Goal: Task Accomplishment & Management: Complete application form

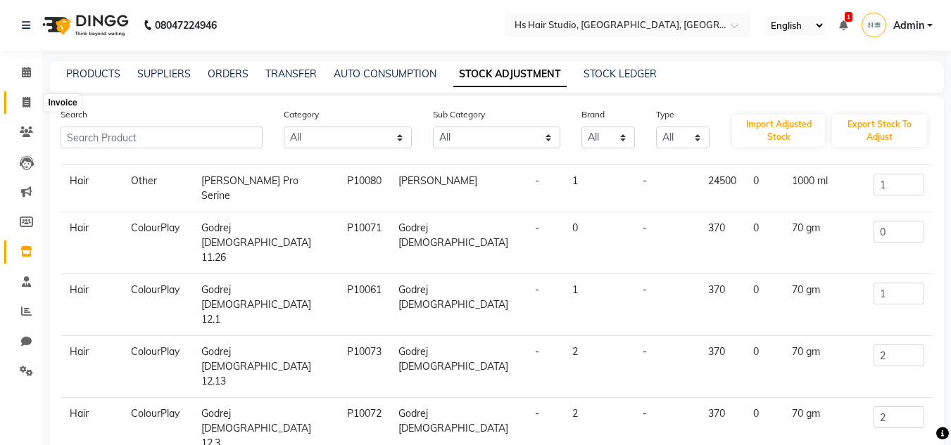
click at [29, 101] on icon at bounding box center [27, 102] width 8 height 11
select select "service"
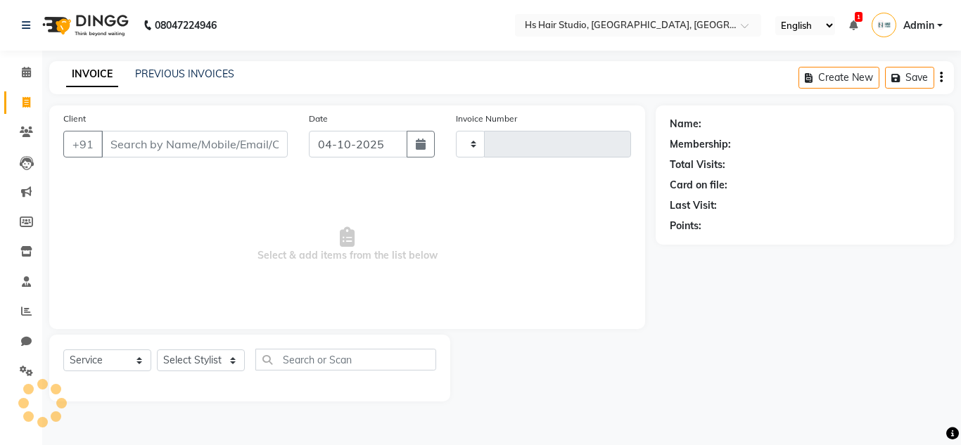
type input "0012"
select select "9121"
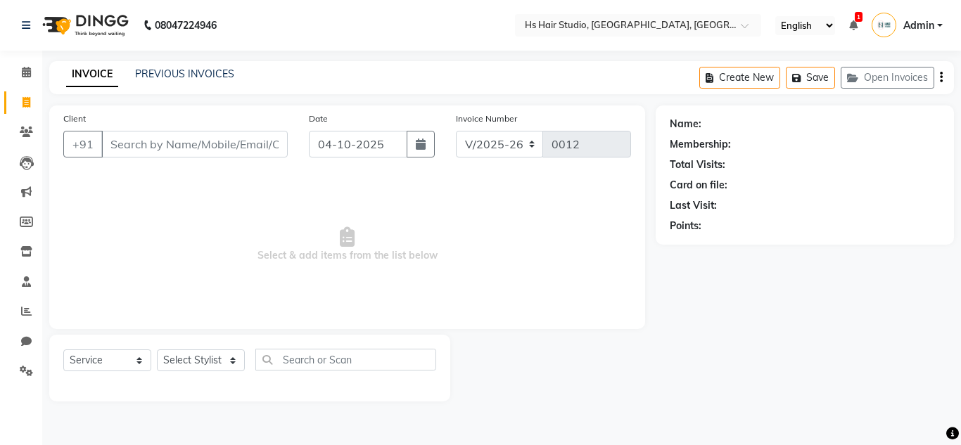
click at [205, 146] on input "Client" at bounding box center [194, 144] width 186 height 27
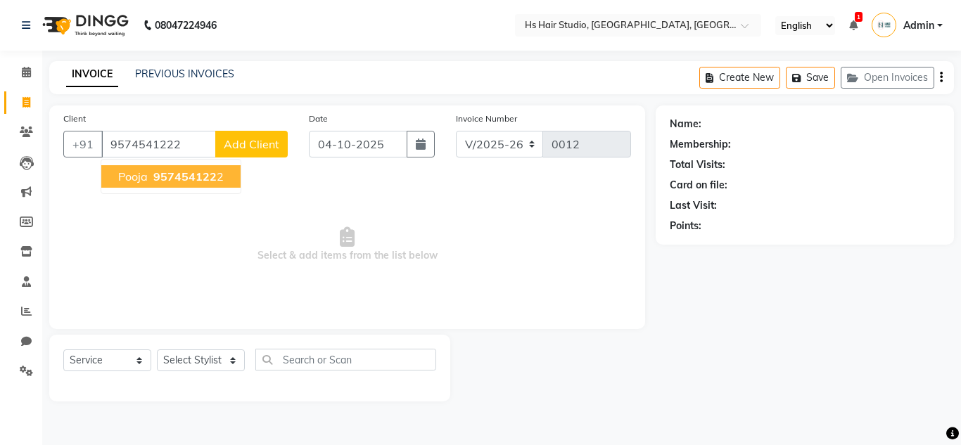
type input "9574541222"
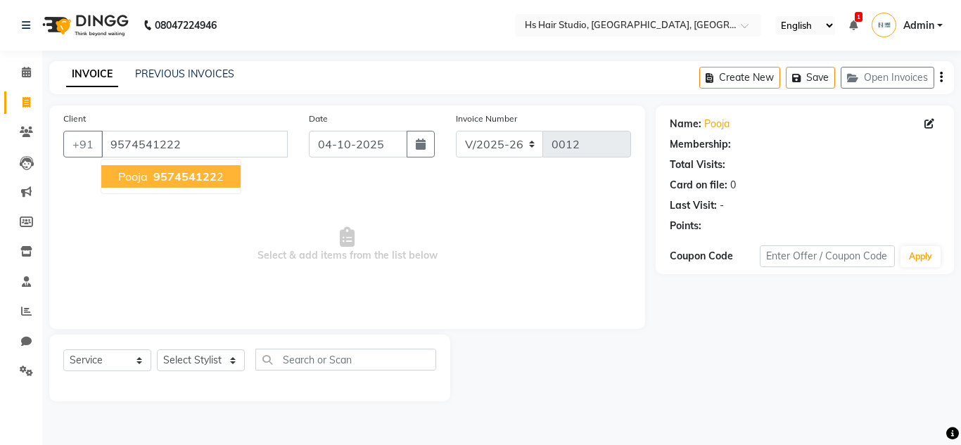
select select "1: Object"
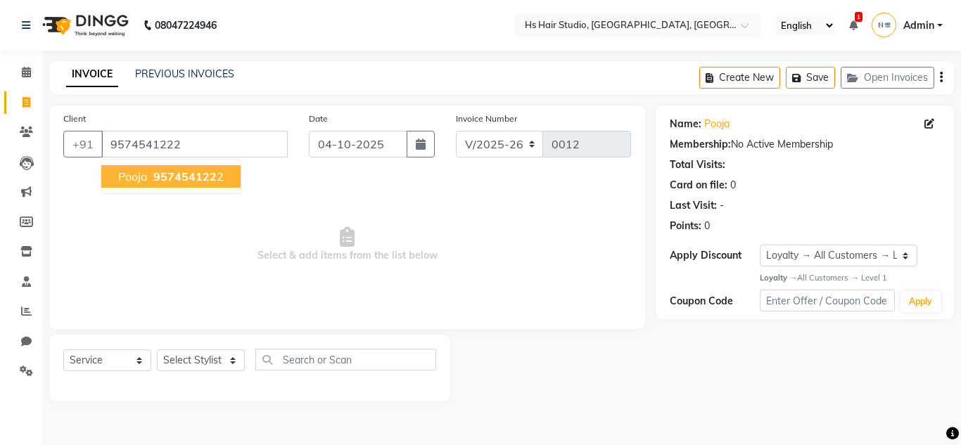
click at [212, 174] on span "957454122" at bounding box center [184, 177] width 63 height 14
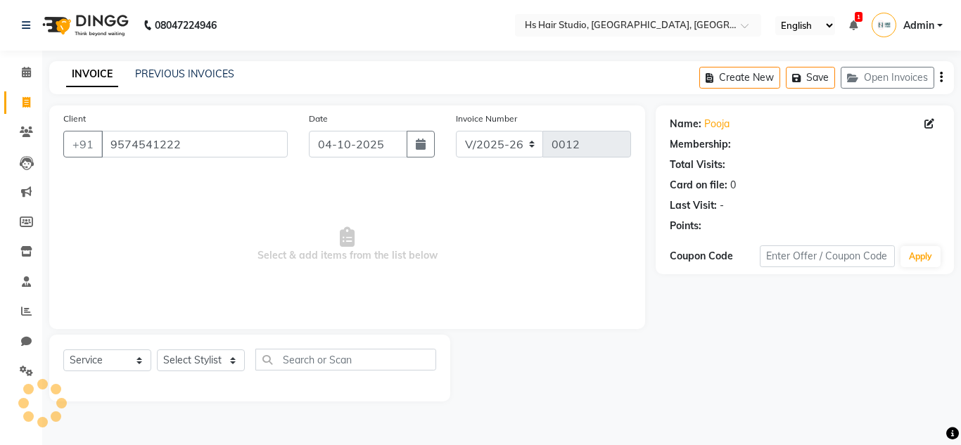
select select "1: Object"
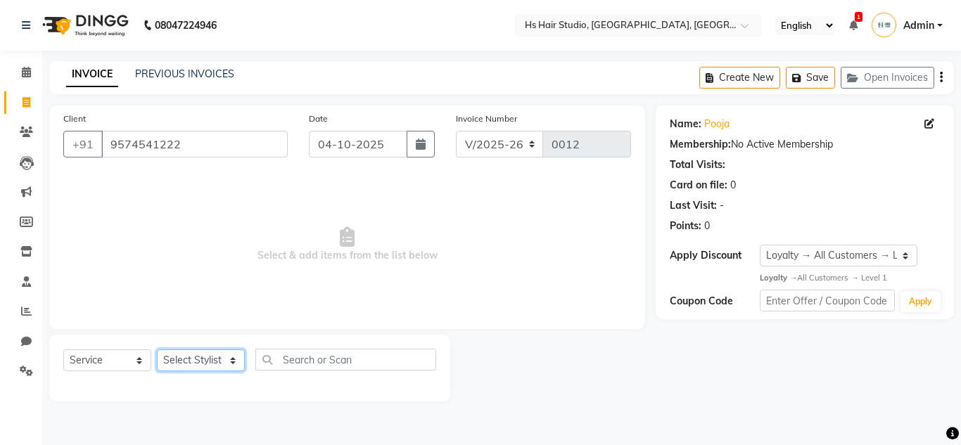
click at [228, 361] on select "Select Stylist [PERSON_NAME] [PERSON_NAME] [PERSON_NAME] Reception" at bounding box center [201, 361] width 88 height 22
select select "93053"
click at [157, 350] on select "Select Stylist [PERSON_NAME] [PERSON_NAME] [PERSON_NAME] Reception" at bounding box center [201, 361] width 88 height 22
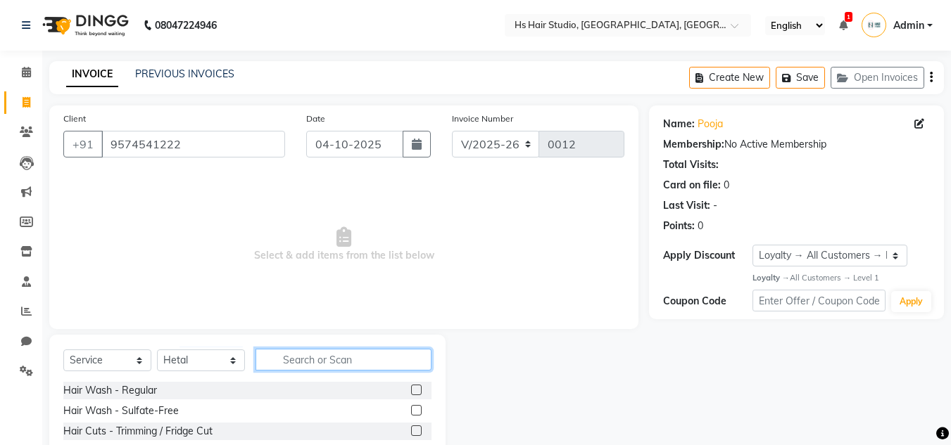
click at [349, 359] on input "text" at bounding box center [343, 360] width 176 height 22
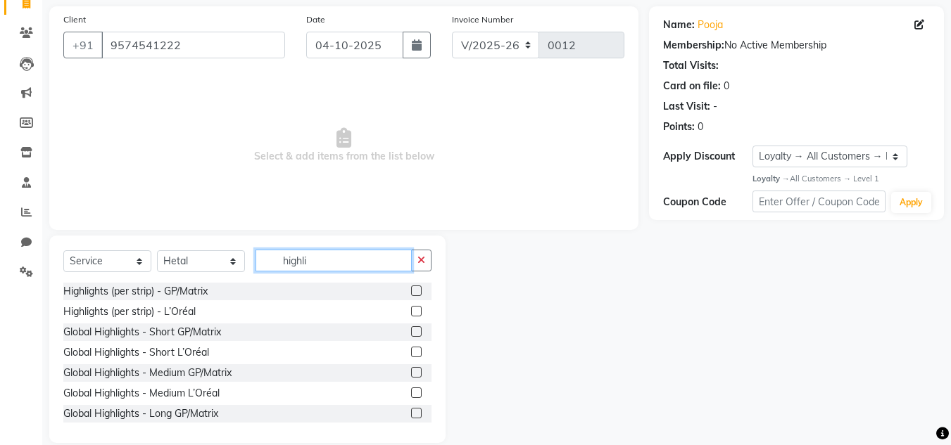
scroll to position [118, 0]
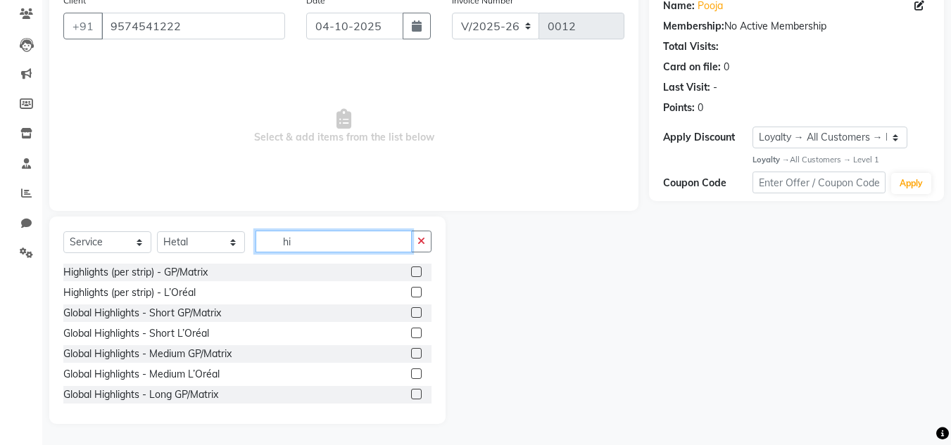
type input "h"
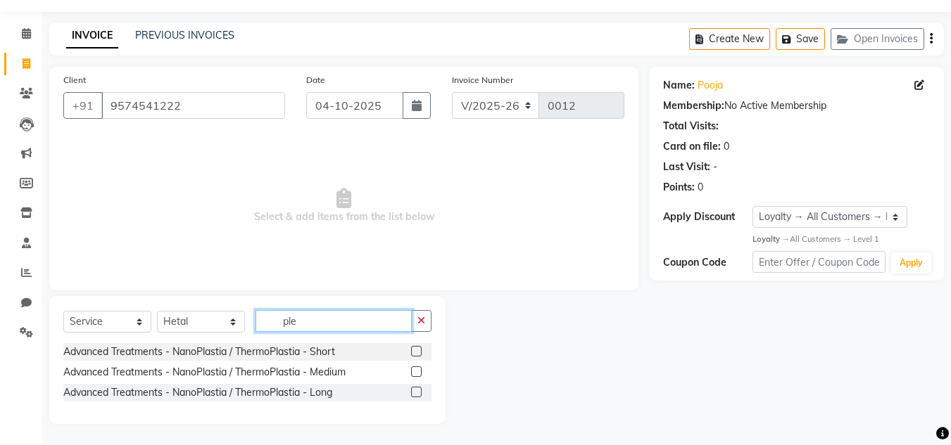
scroll to position [0, 0]
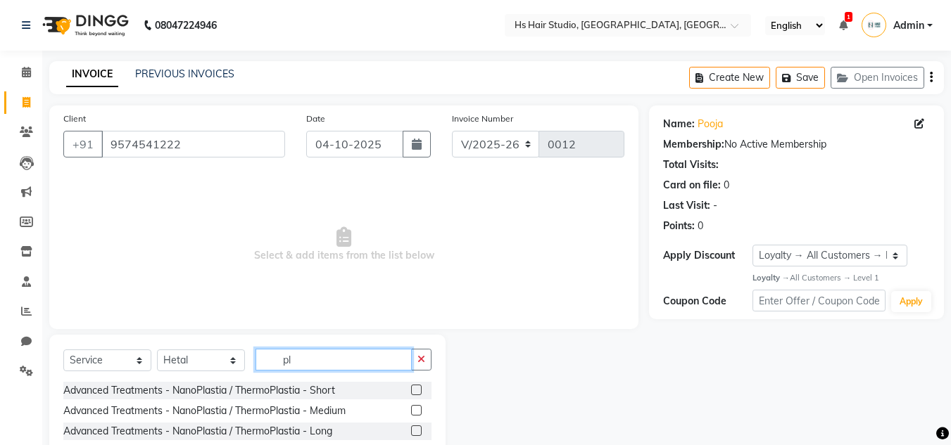
type input "p"
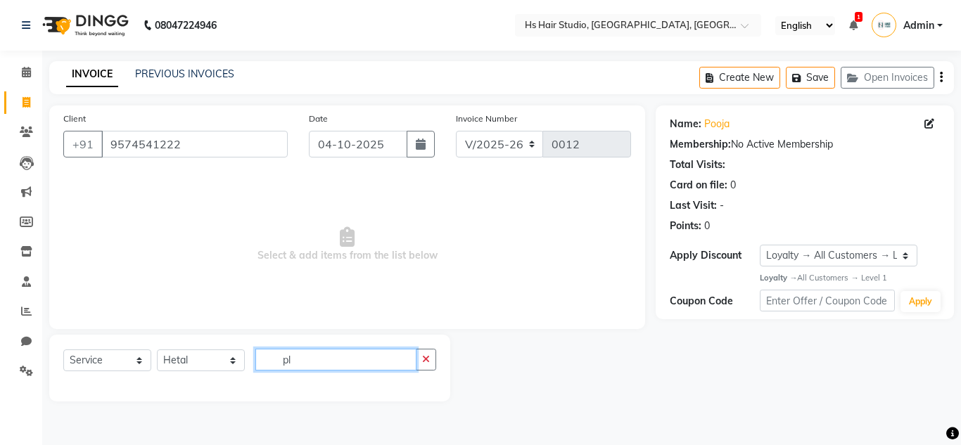
type input "p"
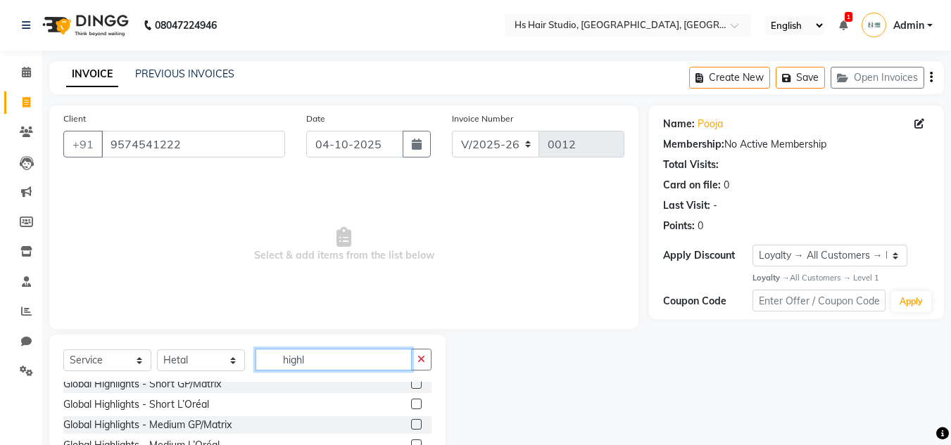
scroll to position [59, 0]
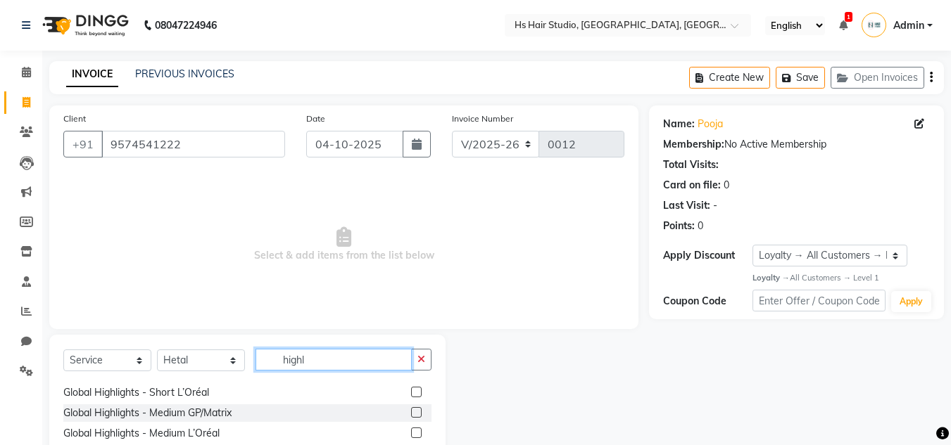
type input "highl"
click at [411, 433] on label at bounding box center [416, 433] width 11 height 11
click at [411, 433] on input "checkbox" at bounding box center [415, 433] width 9 height 9
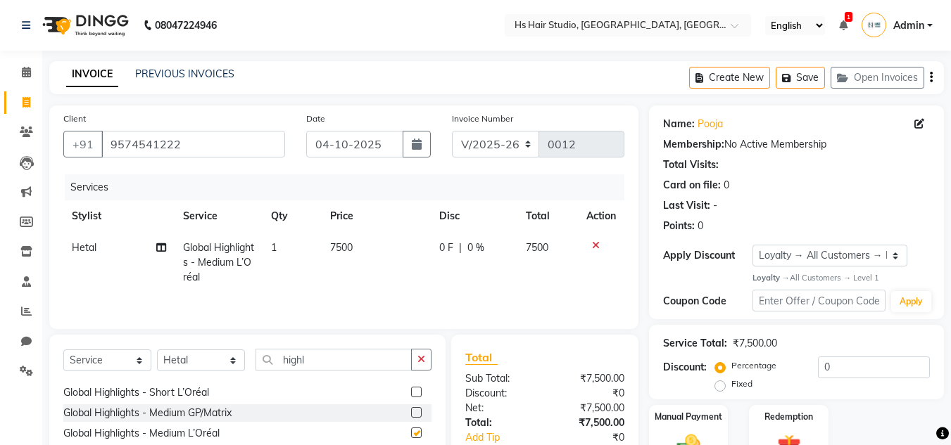
checkbox input "false"
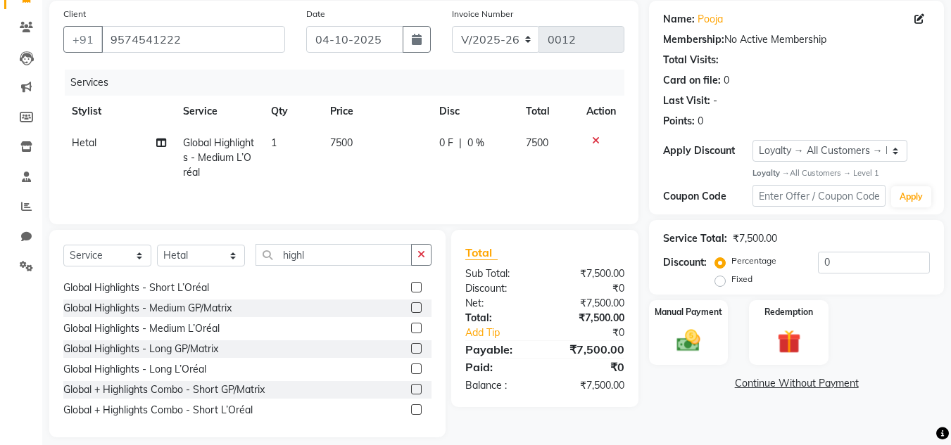
scroll to position [118, 0]
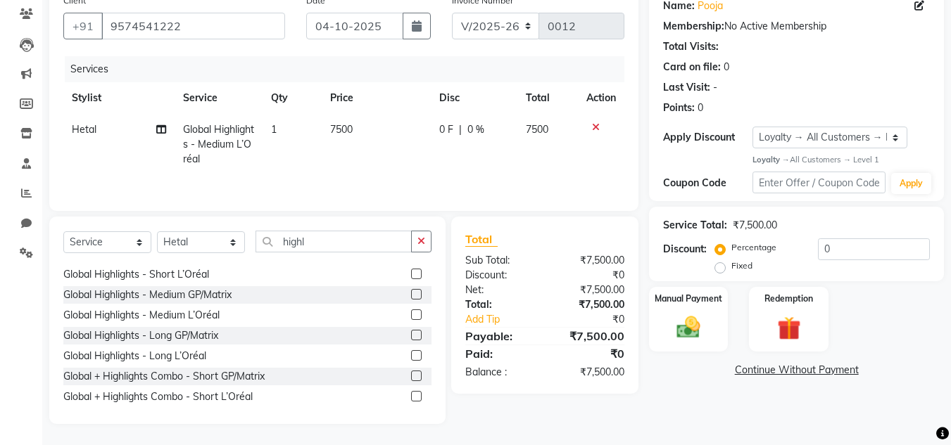
click at [597, 125] on icon at bounding box center [596, 127] width 8 height 10
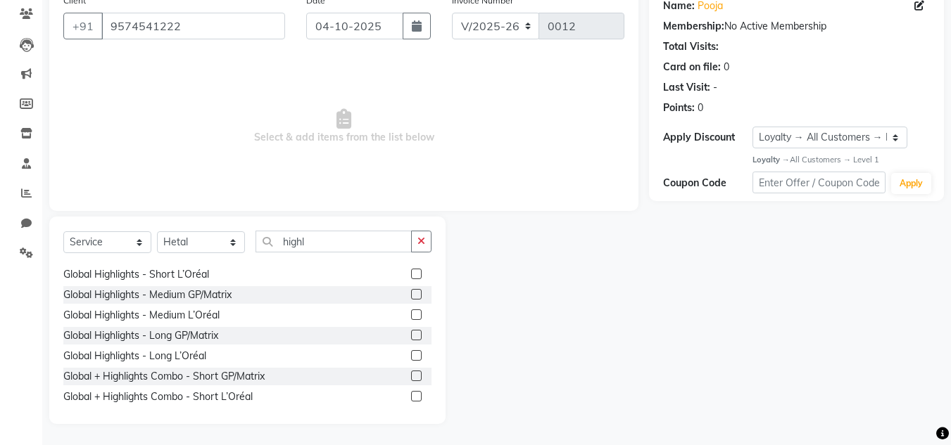
click at [411, 293] on label at bounding box center [416, 294] width 11 height 11
click at [411, 293] on input "checkbox" at bounding box center [415, 295] width 9 height 9
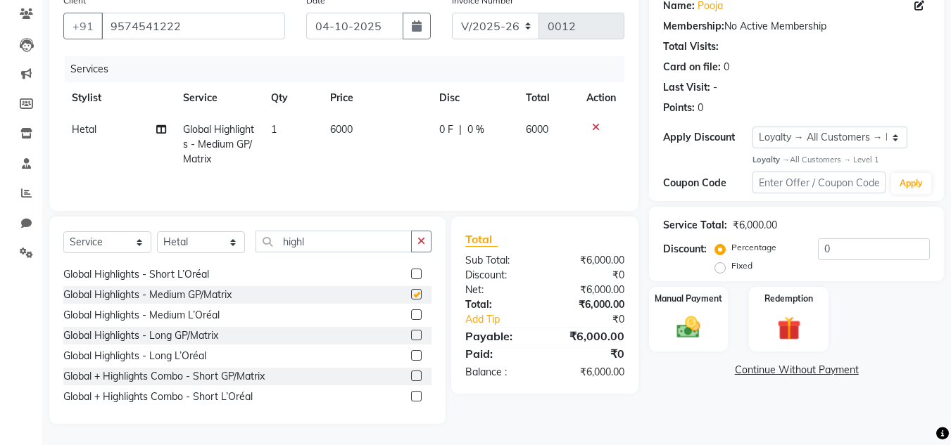
checkbox input "false"
click at [411, 274] on label at bounding box center [416, 274] width 11 height 11
click at [411, 274] on input "checkbox" at bounding box center [415, 274] width 9 height 9
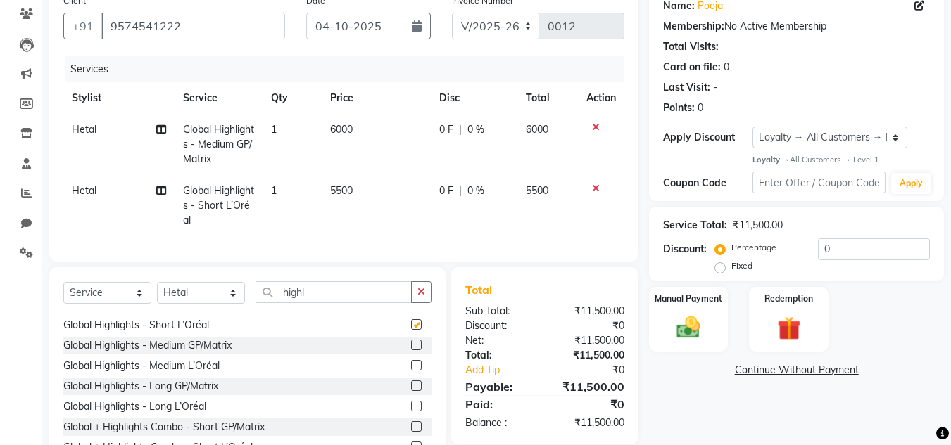
checkbox input "false"
click at [592, 125] on icon at bounding box center [596, 127] width 8 height 10
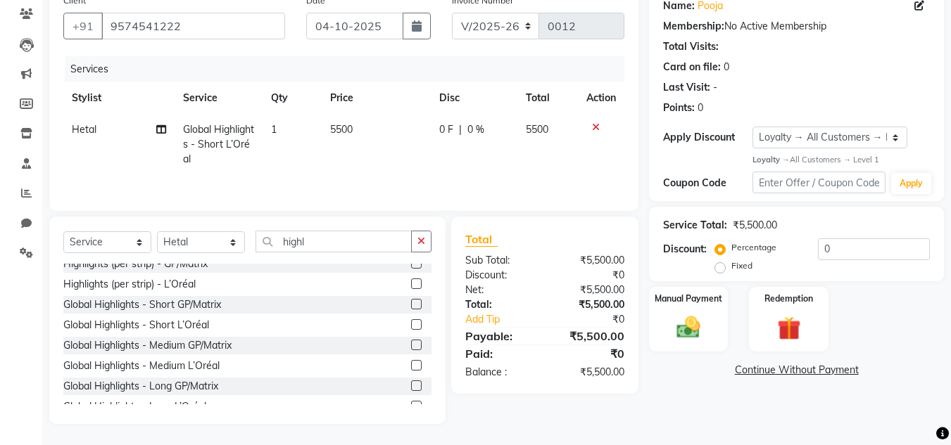
scroll to position [0, 0]
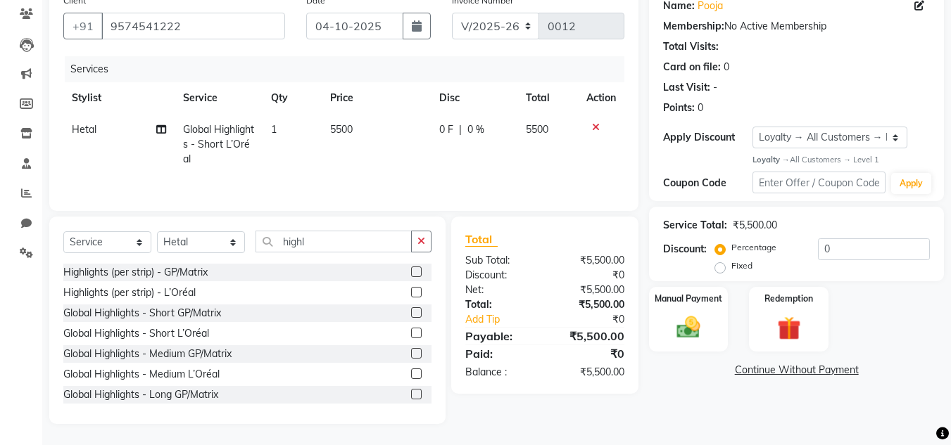
click at [411, 292] on label at bounding box center [416, 292] width 11 height 11
click at [411, 292] on input "checkbox" at bounding box center [415, 293] width 9 height 9
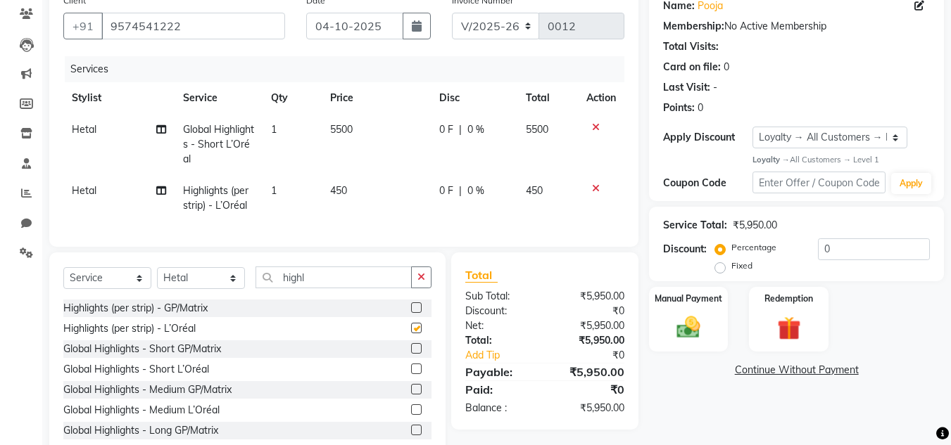
checkbox input "false"
click at [595, 189] on icon at bounding box center [596, 189] width 8 height 10
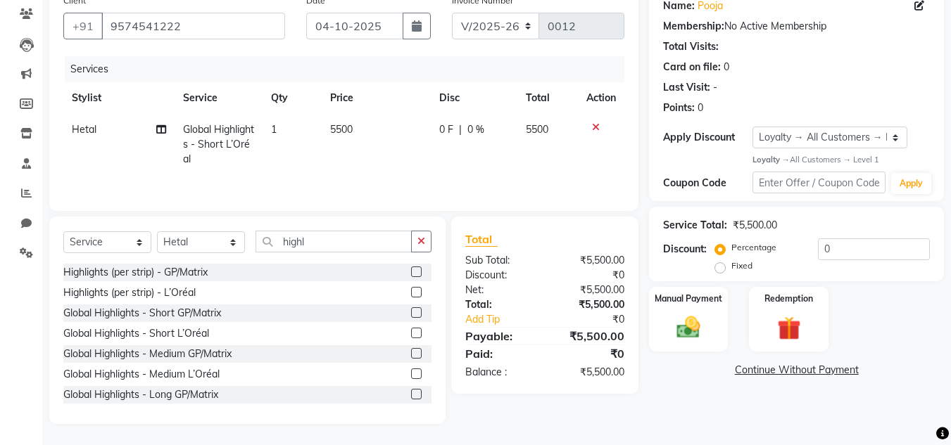
click at [443, 128] on span "0 F" at bounding box center [446, 129] width 14 height 15
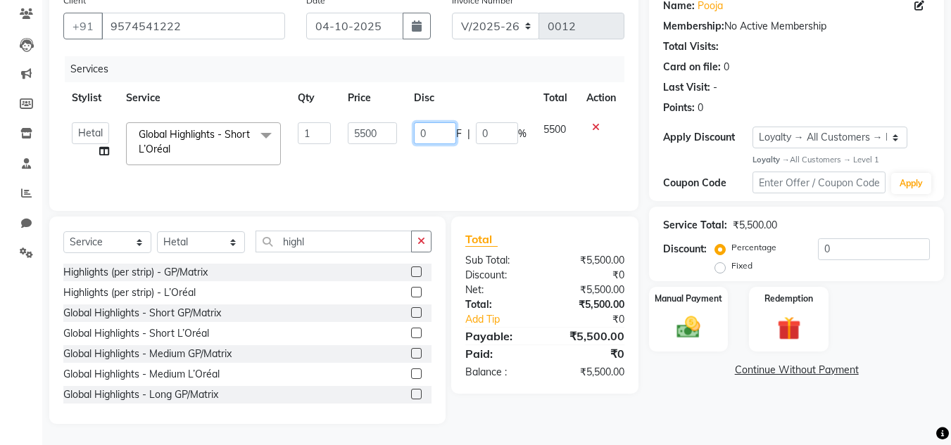
click at [433, 136] on input "0" at bounding box center [435, 133] width 42 height 22
type input "0"
type input "1180"
click at [561, 165] on td "5500" at bounding box center [556, 144] width 43 height 60
click at [684, 328] on img at bounding box center [687, 328] width 39 height 28
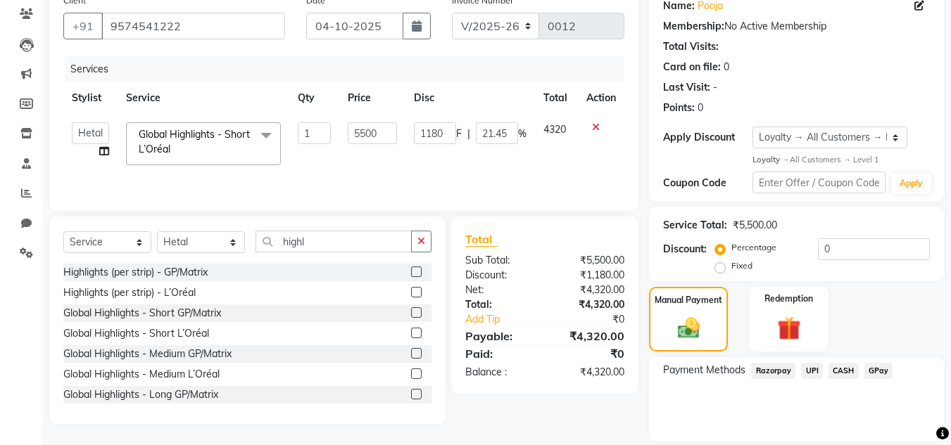
click at [847, 370] on span "CASH" at bounding box center [843, 371] width 30 height 16
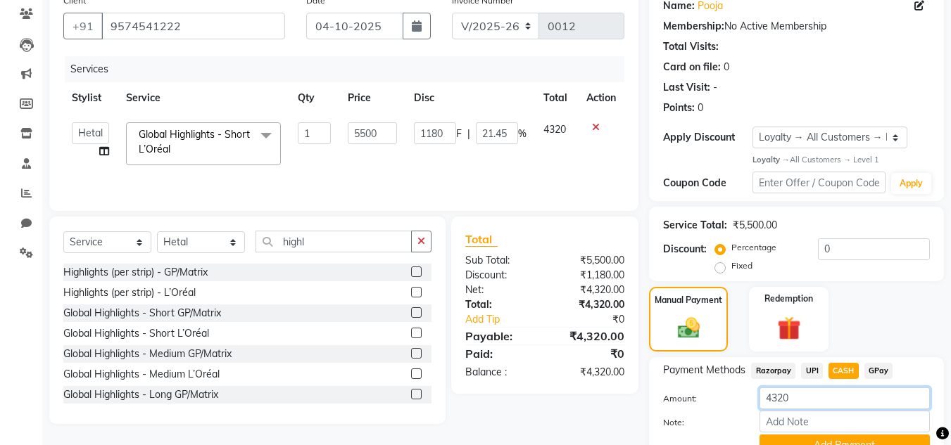
drag, startPoint x: 809, startPoint y: 398, endPoint x: 714, endPoint y: 402, distance: 95.8
click at [714, 402] on div "Amount: 4320" at bounding box center [796, 400] width 288 height 24
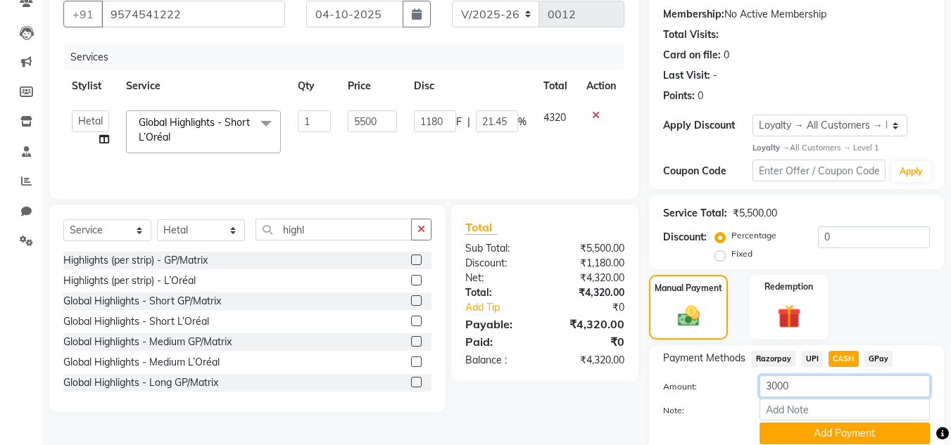
scroll to position [185, 0]
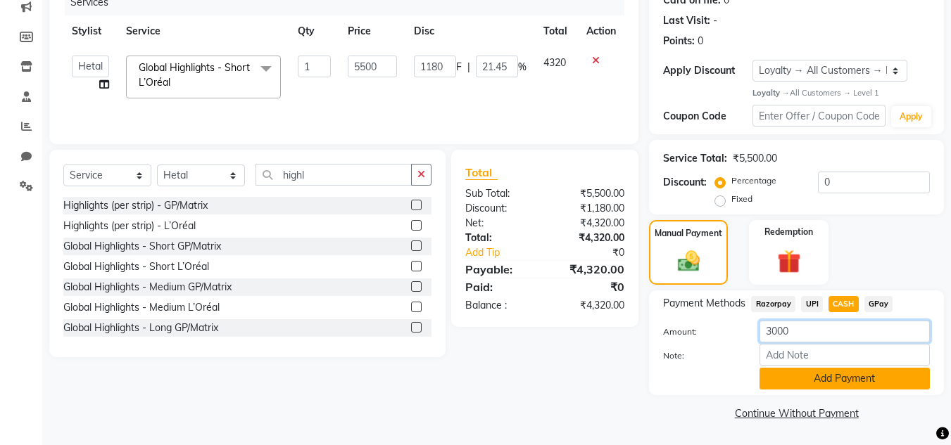
type input "3000"
click at [834, 373] on button "Add Payment" at bounding box center [844, 379] width 170 height 22
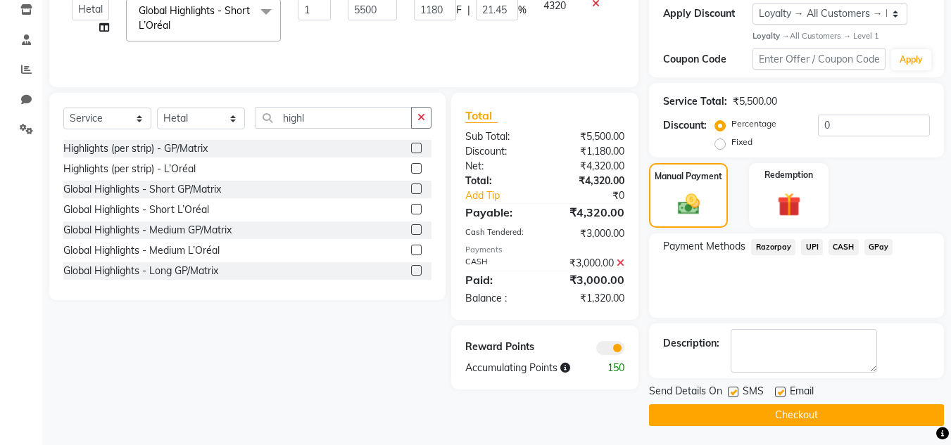
scroll to position [244, 0]
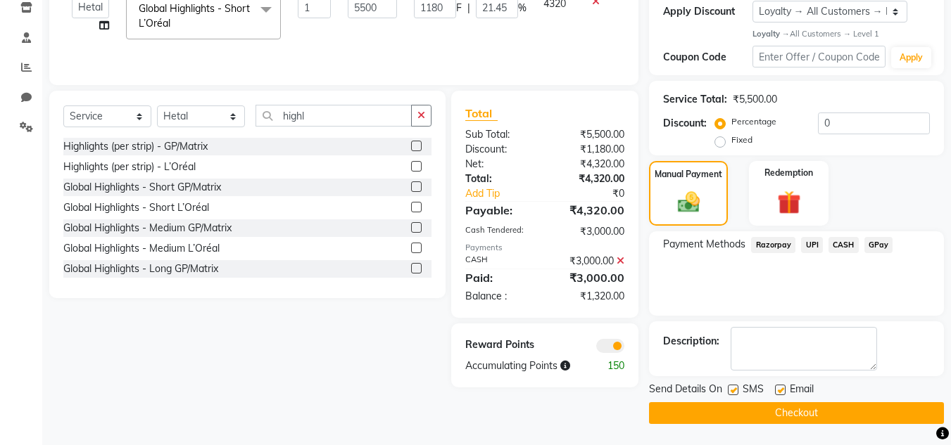
click at [828, 412] on button "Checkout" at bounding box center [796, 413] width 295 height 22
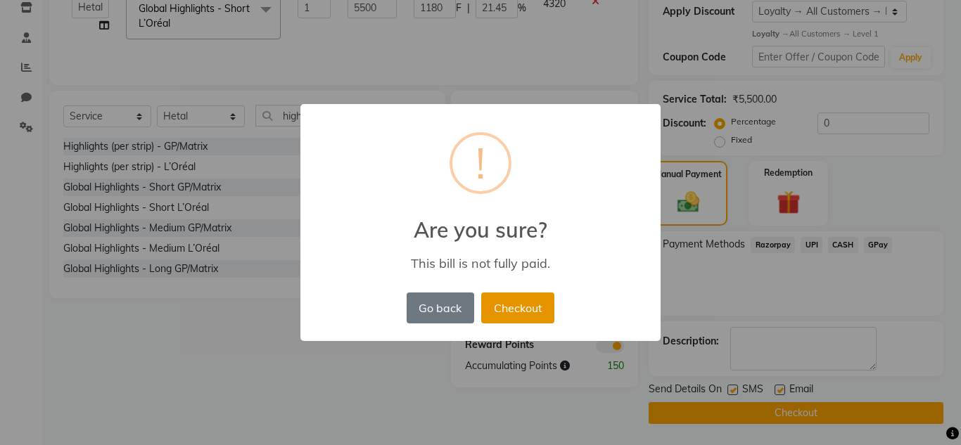
click at [510, 305] on button "Checkout" at bounding box center [517, 308] width 73 height 31
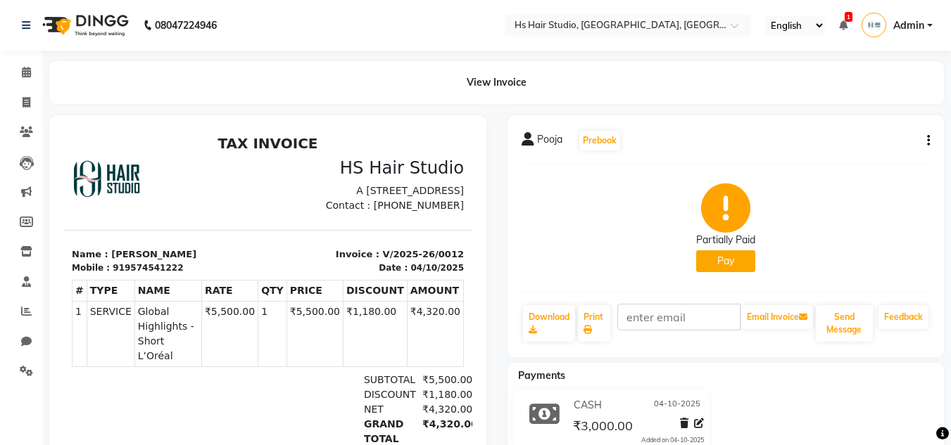
click at [844, 26] on icon at bounding box center [843, 25] width 8 height 10
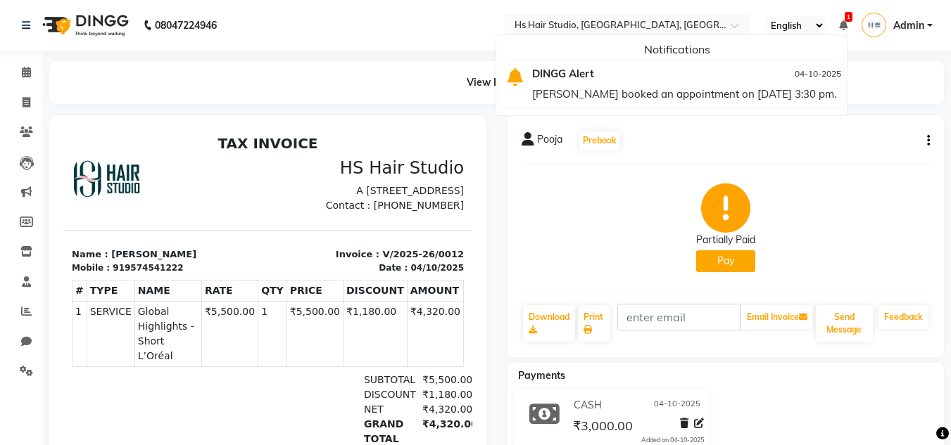
click at [459, 21] on nav "08047224946 Select Location × Hs Hair Studio, [GEOGRAPHIC_DATA], [GEOGRAPHIC_DA…" at bounding box center [475, 25] width 951 height 51
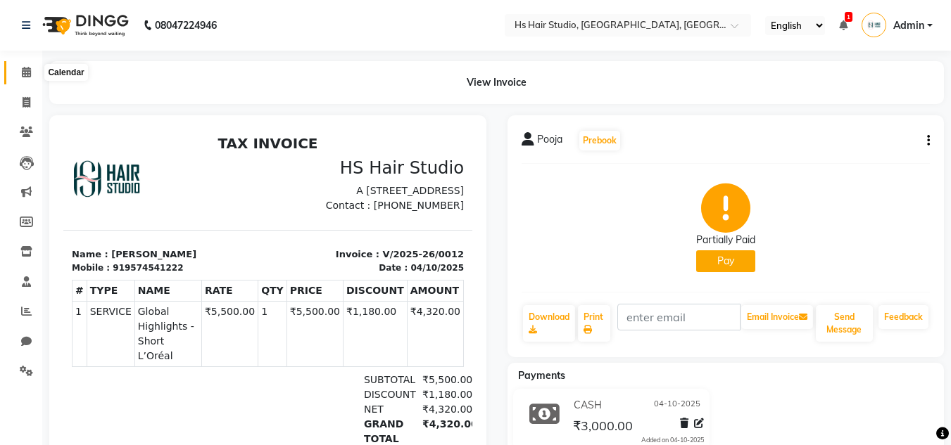
click at [22, 69] on icon at bounding box center [26, 72] width 9 height 11
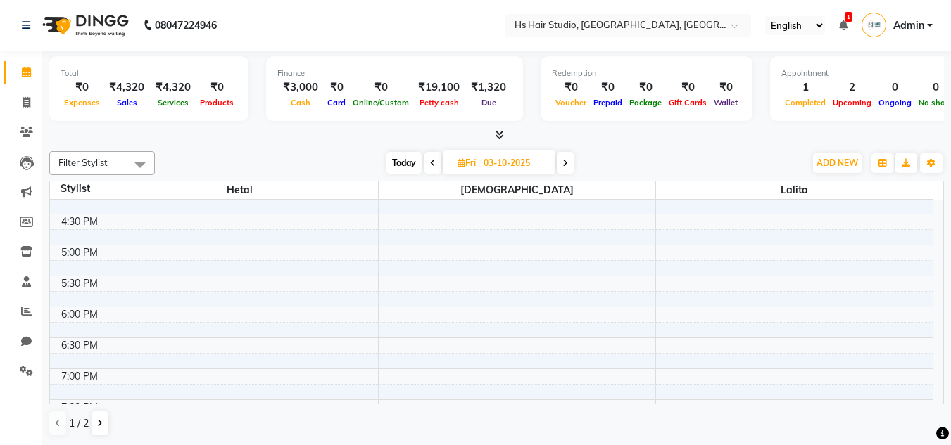
scroll to position [1, 0]
click at [19, 371] on span at bounding box center [26, 371] width 25 height 16
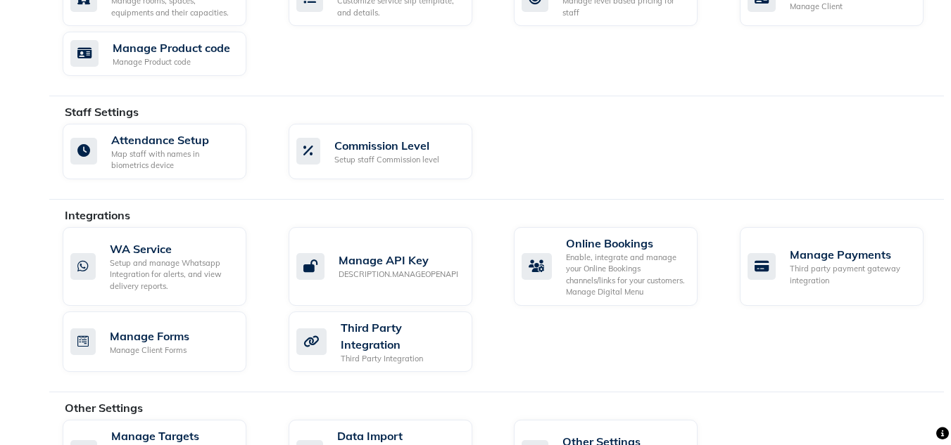
scroll to position [740, 0]
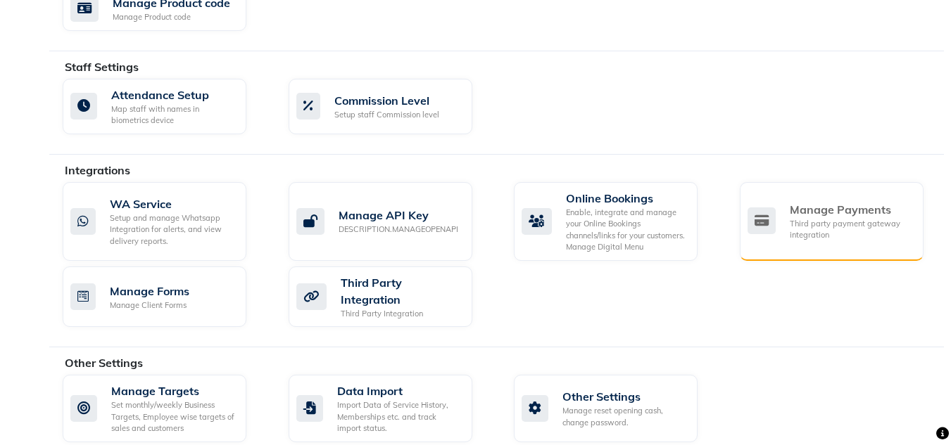
click at [815, 218] on div "Third party payment gateway integration" at bounding box center [851, 229] width 122 height 23
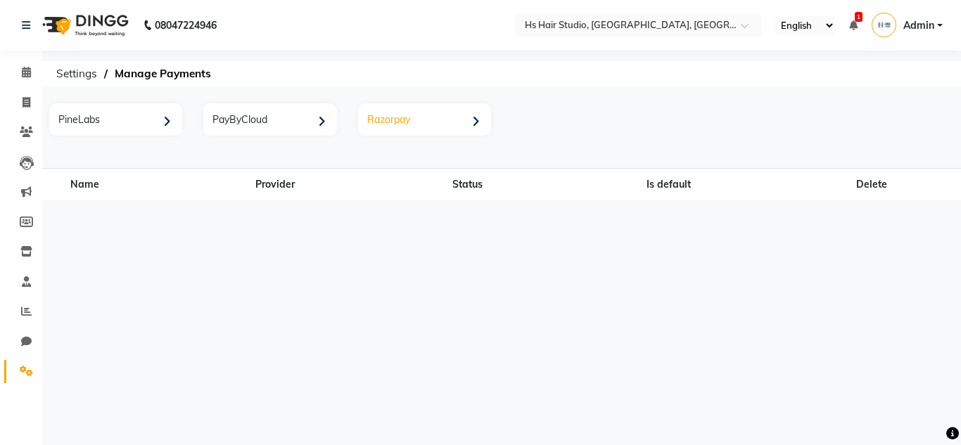
click at [426, 121] on div "Razorpay" at bounding box center [426, 121] width 129 height 29
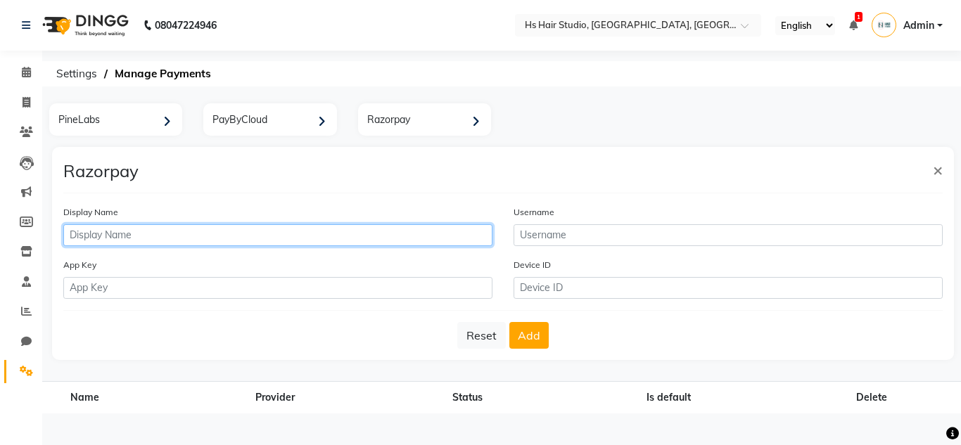
click at [287, 236] on input "text" at bounding box center [277, 235] width 429 height 22
type input "HS Hair Studio"
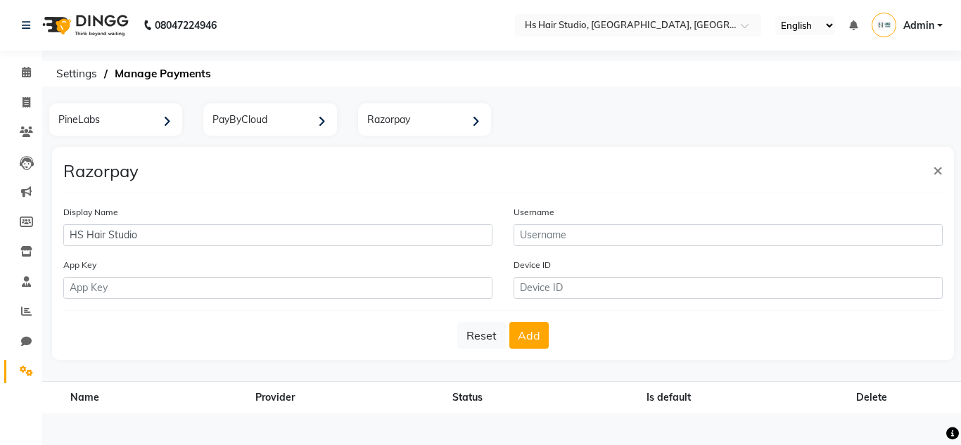
click at [950, 324] on div "PineLabs PayByCloud Razorpay × Razorpay Display Name HS Hair Studio Username Ap…" at bounding box center [501, 240] width 919 height 284
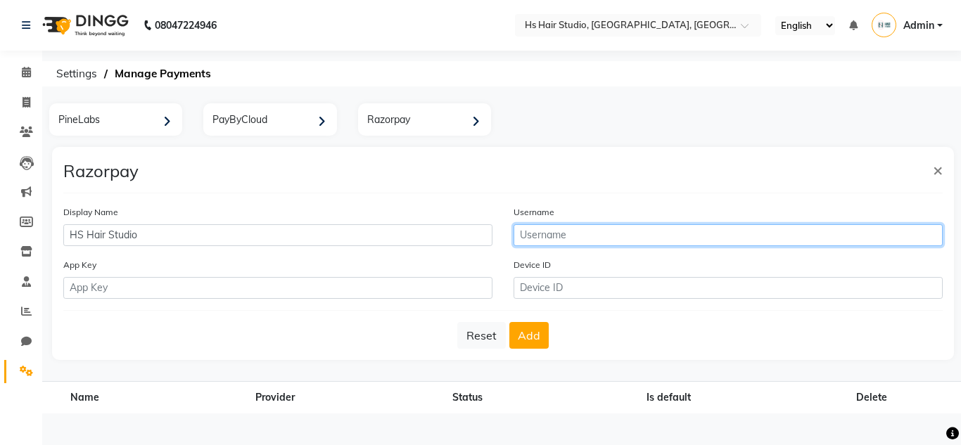
click at [588, 234] on input "text" at bounding box center [728, 235] width 429 height 22
type input "9998212342"
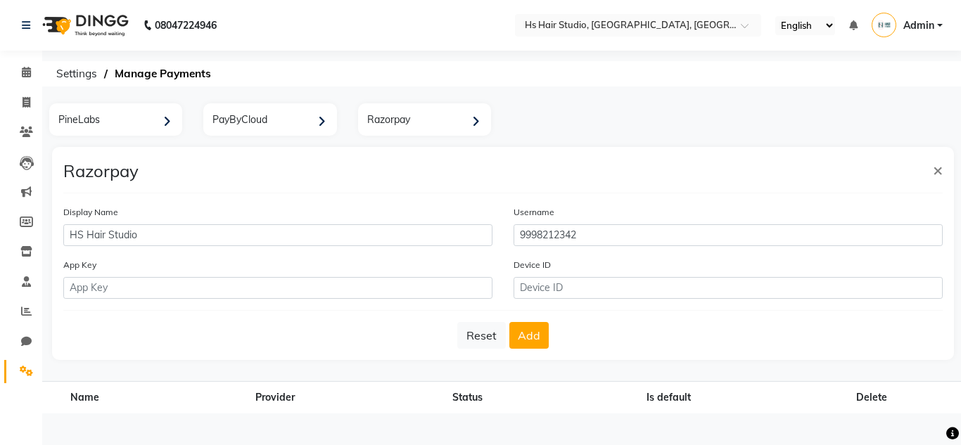
click at [831, 347] on div "Reset Add" at bounding box center [503, 335] width 880 height 27
click at [158, 122] on div "PineLabs" at bounding box center [117, 121] width 129 height 29
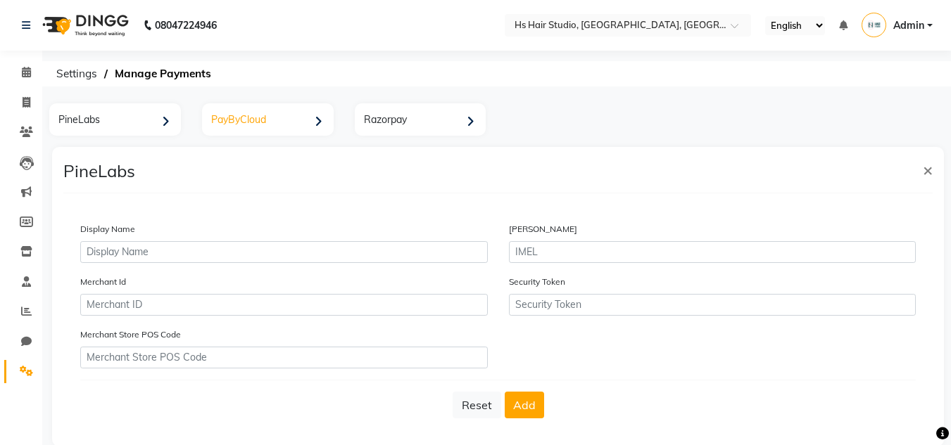
click at [277, 113] on div "PayByCloud" at bounding box center [269, 121] width 128 height 29
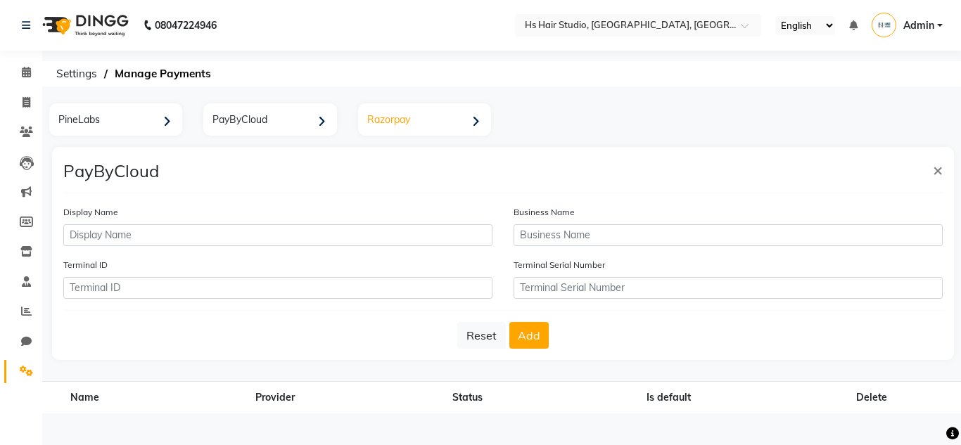
click at [418, 116] on div "Razorpay" at bounding box center [426, 121] width 129 height 29
click at [77, 70] on span "Settings" at bounding box center [76, 73] width 55 height 25
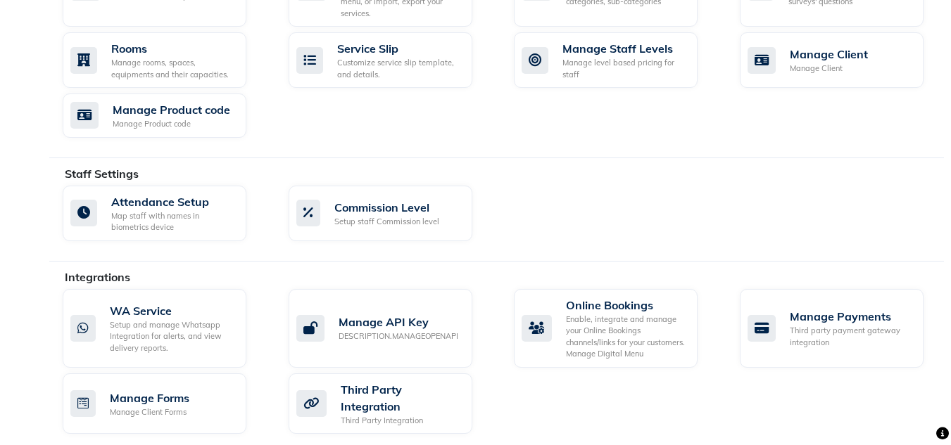
scroll to position [740, 0]
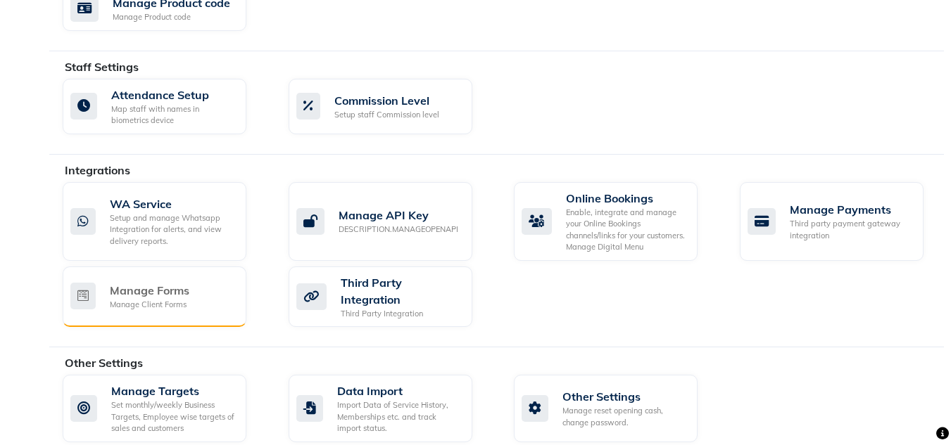
click at [205, 282] on div "Manage Forms Manage Client Forms" at bounding box center [152, 296] width 165 height 29
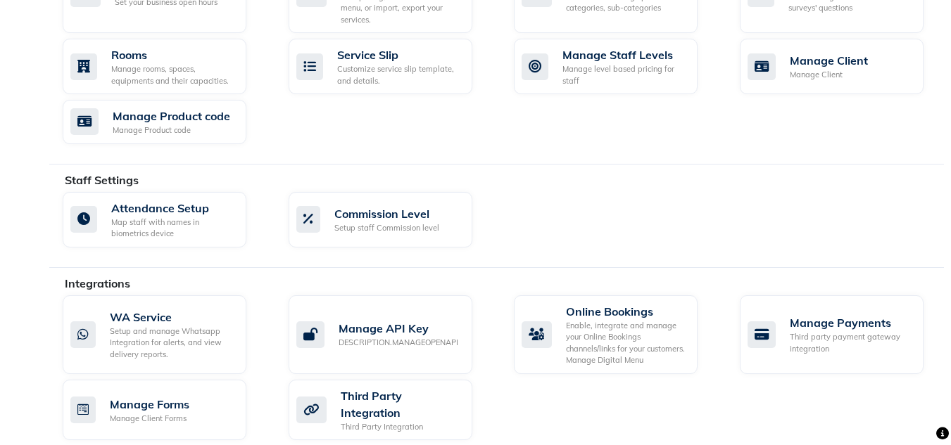
scroll to position [625, 0]
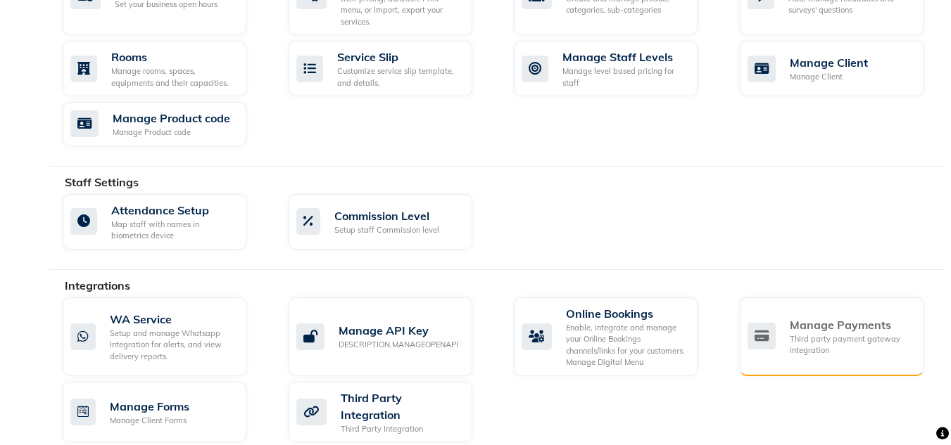
click at [847, 334] on div "Third party payment gateway integration" at bounding box center [851, 345] width 122 height 23
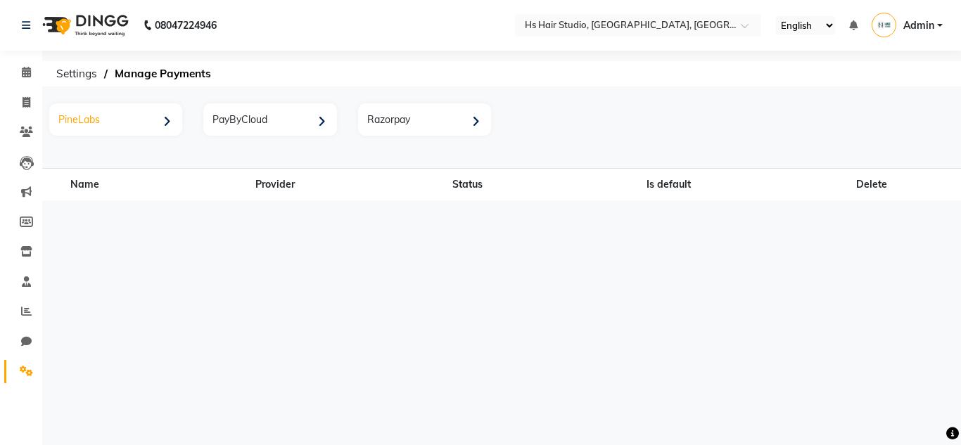
click at [103, 127] on div "PineLabs" at bounding box center [117, 121] width 129 height 29
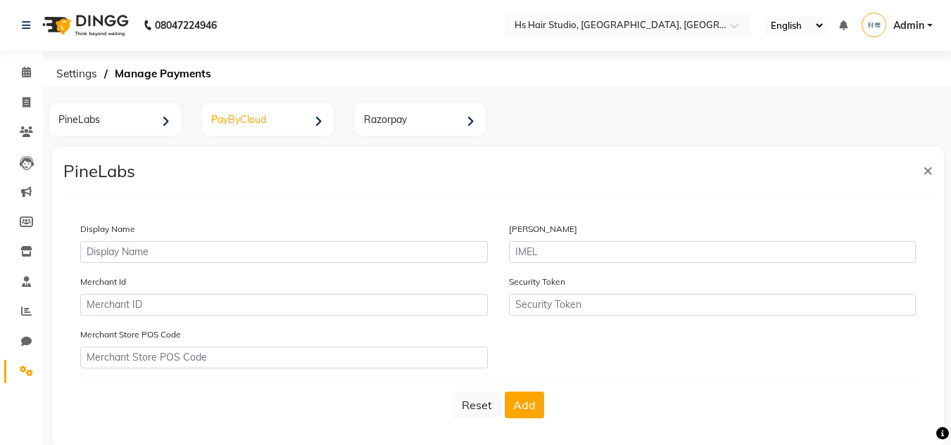
click at [250, 122] on div "PayByCloud" at bounding box center [269, 121] width 128 height 29
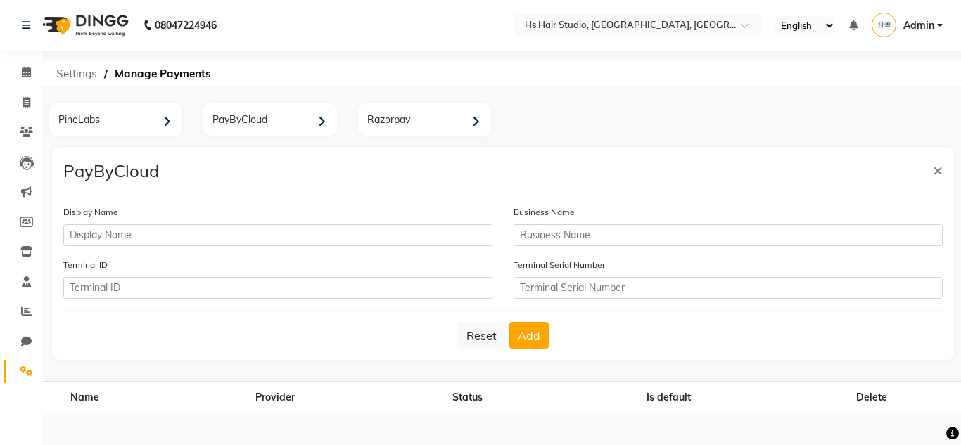
click at [83, 75] on span "Settings" at bounding box center [76, 73] width 55 height 25
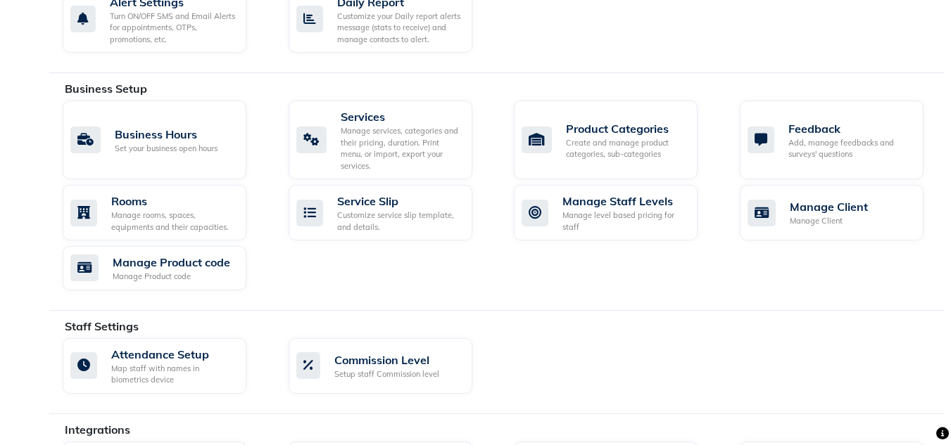
scroll to position [472, 0]
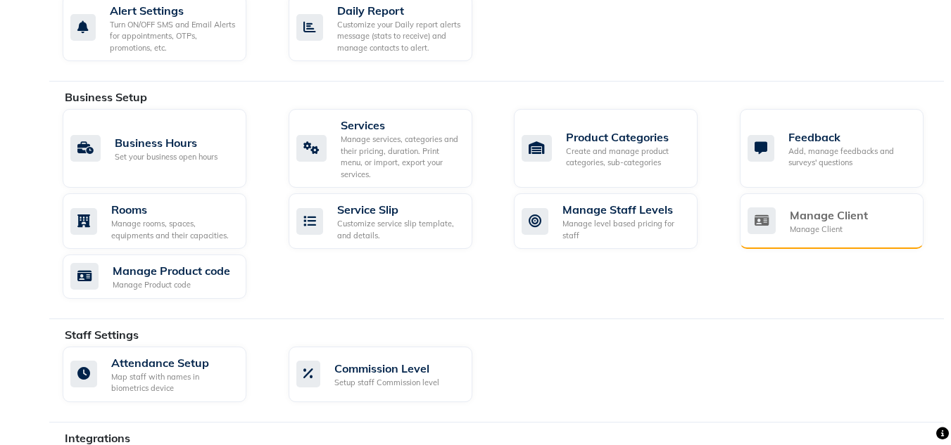
click at [828, 224] on div "Manage Client" at bounding box center [829, 230] width 78 height 12
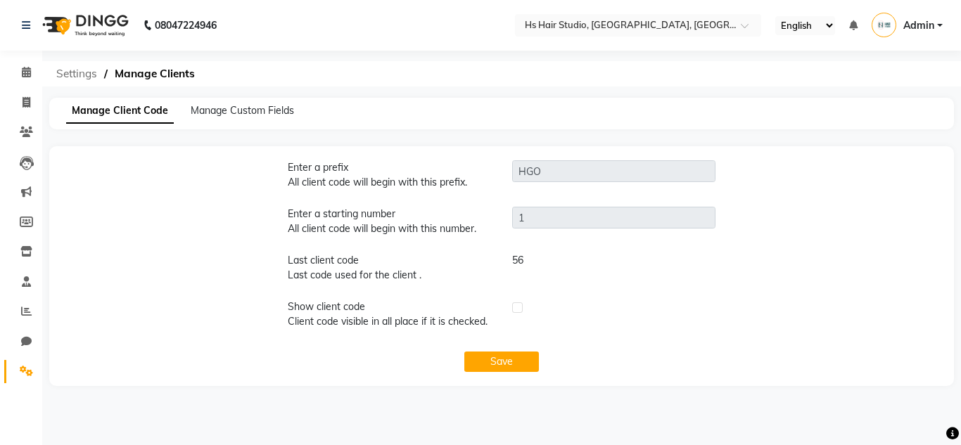
click at [72, 75] on span "Settings" at bounding box center [76, 73] width 55 height 25
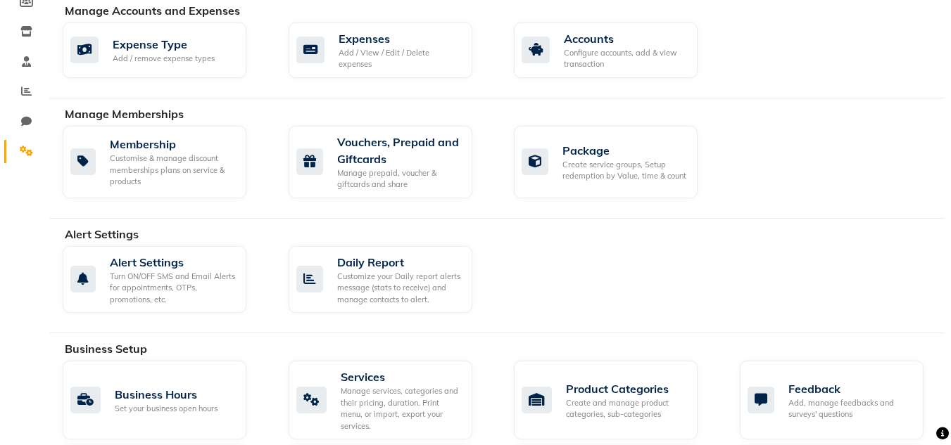
scroll to position [227, 0]
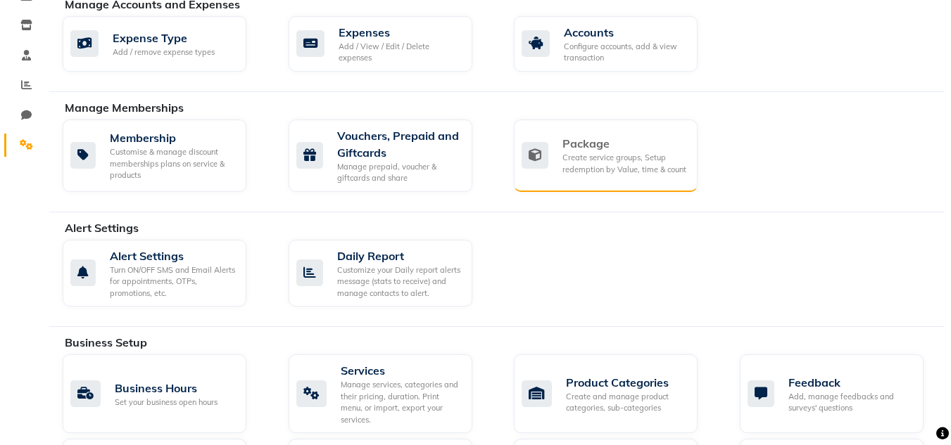
click at [664, 154] on div "Create service groups, Setup redemption by Value, time & count" at bounding box center [624, 163] width 124 height 23
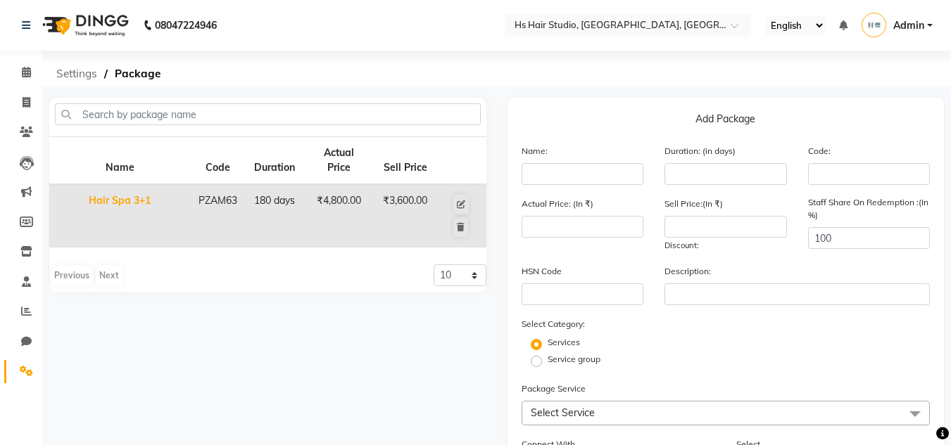
click at [83, 68] on span "Settings" at bounding box center [76, 73] width 55 height 25
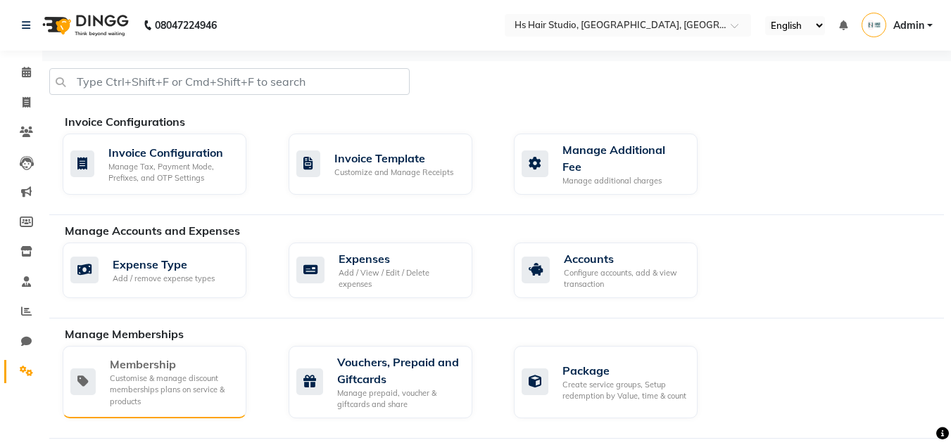
click at [144, 386] on div "Customise & manage discount memberships plans on service & products" at bounding box center [172, 390] width 125 height 35
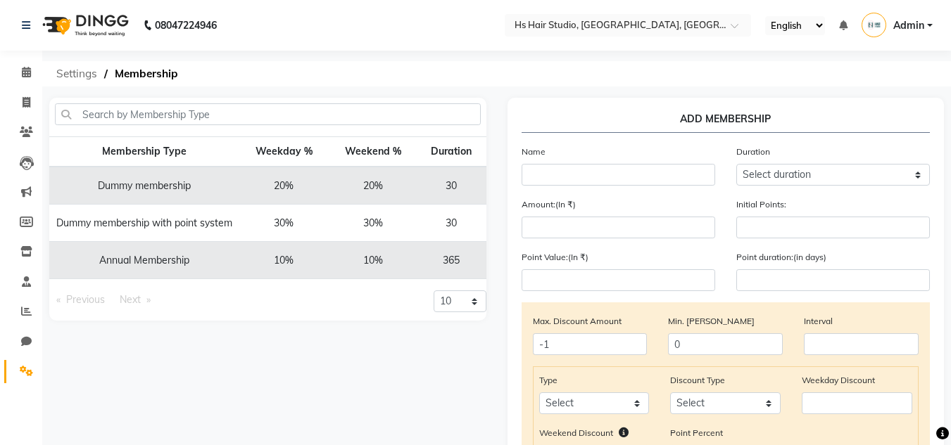
click at [73, 72] on span "Settings" at bounding box center [76, 73] width 55 height 25
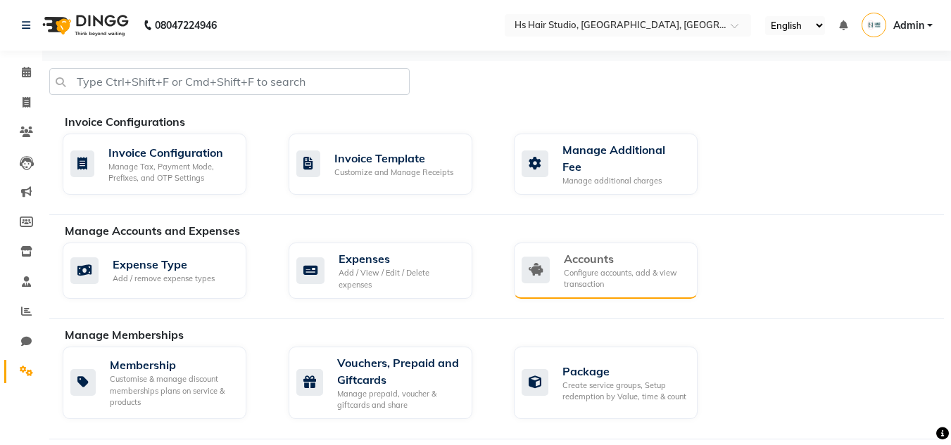
click at [611, 275] on div "Configure accounts, add & view transaction" at bounding box center [625, 278] width 122 height 23
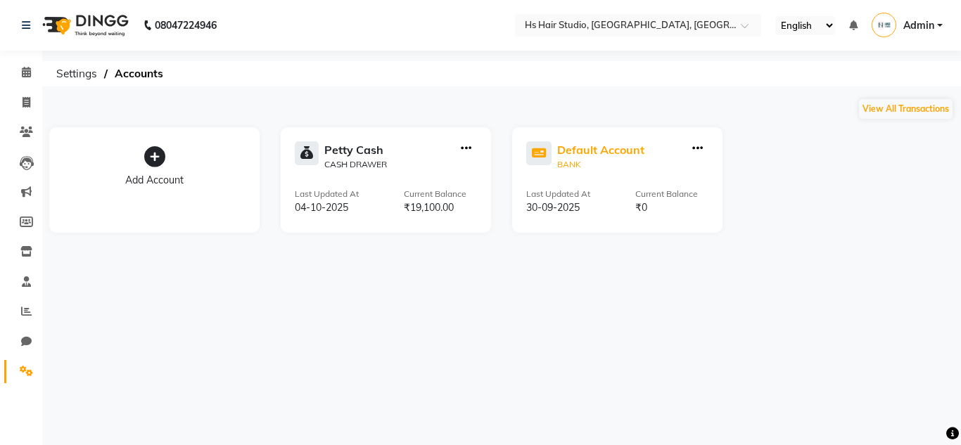
click at [610, 147] on div "Default Account" at bounding box center [600, 149] width 87 height 17
select select "8393"
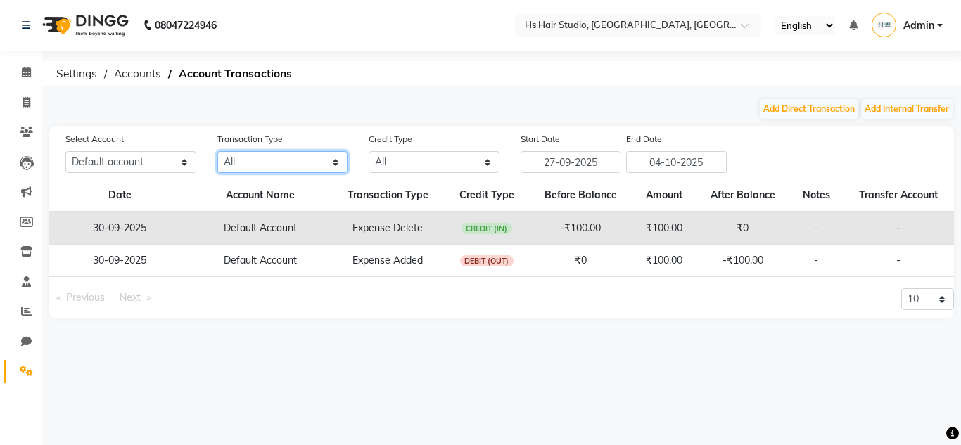
click at [270, 160] on select "All Direct Internal Transfer Expense Invoice Daily Register" at bounding box center [282, 162] width 131 height 22
click at [419, 160] on select "All Credit (IN) Debit (OUT)" at bounding box center [434, 162] width 131 height 22
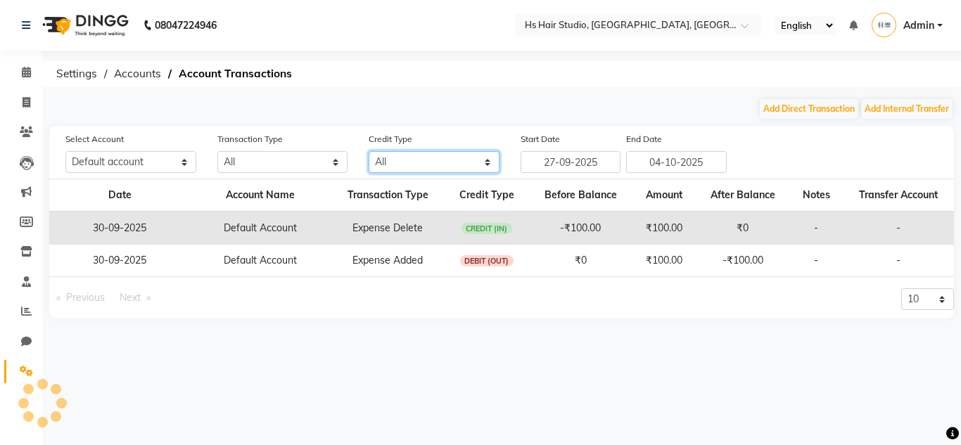
click at [419, 160] on select "All Credit (IN) Debit (OUT)" at bounding box center [434, 162] width 131 height 22
click at [139, 75] on span "Accounts" at bounding box center [137, 73] width 61 height 25
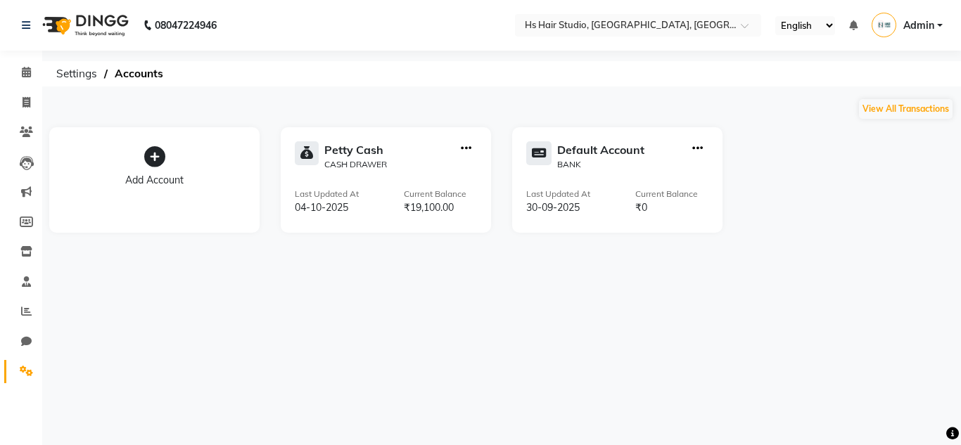
click at [374, 191] on div "Last Updated At [DATE] Current Balance ₹19,100.00" at bounding box center [386, 201] width 182 height 27
click at [75, 81] on span "Settings" at bounding box center [76, 73] width 55 height 25
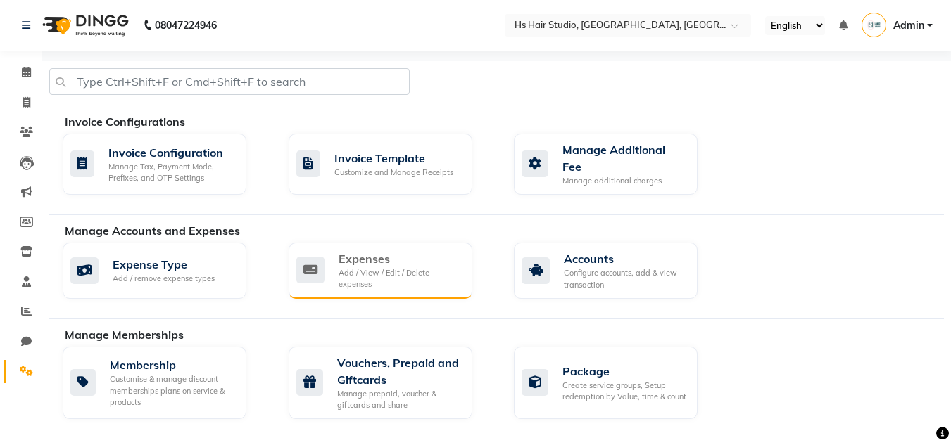
click at [410, 280] on div "Add / View / Edit / Delete expenses" at bounding box center [399, 278] width 122 height 23
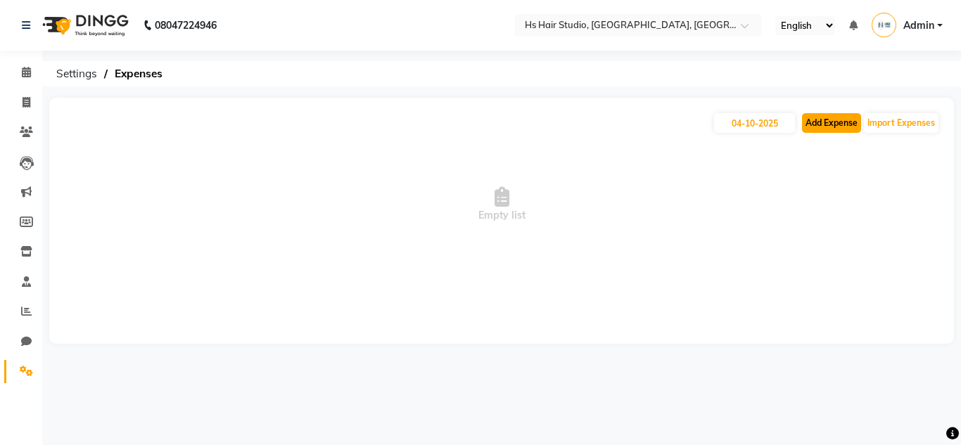
click at [830, 129] on button "Add Expense" at bounding box center [831, 123] width 59 height 20
select select "1"
select select "8392"
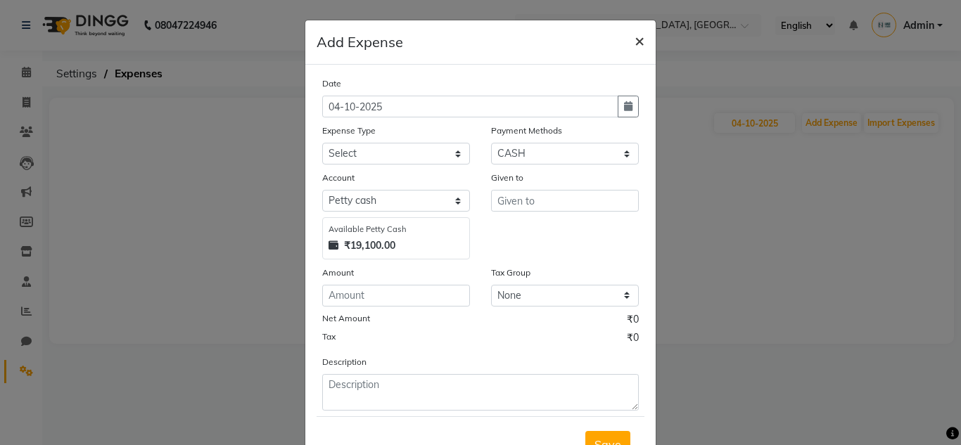
click at [635, 42] on span "×" at bounding box center [640, 40] width 10 height 21
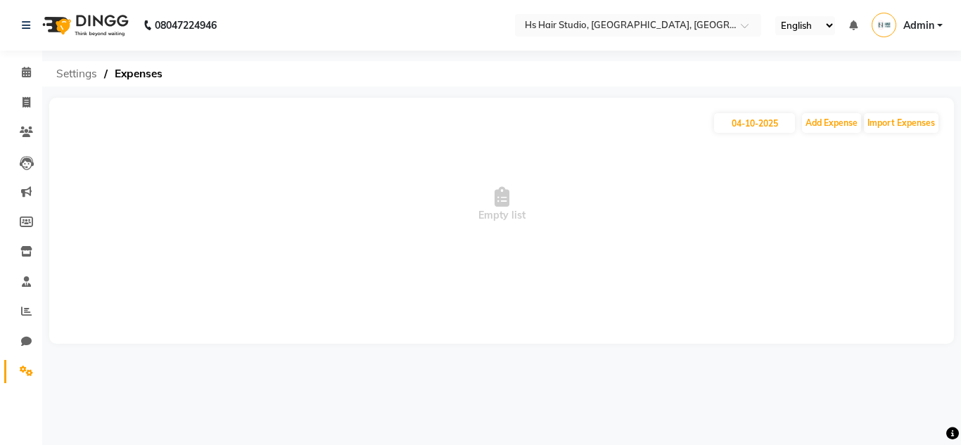
click at [70, 80] on span "Settings" at bounding box center [76, 73] width 55 height 25
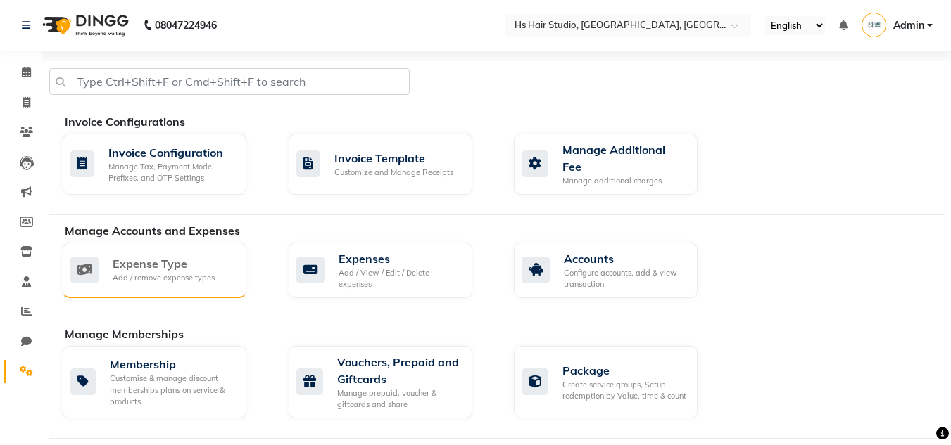
click at [165, 272] on div "Add / remove expense types" at bounding box center [164, 278] width 102 height 12
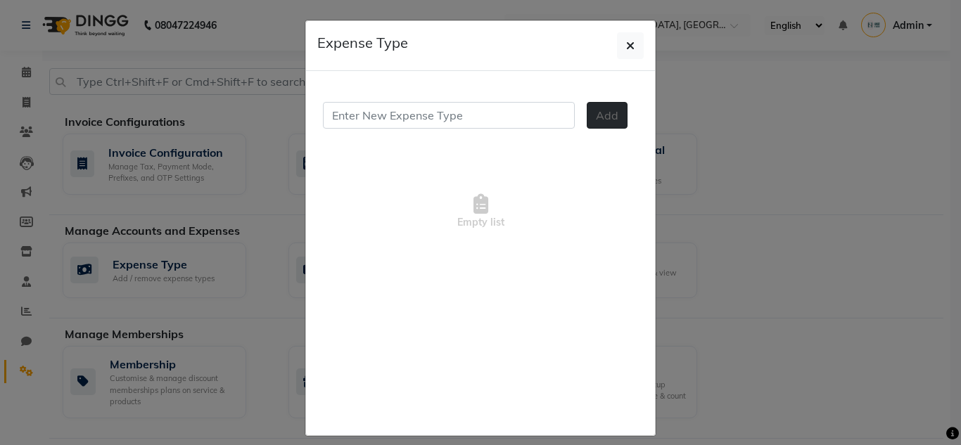
click at [596, 118] on span "Add" at bounding box center [607, 115] width 23 height 14
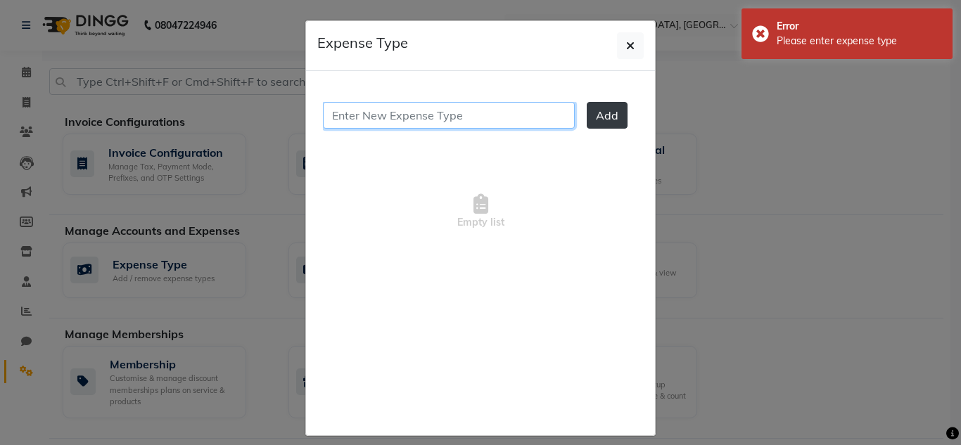
click at [492, 118] on input "text" at bounding box center [449, 115] width 252 height 27
type input "S"
type input "Rent"
click at [598, 121] on span "Add" at bounding box center [607, 115] width 23 height 14
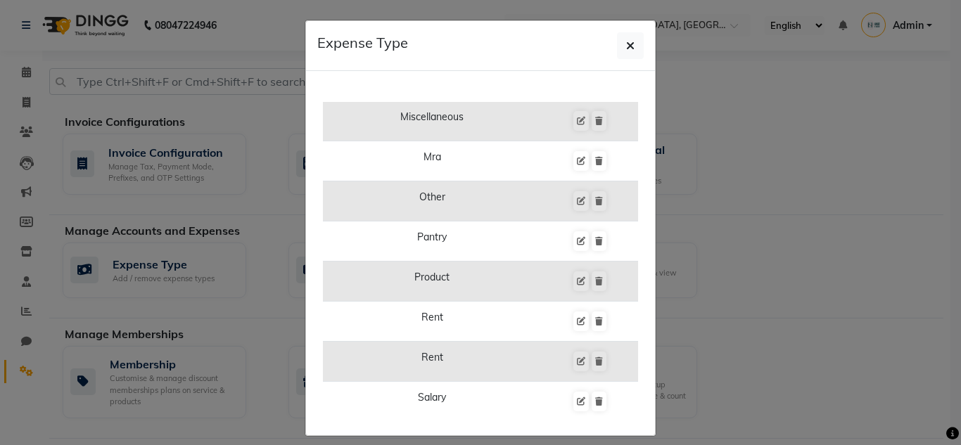
scroll to position [718, 0]
click at [519, 315] on td "Rent" at bounding box center [432, 319] width 219 height 40
click at [577, 315] on icon at bounding box center [581, 319] width 8 height 8
type input "Rent"
click at [427, 316] on td "Rent" at bounding box center [432, 319] width 219 height 40
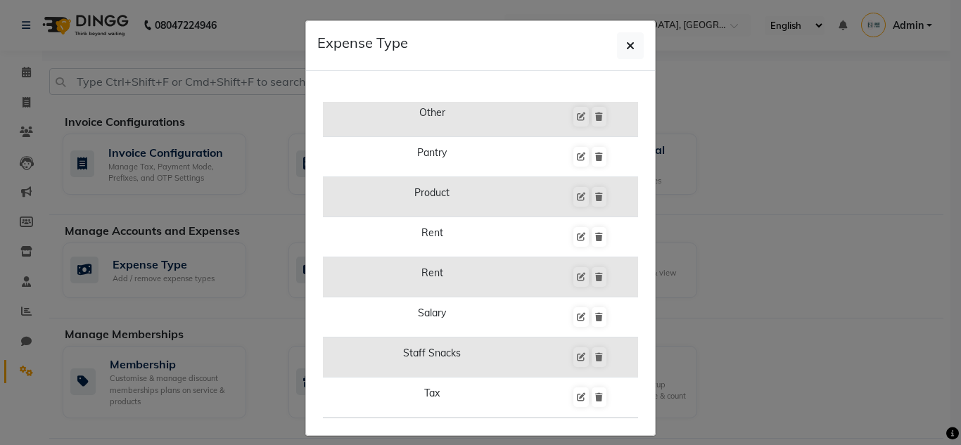
scroll to position [774, 0]
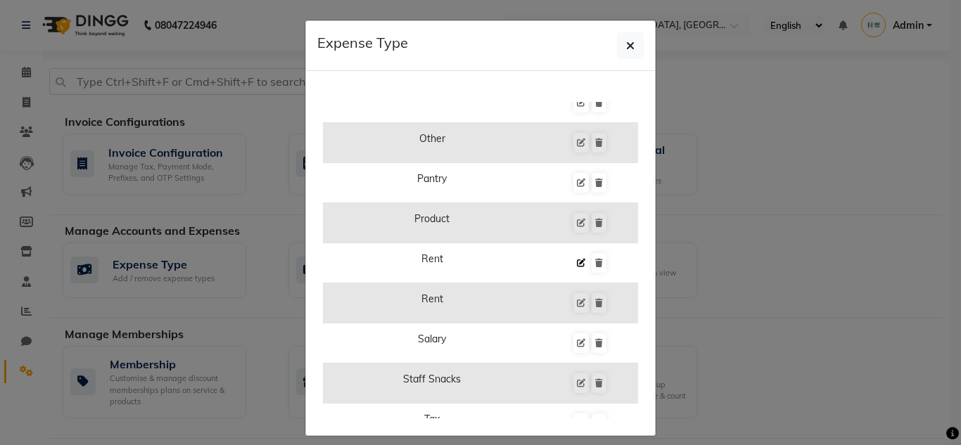
click at [577, 263] on icon at bounding box center [581, 263] width 8 height 8
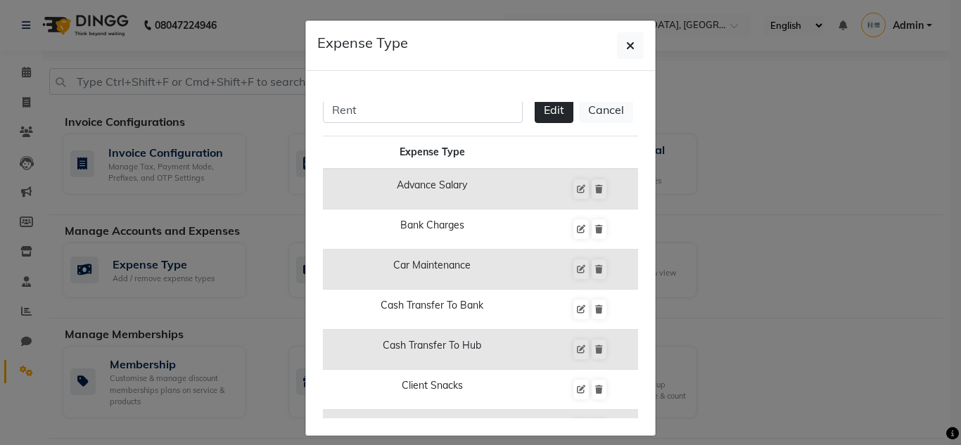
scroll to position [0, 0]
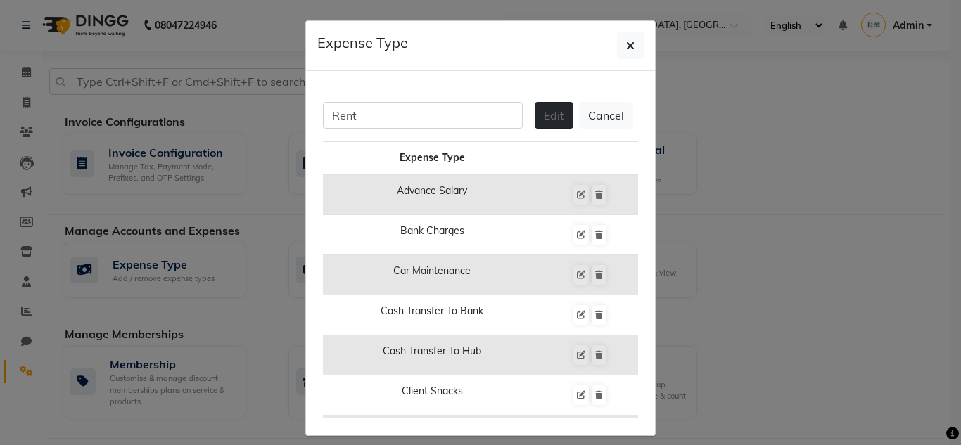
click at [544, 118] on span "Edit" at bounding box center [554, 115] width 20 height 14
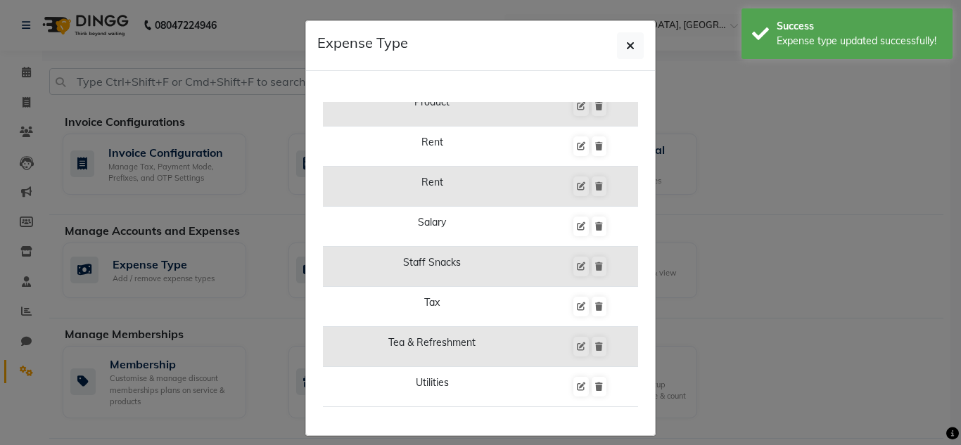
scroll to position [251, 0]
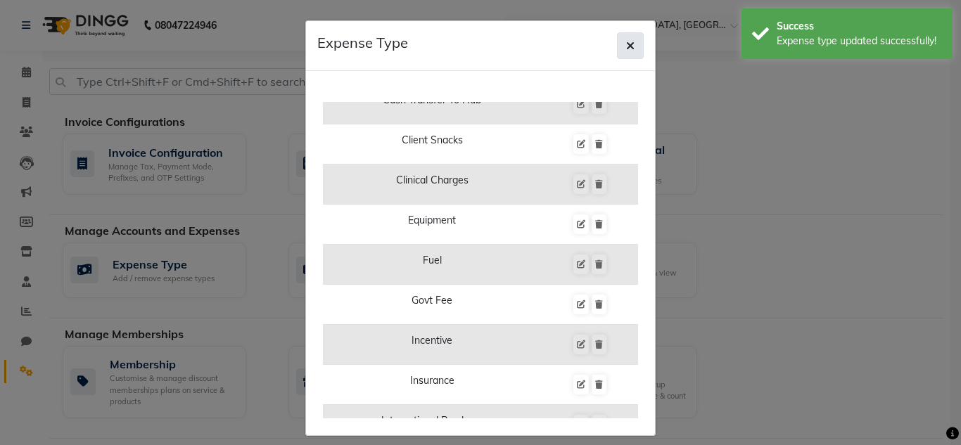
click at [633, 49] on button "button" at bounding box center [630, 45] width 27 height 27
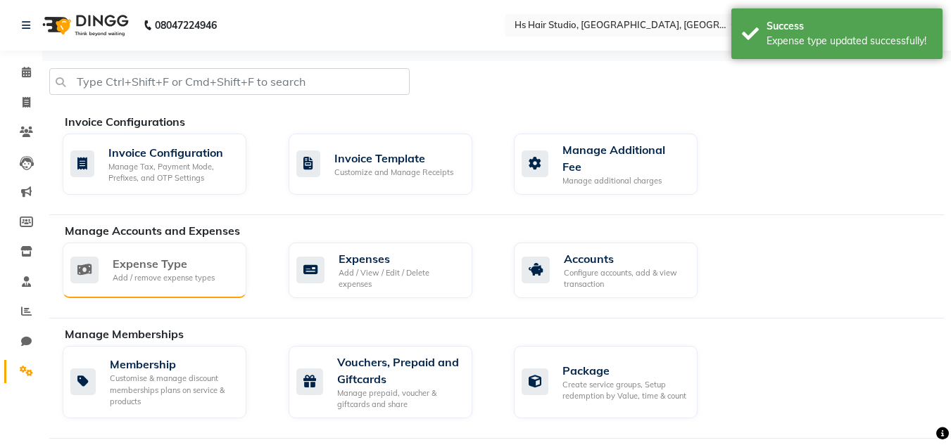
click at [143, 274] on div "Add / remove expense types" at bounding box center [164, 278] width 102 height 12
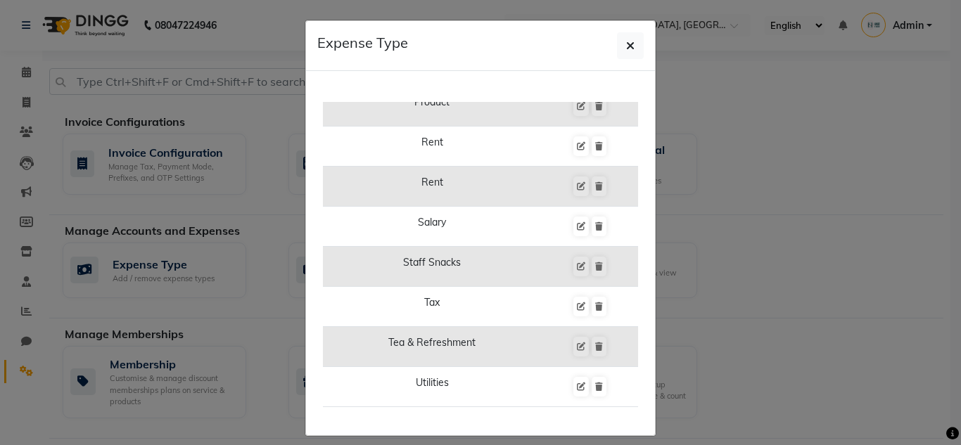
scroll to position [858, 0]
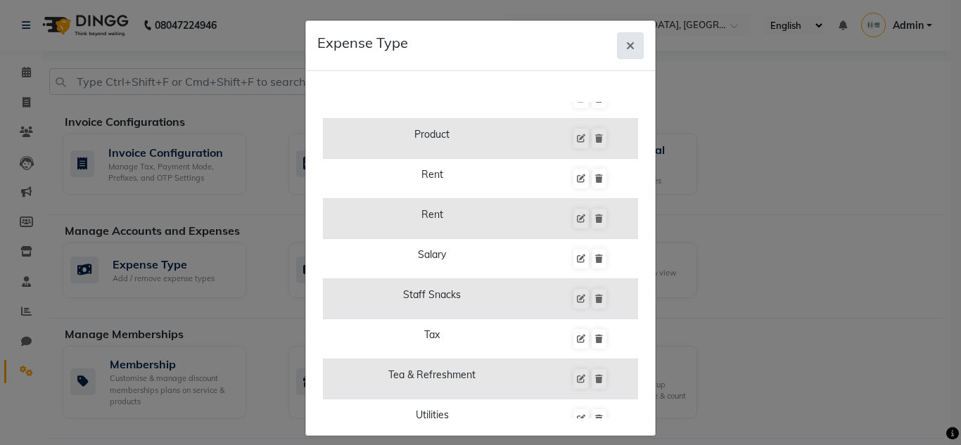
click at [626, 45] on icon "button" at bounding box center [630, 45] width 8 height 11
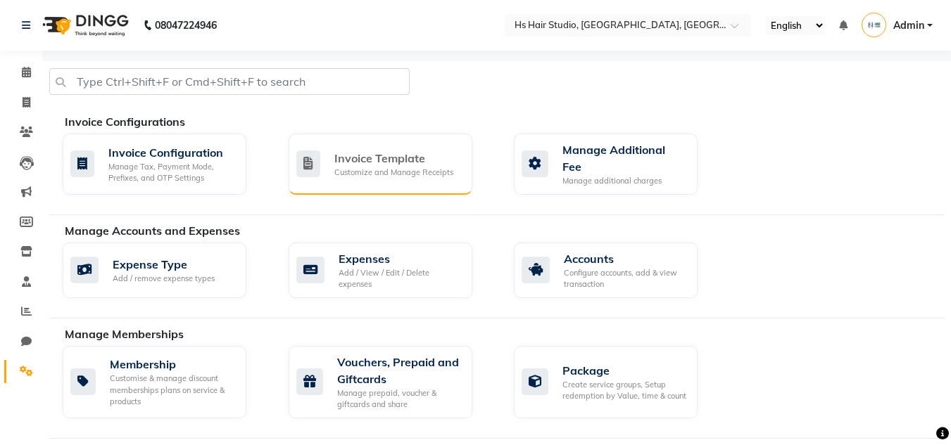
click at [353, 167] on div "Customize and Manage Receipts" at bounding box center [393, 173] width 119 height 12
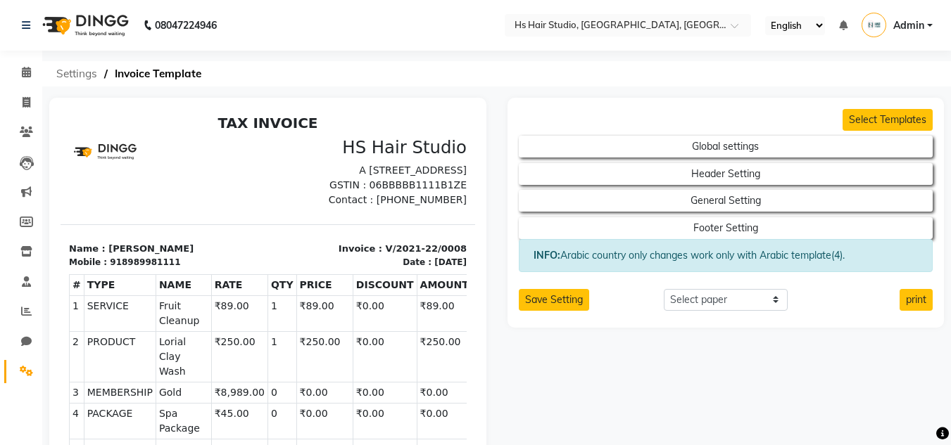
click at [84, 70] on span "Settings" at bounding box center [76, 73] width 55 height 25
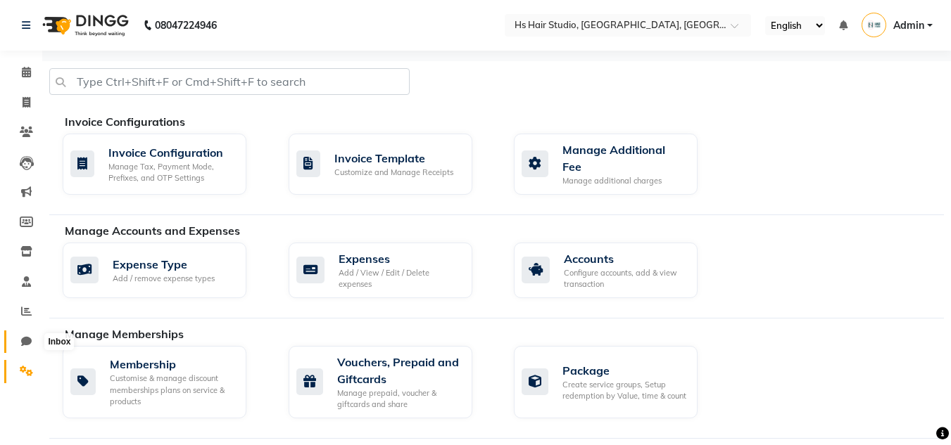
click at [31, 343] on icon at bounding box center [26, 341] width 11 height 11
select select "100"
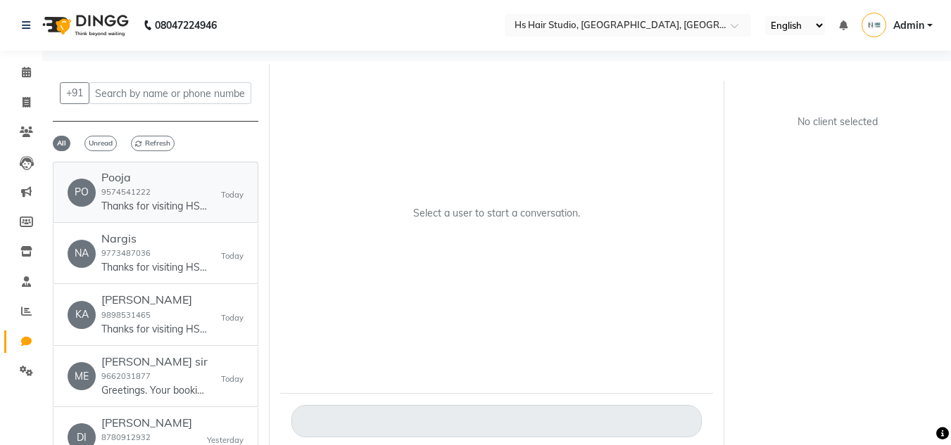
click at [153, 191] on div "Pooja 9574541222 Thanks for visiting HS Hair Studio, [GEOGRAPHIC_DATA], [GEOGRA…" at bounding box center [154, 192] width 106 height 43
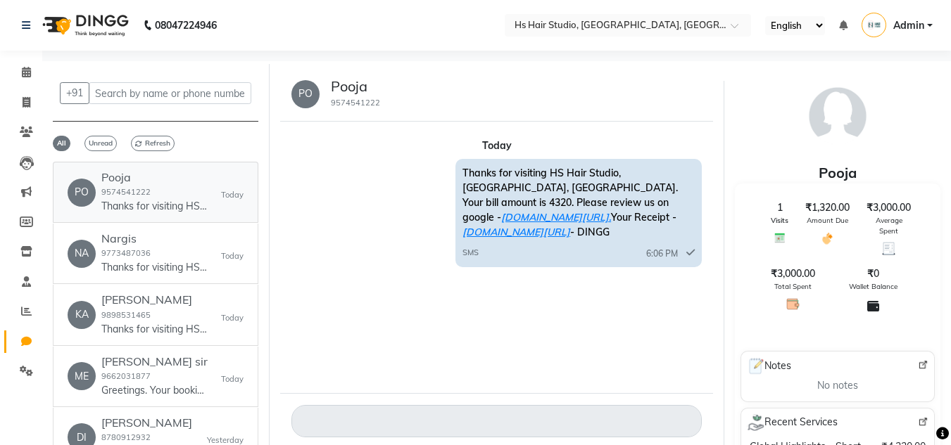
scroll to position [11, 0]
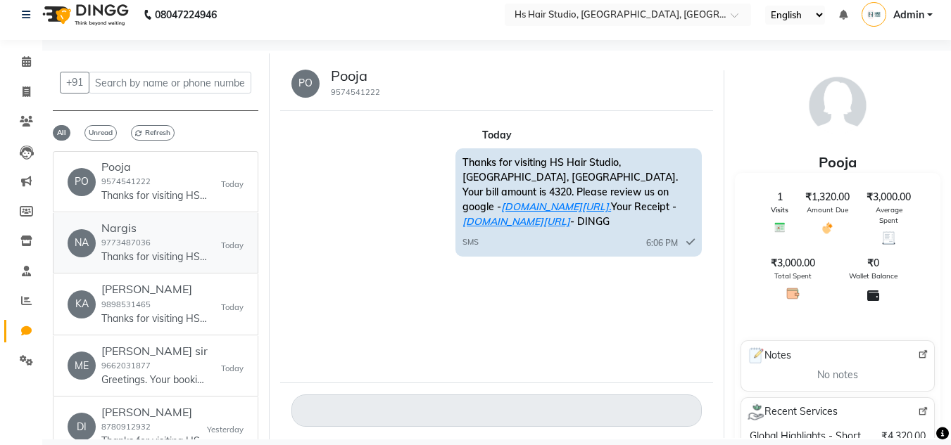
click at [159, 247] on div "Nargis 9773487036 Thanks for visiting HS Hair Studio, [GEOGRAPHIC_DATA], [GEOGR…" at bounding box center [154, 243] width 106 height 43
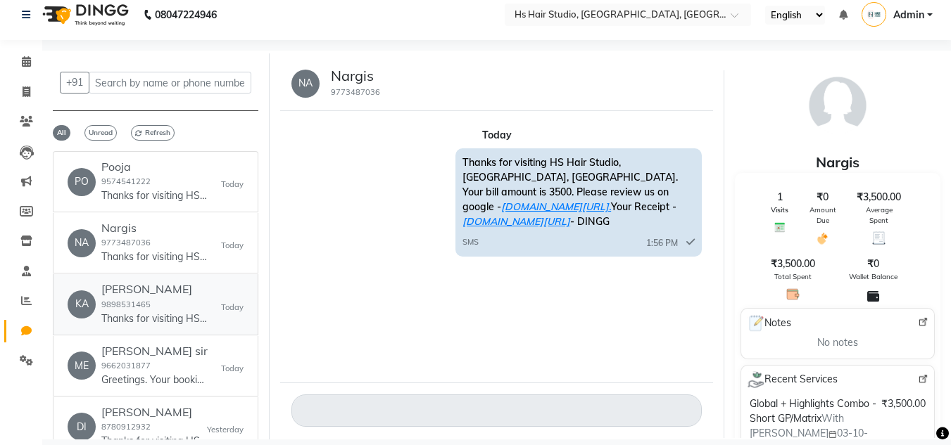
click at [149, 309] on div "[PERSON_NAME] 9898531465 Thanks for visiting HS Hair Studio, [GEOGRAPHIC_DATA],…" at bounding box center [154, 304] width 106 height 43
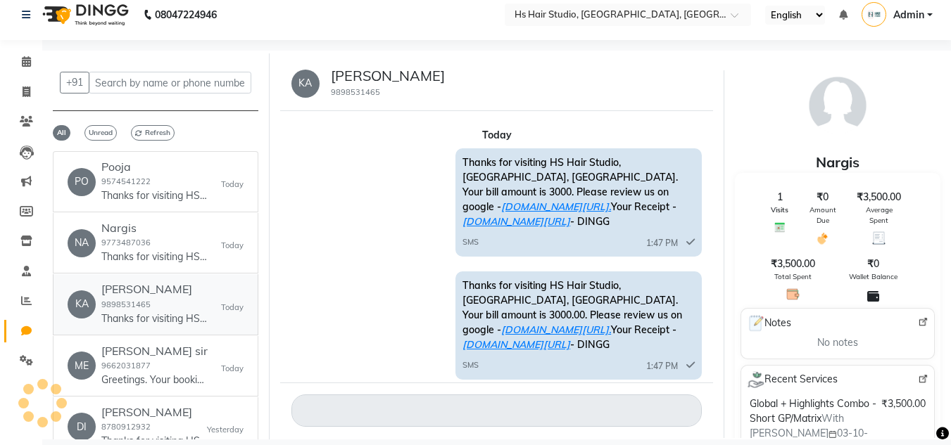
scroll to position [80, 0]
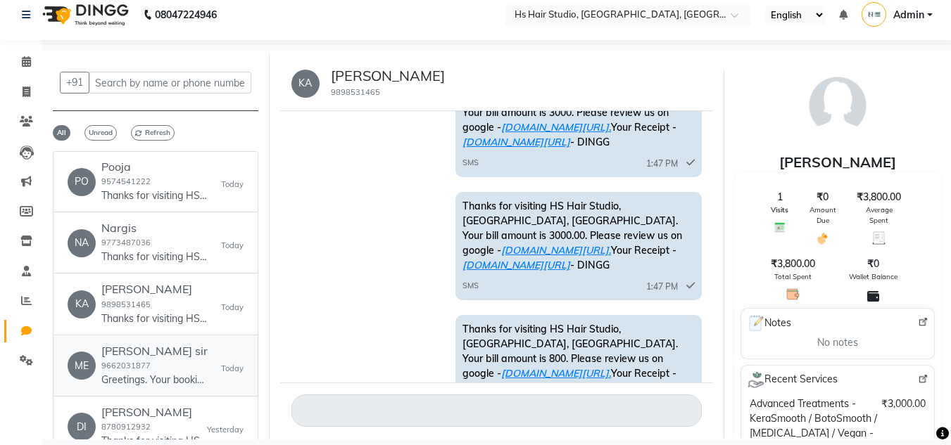
click at [139, 376] on p "Greetings. Your booking with HS Hair Studio at 3:30 pm is confirmed. Call # [PH…" at bounding box center [154, 380] width 106 height 15
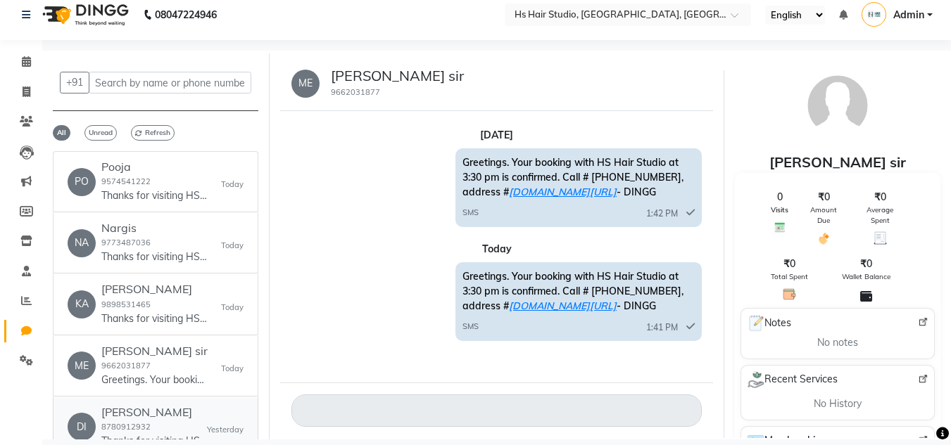
click at [140, 417] on h6 "[PERSON_NAME]" at bounding box center [154, 412] width 106 height 13
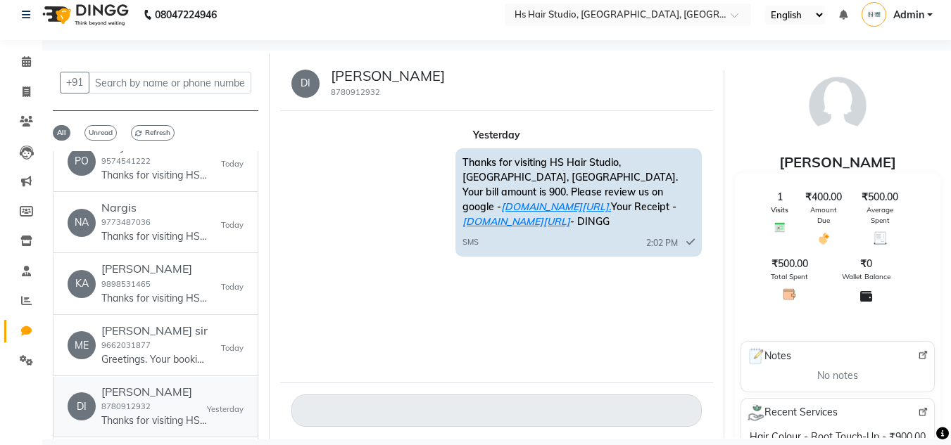
scroll to position [17, 0]
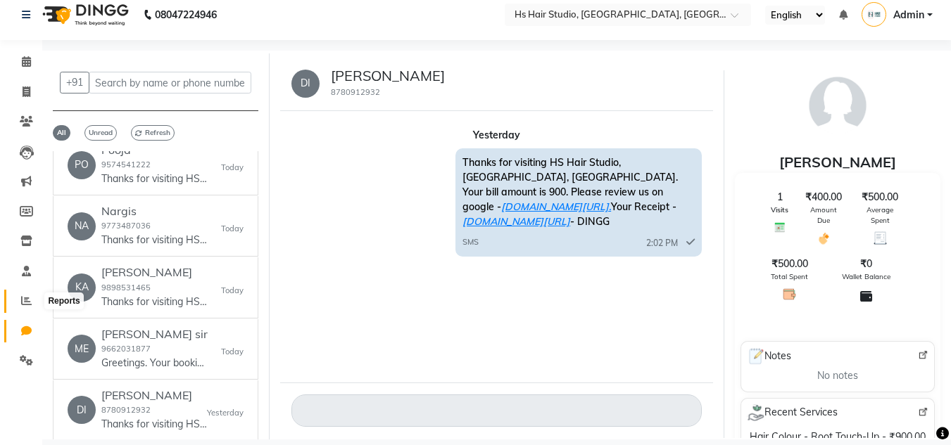
click at [20, 306] on span at bounding box center [26, 301] width 25 height 16
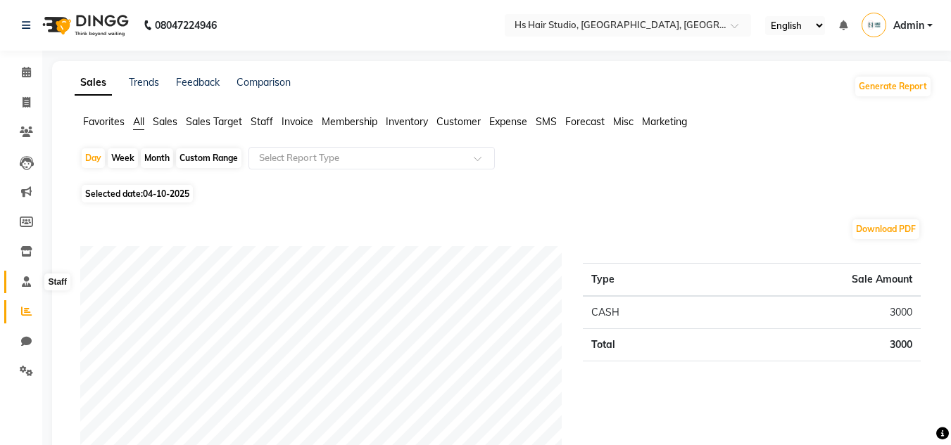
click at [35, 280] on span at bounding box center [26, 282] width 25 height 16
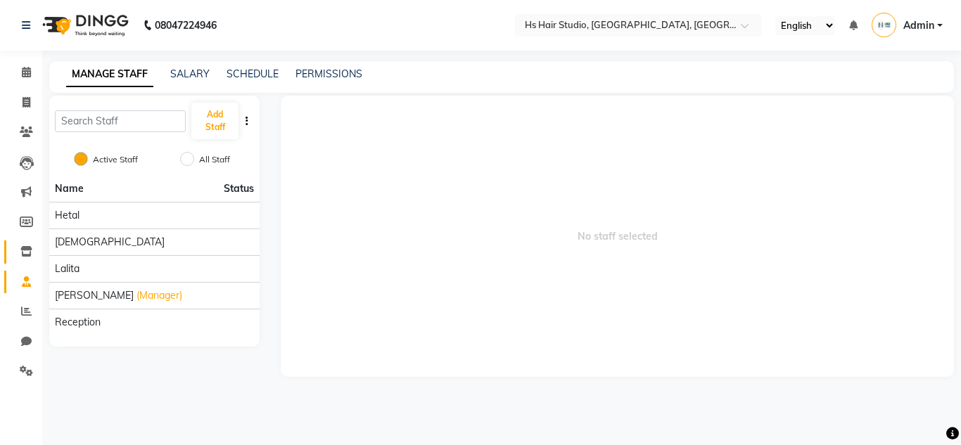
click at [26, 243] on link "Inventory" at bounding box center [21, 252] width 34 height 23
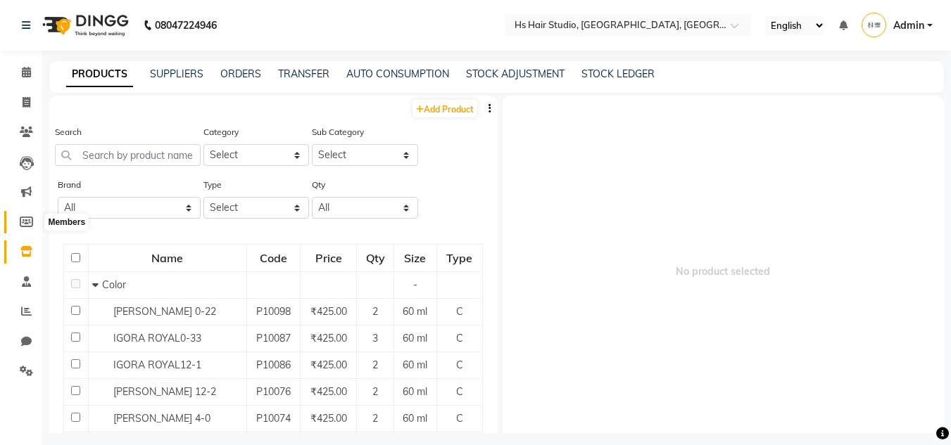
click at [26, 215] on span at bounding box center [26, 223] width 25 height 16
select select
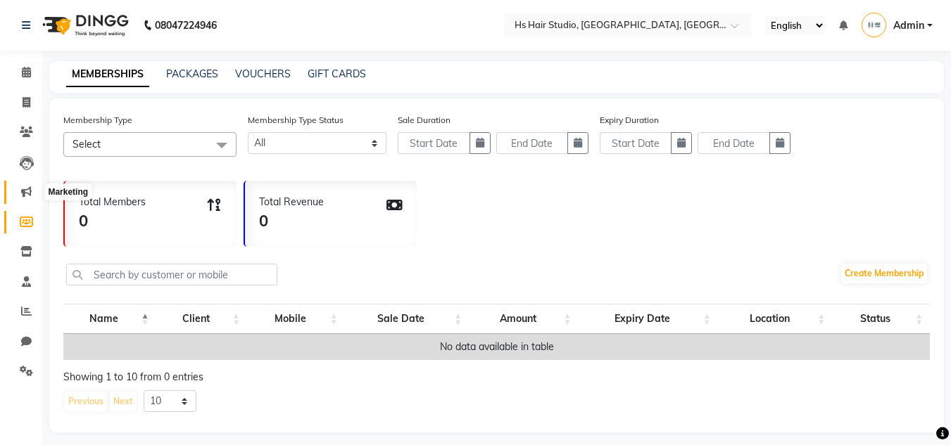
click at [29, 191] on icon at bounding box center [26, 191] width 11 height 11
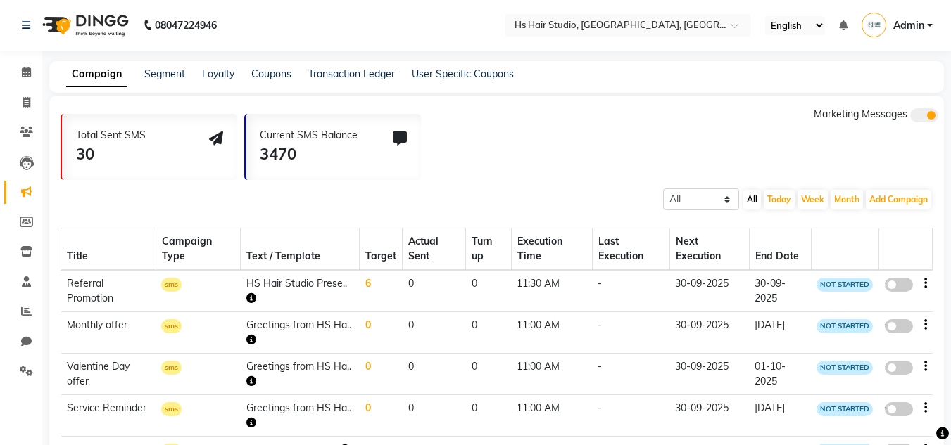
click at [897, 284] on span at bounding box center [899, 285] width 28 height 14
click at [904, 287] on input "false" at bounding box center [904, 287] width 0 height 0
select select "3"
select select "43931"
select select "1"
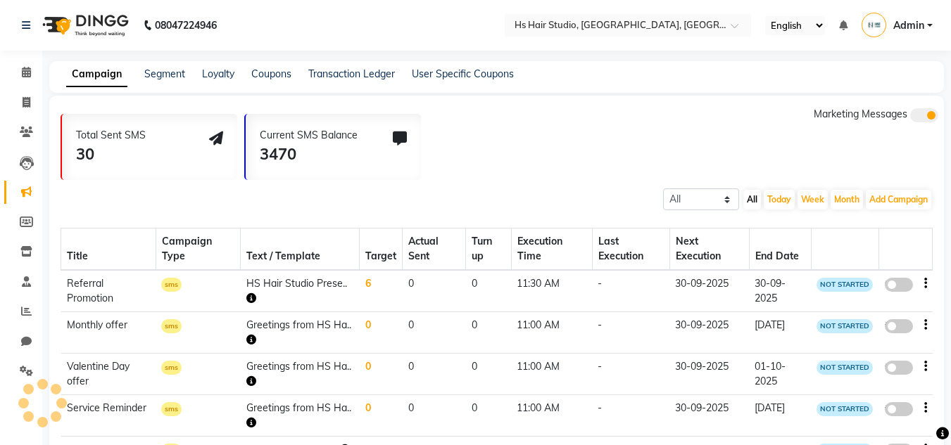
select select "2"
select select "690"
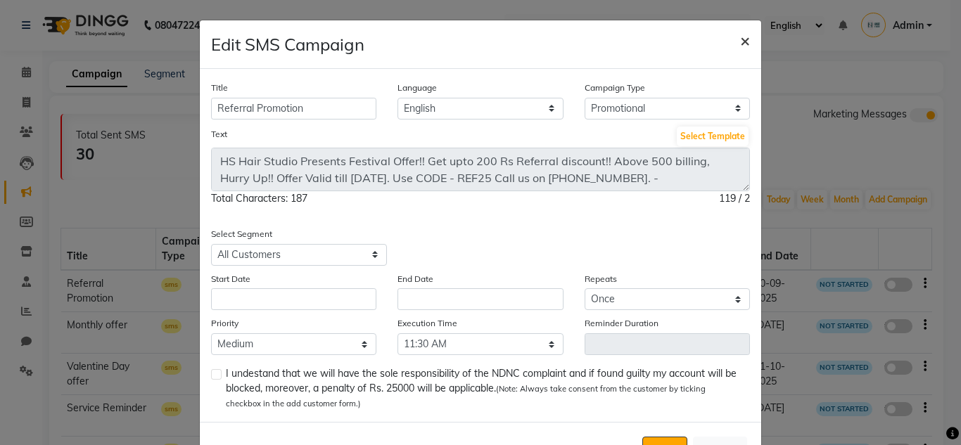
click at [740, 40] on span "×" at bounding box center [745, 40] width 10 height 21
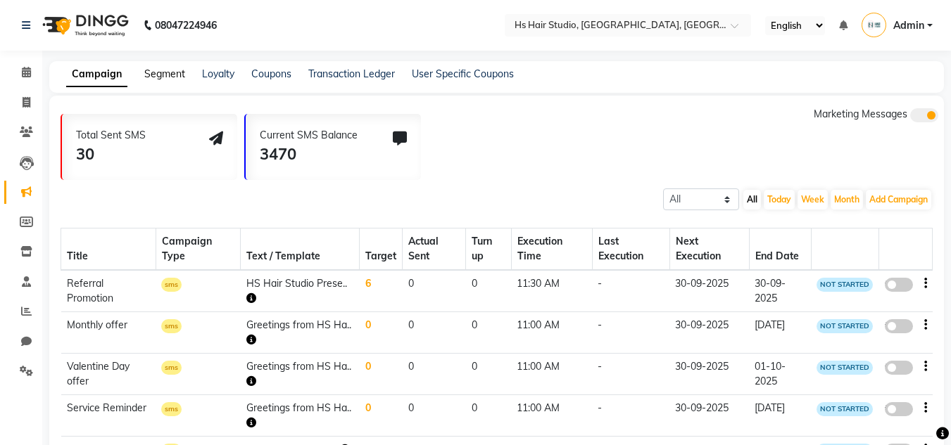
click at [163, 73] on link "Segment" at bounding box center [164, 74] width 41 height 13
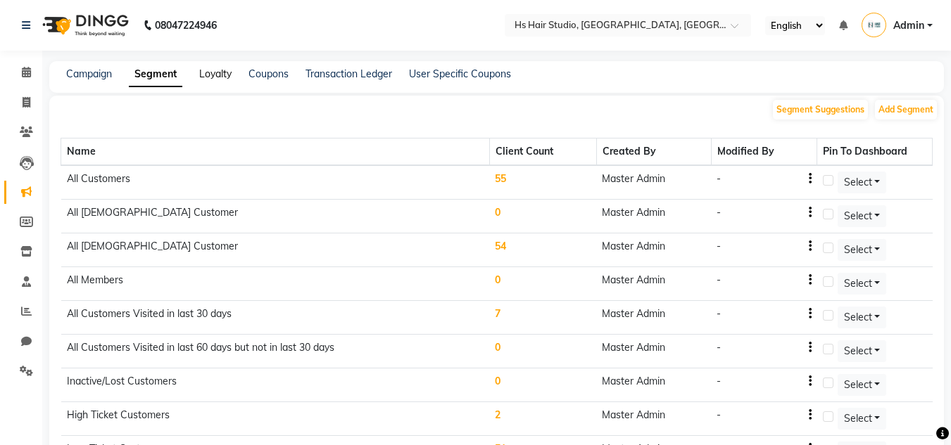
click at [224, 70] on link "Loyalty" at bounding box center [215, 74] width 32 height 13
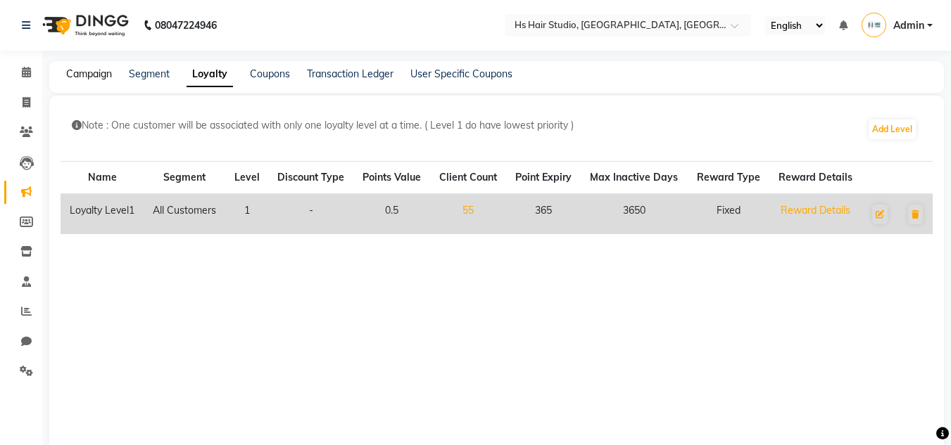
click at [76, 73] on link "Campaign" at bounding box center [89, 74] width 46 height 13
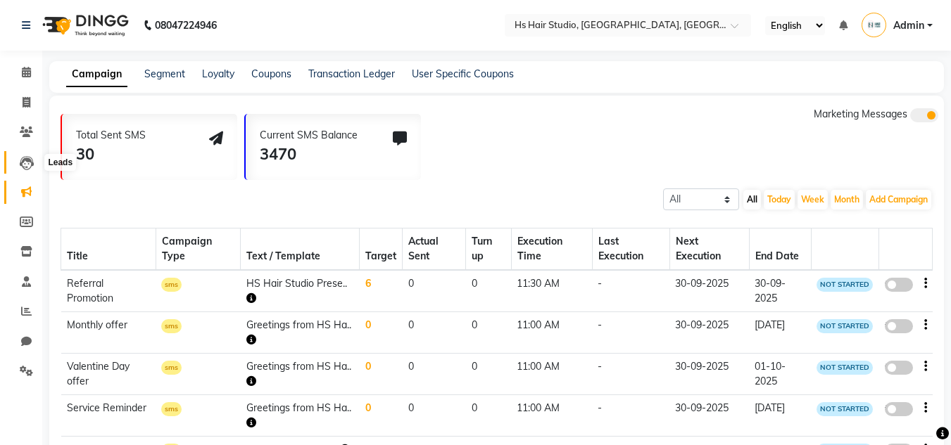
click at [25, 163] on icon at bounding box center [27, 163] width 14 height 14
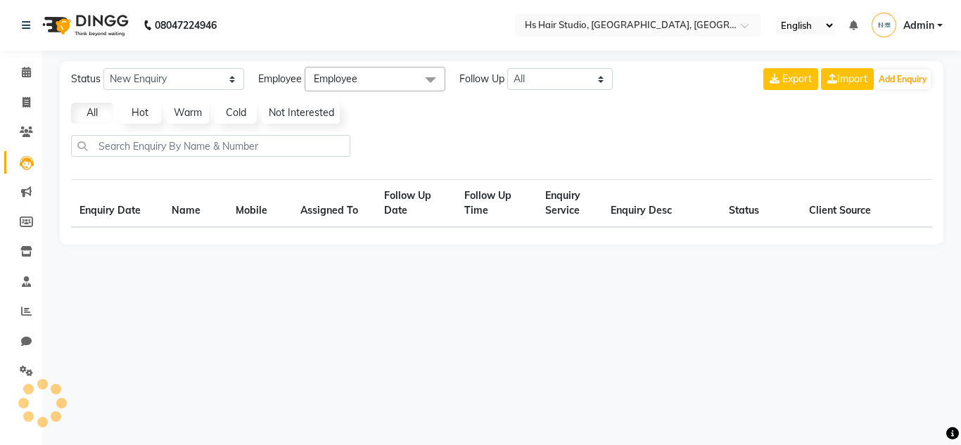
select select "10"
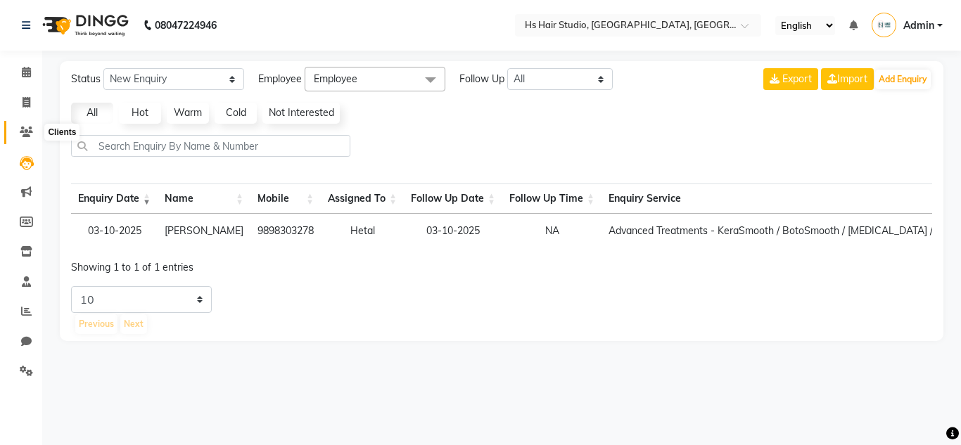
click at [24, 129] on icon at bounding box center [26, 132] width 13 height 11
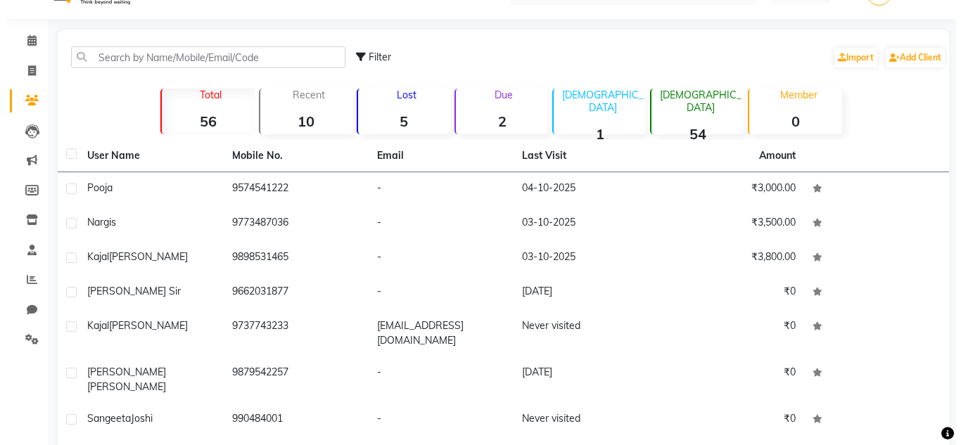
scroll to position [27, 0]
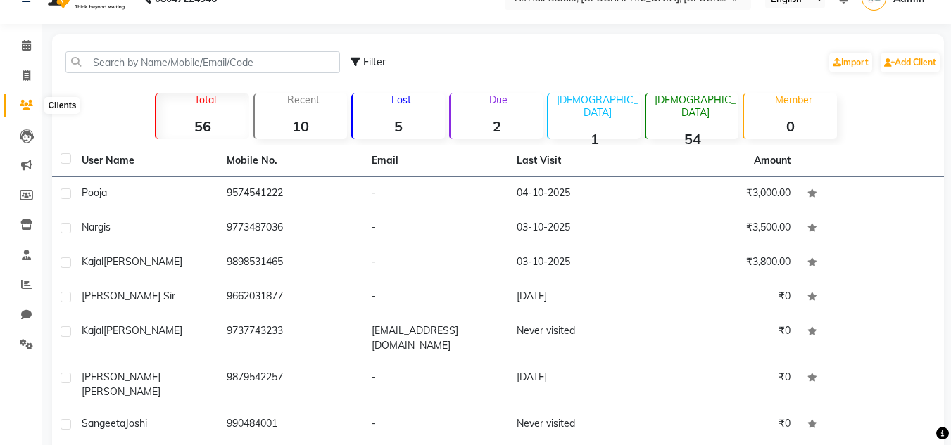
click at [25, 103] on icon at bounding box center [26, 105] width 13 height 11
click at [20, 94] on link "Clients" at bounding box center [21, 105] width 34 height 23
click at [908, 63] on link "Add Client" at bounding box center [909, 63] width 59 height 20
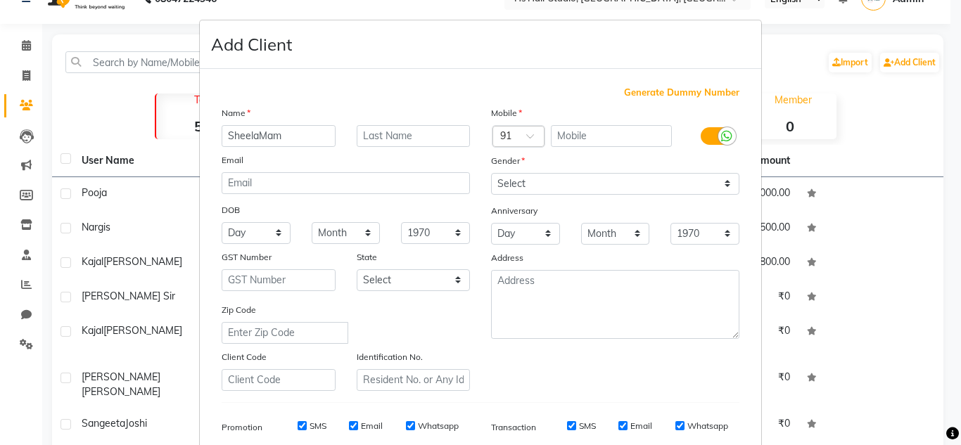
type input "SheelaMam"
click at [580, 129] on input "text" at bounding box center [612, 136] width 122 height 22
paste input "7600051350"
type input "7600051350"
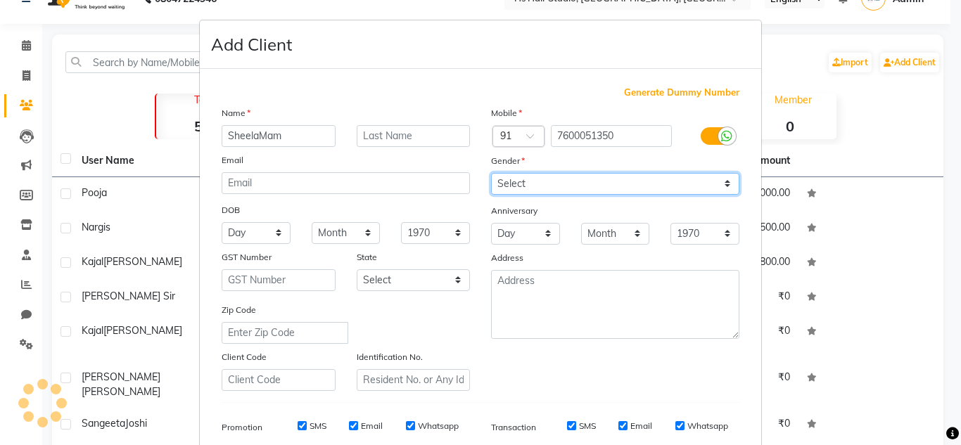
click at [609, 182] on select "Select [DEMOGRAPHIC_DATA] [DEMOGRAPHIC_DATA] Other Prefer Not To Say" at bounding box center [615, 184] width 248 height 22
select select "[DEMOGRAPHIC_DATA]"
click at [491, 173] on select "Select [DEMOGRAPHIC_DATA] [DEMOGRAPHIC_DATA] Other Prefer Not To Say" at bounding box center [615, 184] width 248 height 22
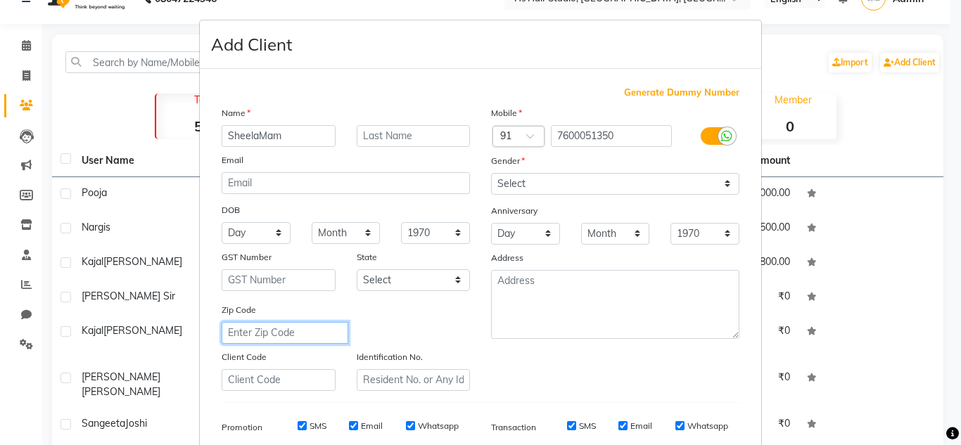
click at [308, 334] on input "text" at bounding box center [285, 333] width 127 height 22
type input "382470"
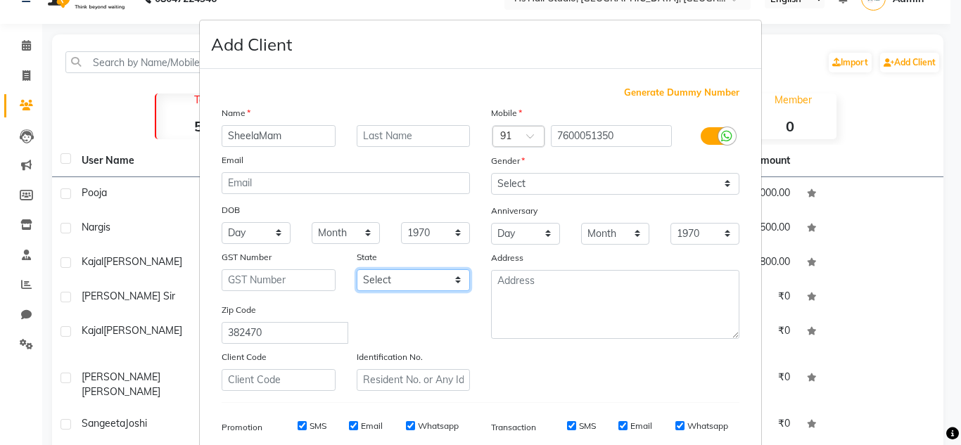
select select "12"
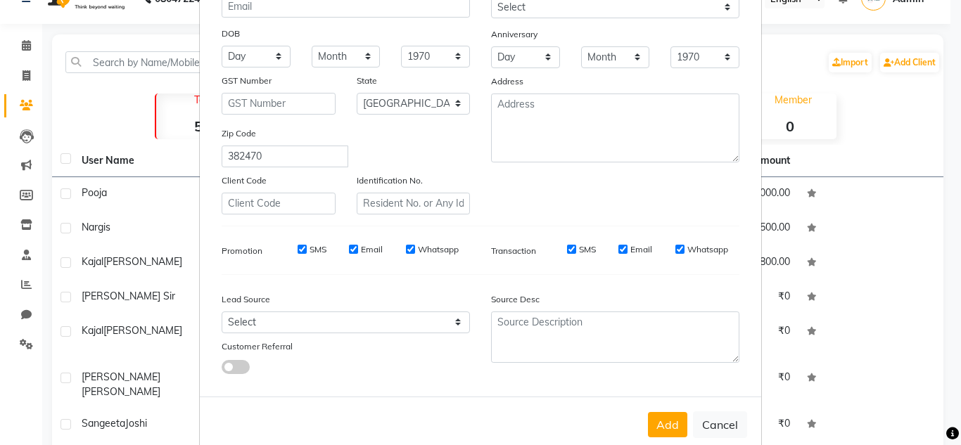
scroll to position [182, 0]
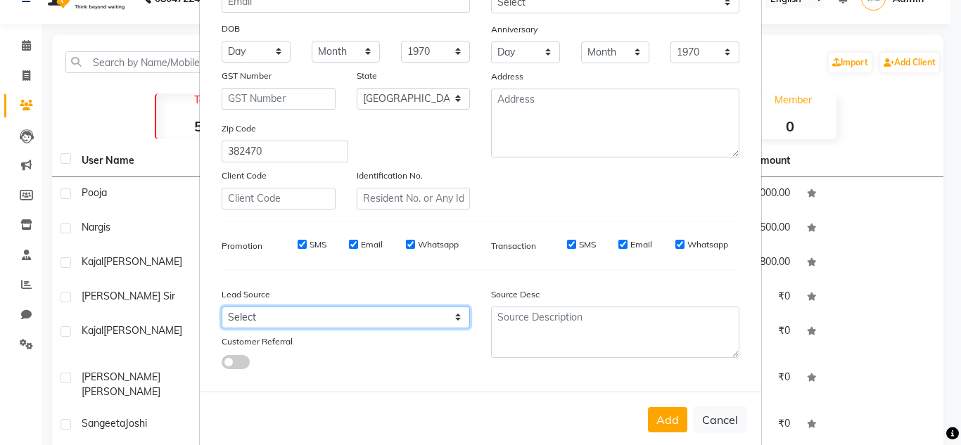
click at [314, 313] on select "Select Walk-in Referral Internet Friend Word of Mouth Advertisement Facebook Ju…" at bounding box center [346, 318] width 248 height 22
select select "57808"
click at [222, 307] on select "Select Walk-in Referral Internet Friend Word of Mouth Advertisement Facebook Ju…" at bounding box center [346, 318] width 248 height 22
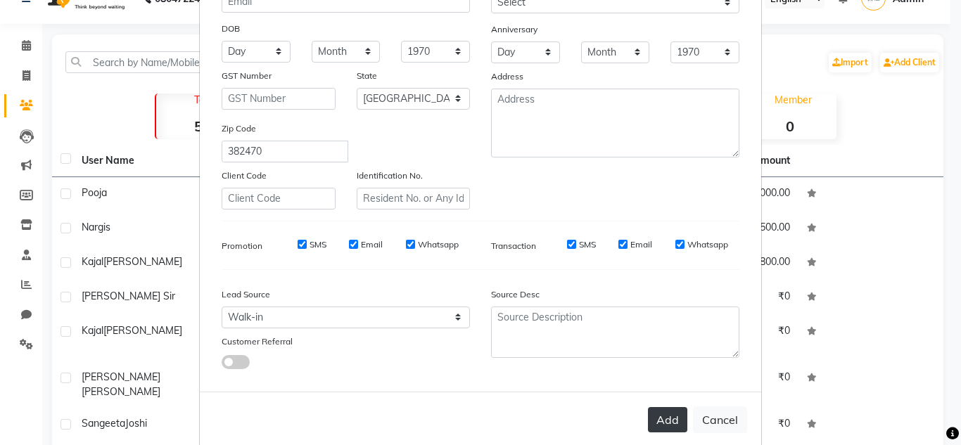
click at [659, 421] on button "Add" at bounding box center [667, 419] width 39 height 25
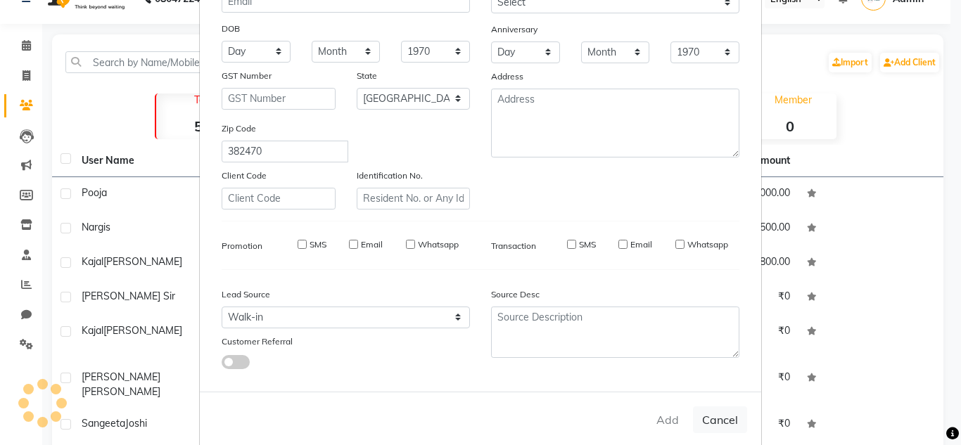
select select
select select "null"
select select
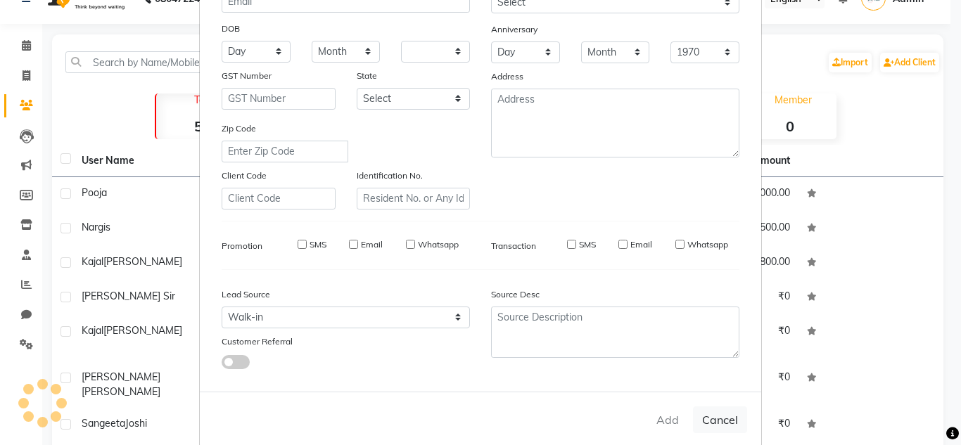
select select
checkbox input "false"
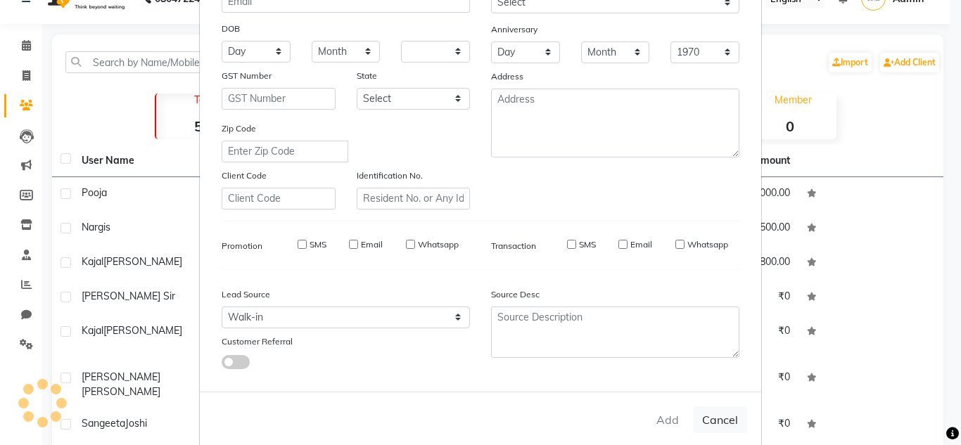
checkbox input "false"
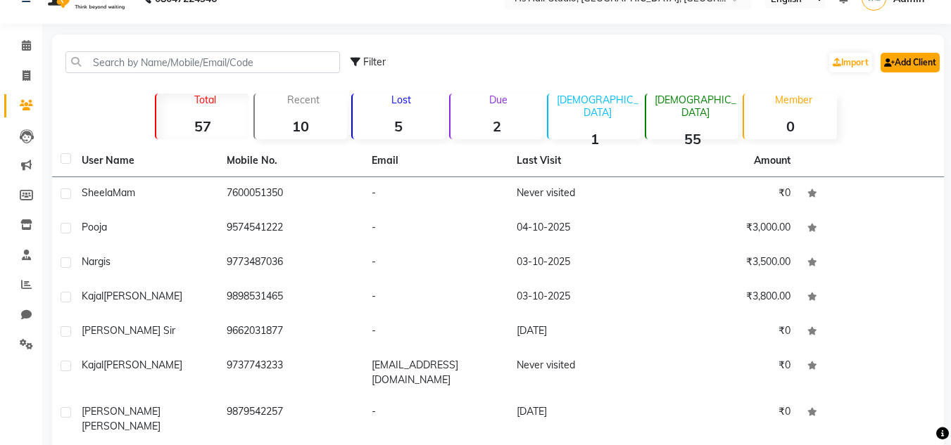
click at [885, 64] on icon at bounding box center [889, 62] width 11 height 8
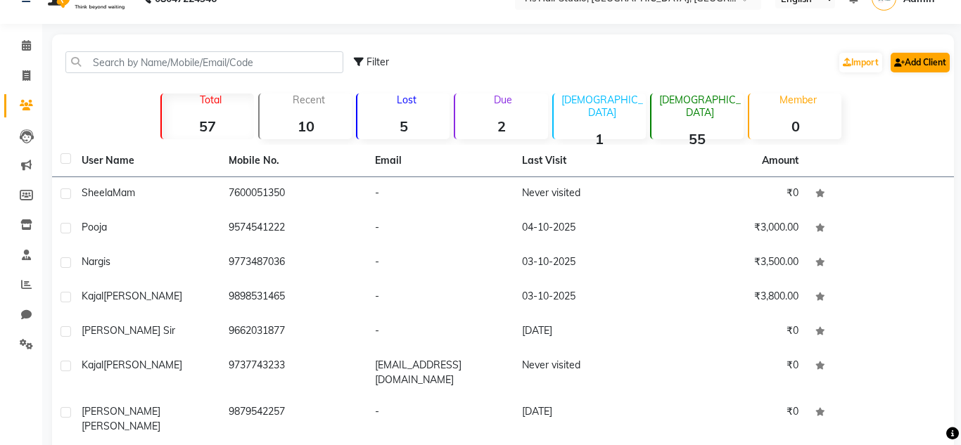
select select "57808"
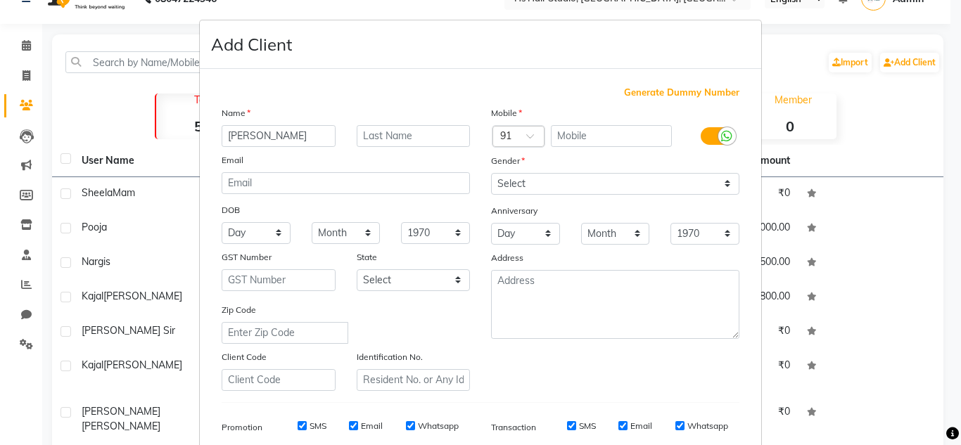
type input "[PERSON_NAME]"
click at [587, 141] on input "text" at bounding box center [612, 136] width 122 height 22
paste input "9601990044"
type input "9601990044"
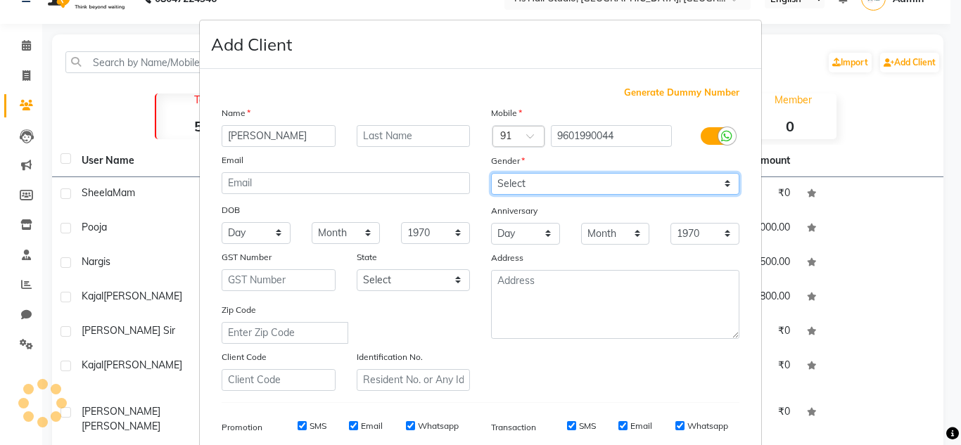
click at [545, 179] on select "Select [DEMOGRAPHIC_DATA] [DEMOGRAPHIC_DATA] Other Prefer Not To Say" at bounding box center [615, 184] width 248 height 22
select select "[DEMOGRAPHIC_DATA]"
click at [491, 173] on select "Select [DEMOGRAPHIC_DATA] [DEMOGRAPHIC_DATA] Other Prefer Not To Say" at bounding box center [615, 184] width 248 height 22
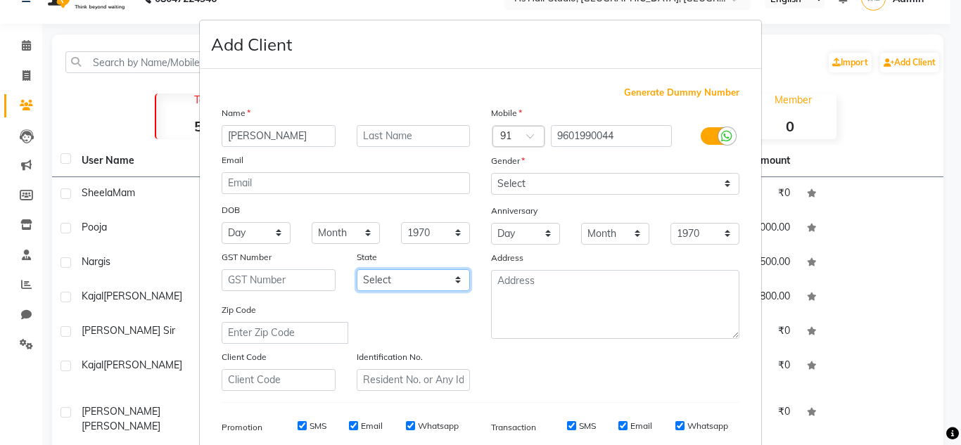
click at [422, 279] on select "Select [GEOGRAPHIC_DATA] [GEOGRAPHIC_DATA] [GEOGRAPHIC_DATA] [GEOGRAPHIC_DATA] …" at bounding box center [414, 281] width 114 height 22
select select "12"
click at [357, 270] on select "Select [GEOGRAPHIC_DATA] [GEOGRAPHIC_DATA] [GEOGRAPHIC_DATA] [GEOGRAPHIC_DATA] …" at bounding box center [414, 281] width 114 height 22
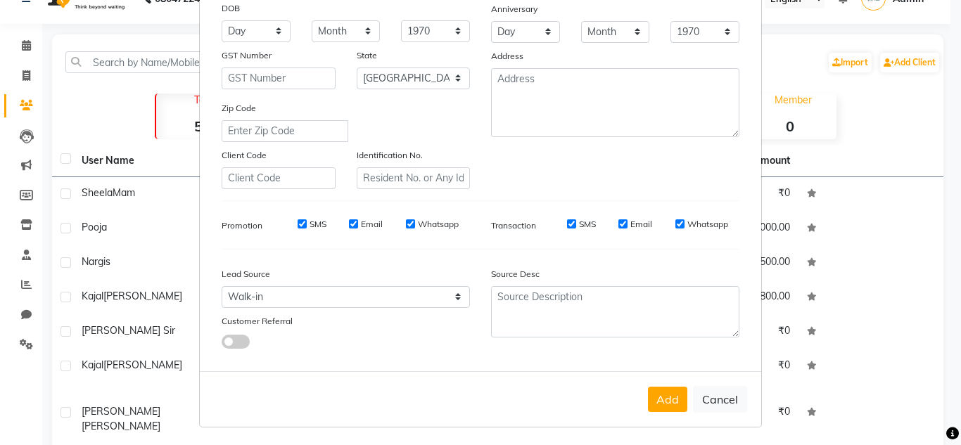
scroll to position [204, 0]
click at [658, 407] on button "Add" at bounding box center [667, 397] width 39 height 25
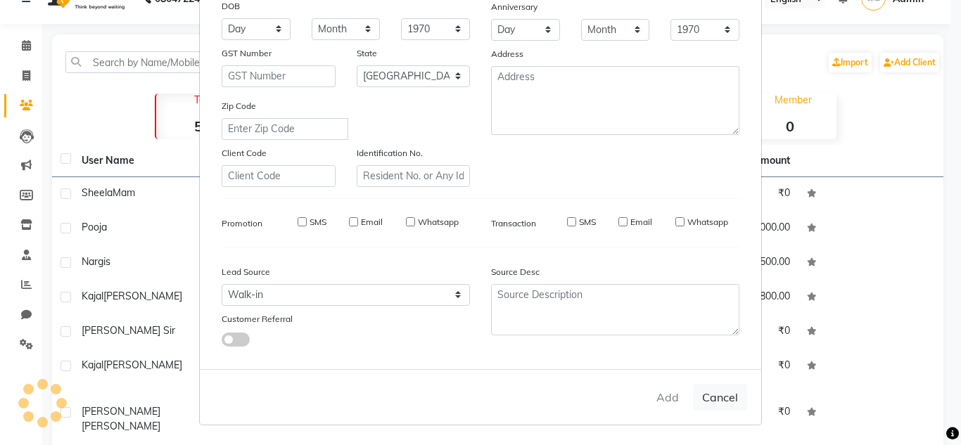
select select
select select "null"
select select
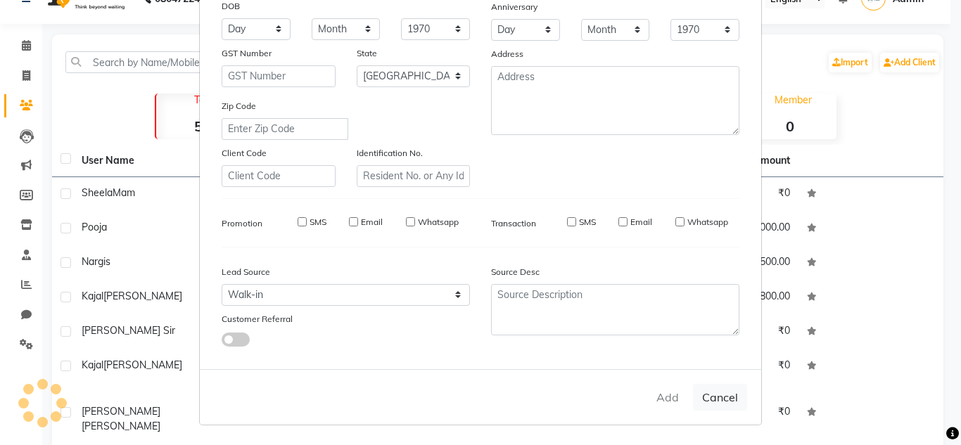
select select
checkbox input "false"
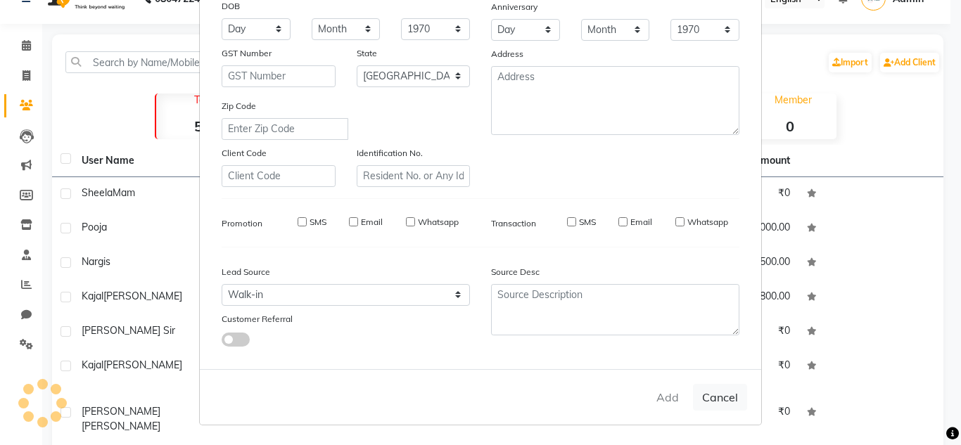
checkbox input "false"
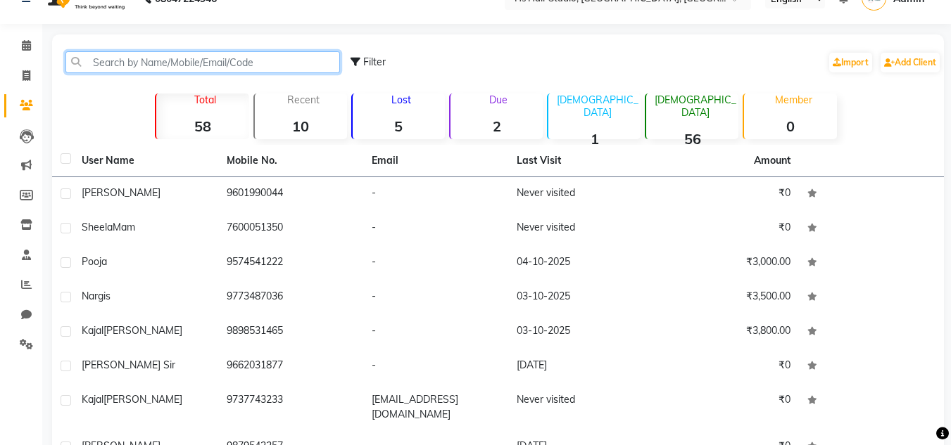
click at [242, 65] on input "text" at bounding box center [202, 62] width 274 height 22
paste input "8780912932"
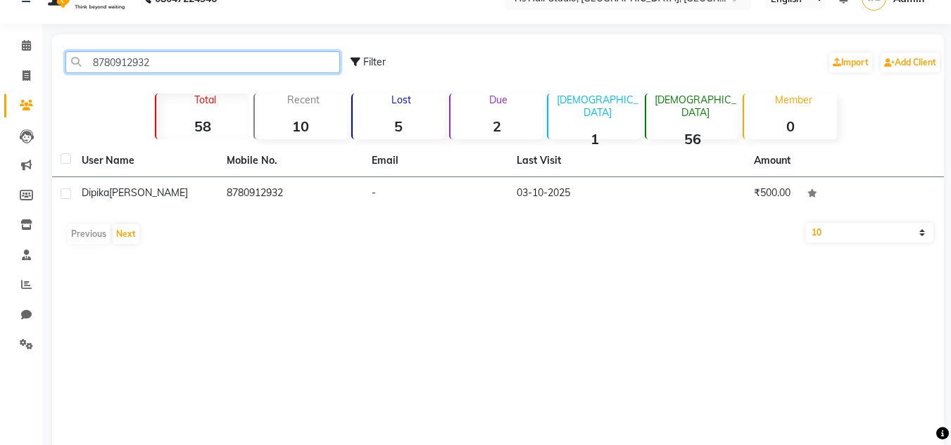
drag, startPoint x: 285, startPoint y: 55, endPoint x: 48, endPoint y: 48, distance: 237.2
click at [48, 48] on main "8780912932 Filter Import Add Client Total 58 Recent 10 Lost 5 Due 2 [DEMOGRAPHI…" at bounding box center [496, 255] width 908 height 443
paste input "9978906659"
type input "9978906659"
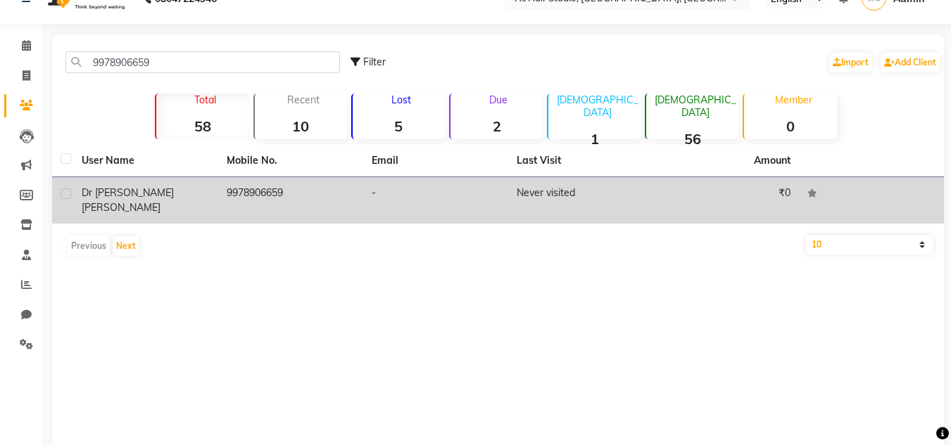
click at [153, 201] on span "[PERSON_NAME]" at bounding box center [121, 207] width 79 height 13
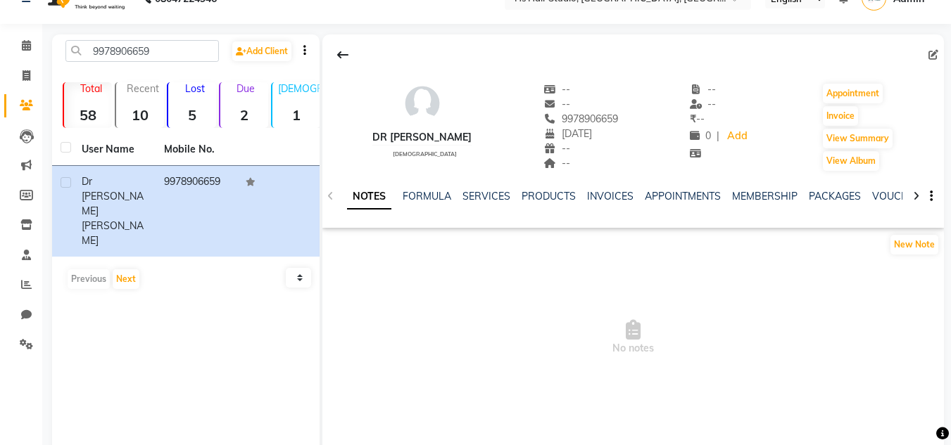
click at [928, 48] on div "Edit" at bounding box center [935, 55] width 15 height 15
click at [932, 53] on icon at bounding box center [933, 55] width 10 height 10
select select "2000"
select select "12"
select select "[DEMOGRAPHIC_DATA]"
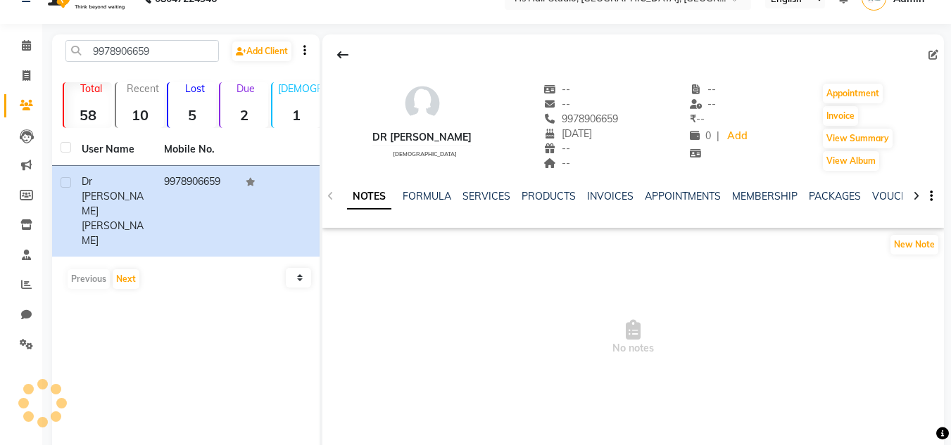
select select "57812"
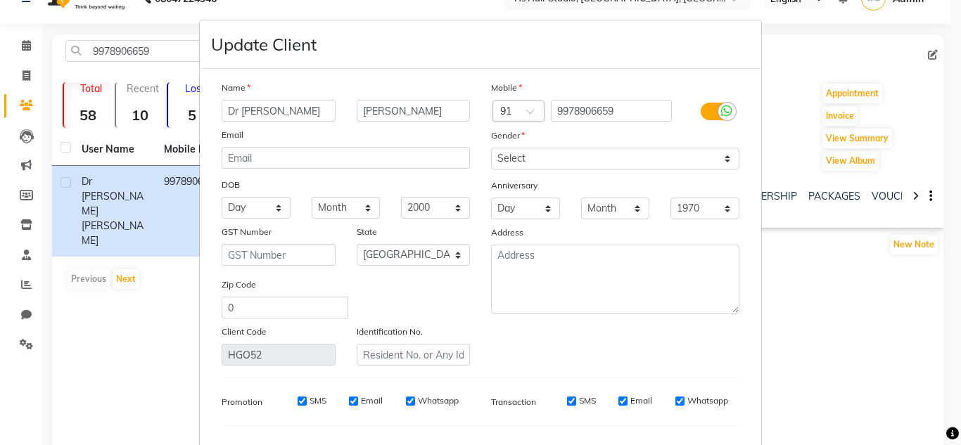
click at [282, 108] on input "Dr [PERSON_NAME]" at bounding box center [279, 111] width 114 height 22
type input "Dr [PERSON_NAME]"
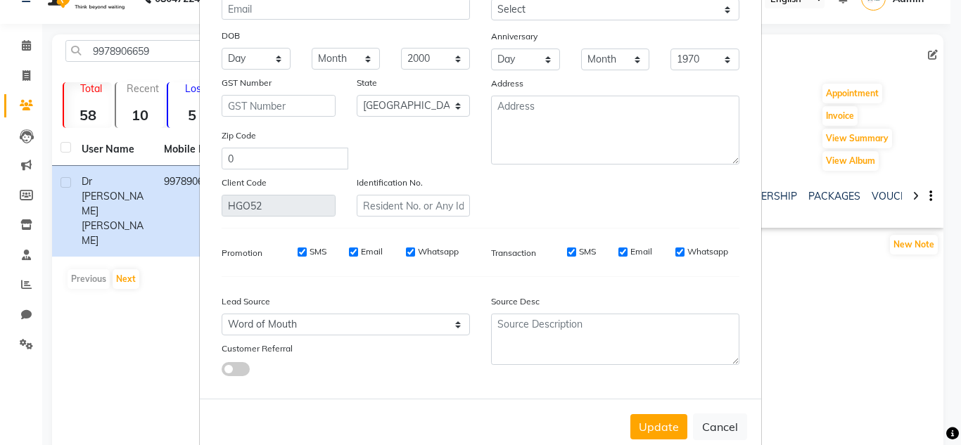
scroll to position [170, 0]
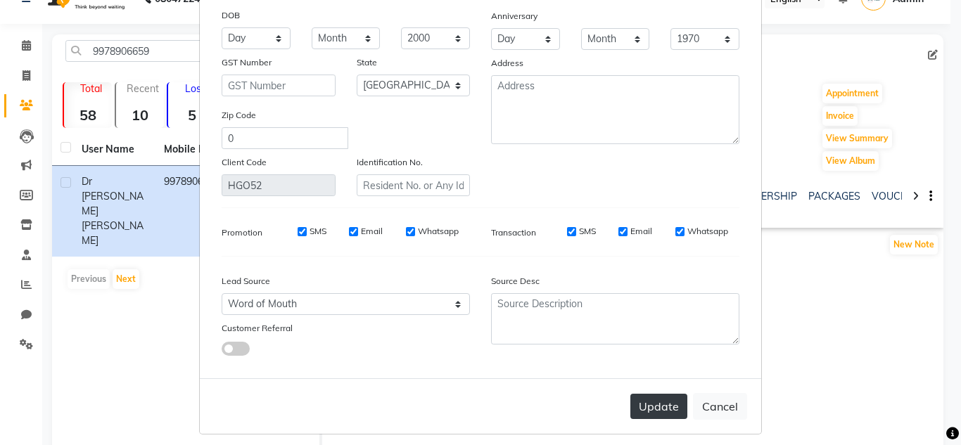
click at [664, 405] on button "Update" at bounding box center [658, 406] width 57 height 25
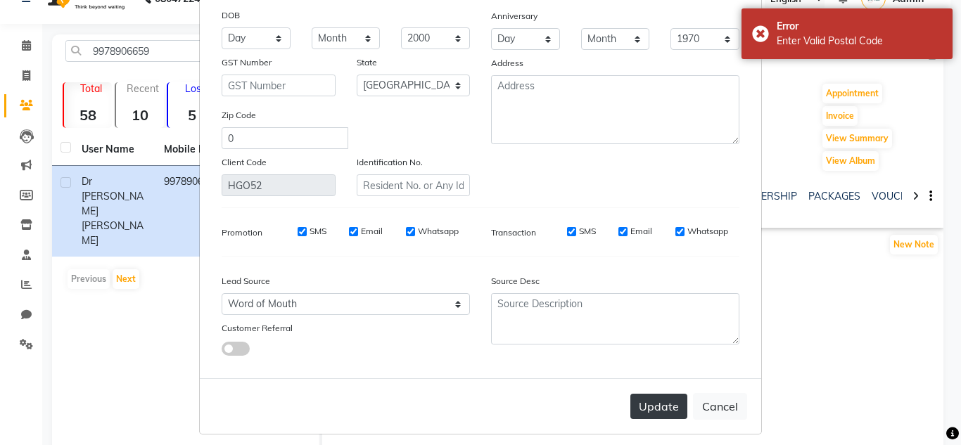
click at [644, 409] on button "Update" at bounding box center [658, 406] width 57 height 25
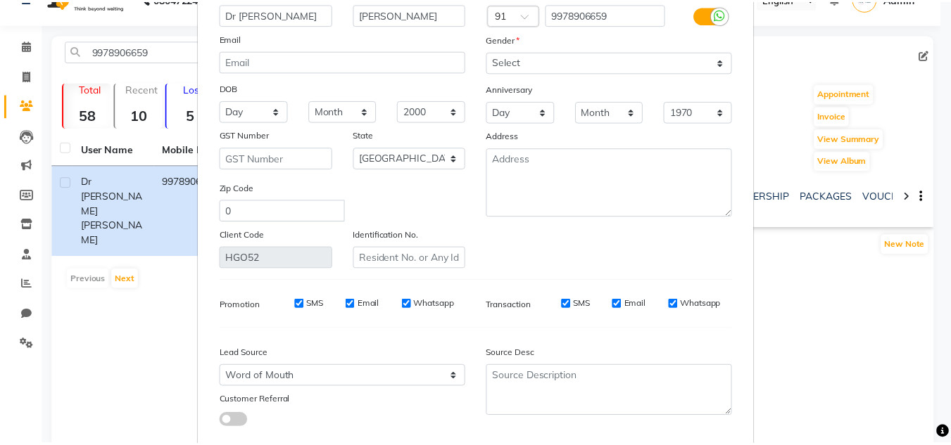
scroll to position [179, 0]
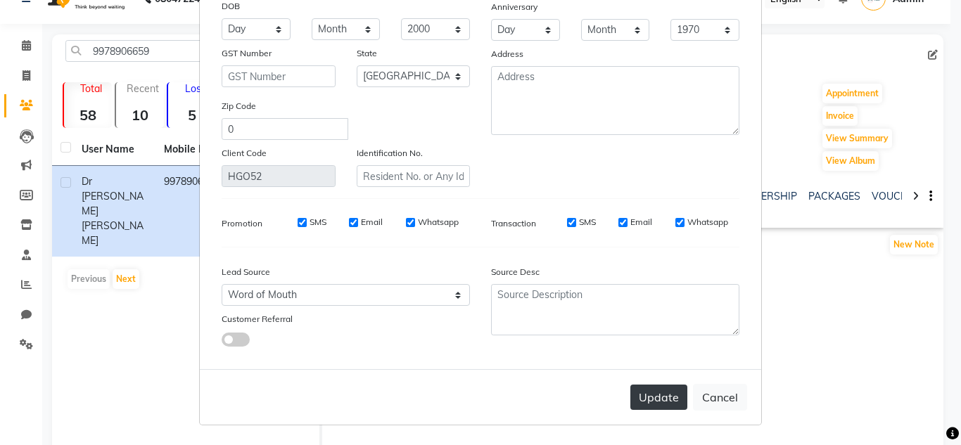
click at [662, 399] on button "Update" at bounding box center [658, 397] width 57 height 25
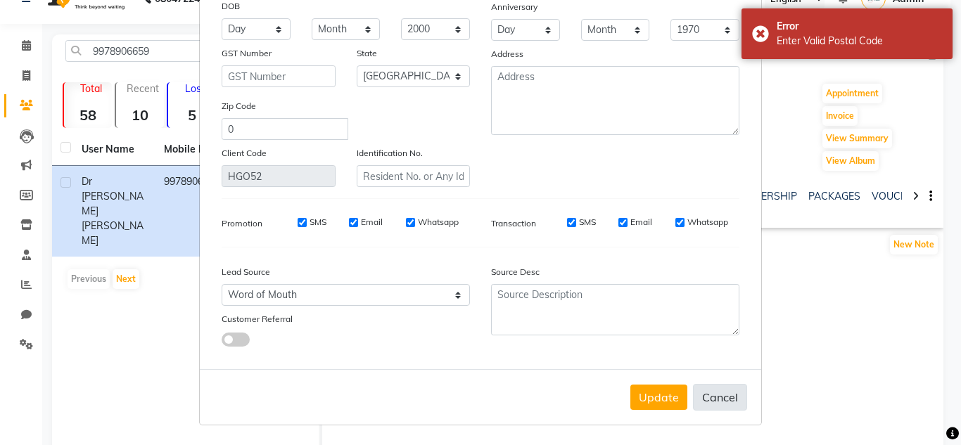
click at [706, 400] on button "Cancel" at bounding box center [720, 397] width 54 height 27
select select
select select "null"
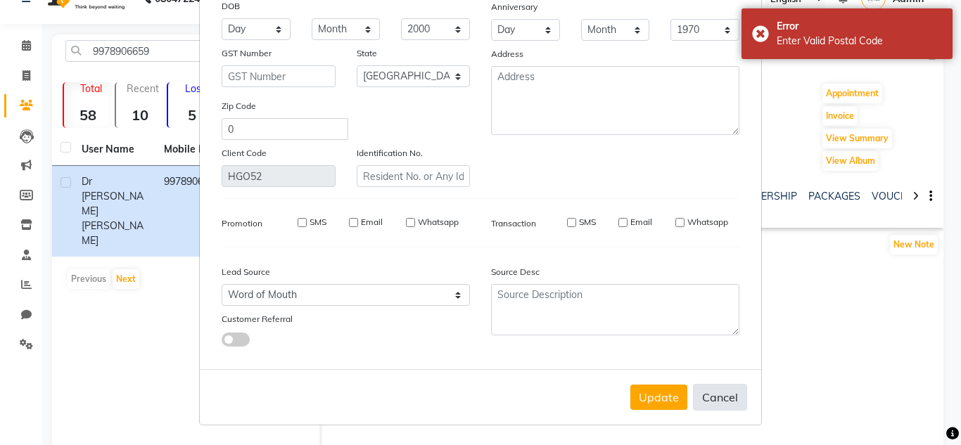
select select
checkbox input "false"
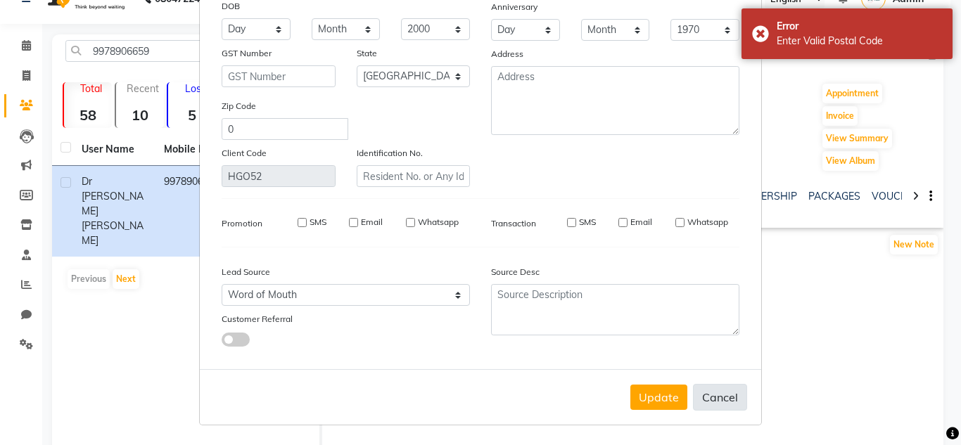
checkbox input "false"
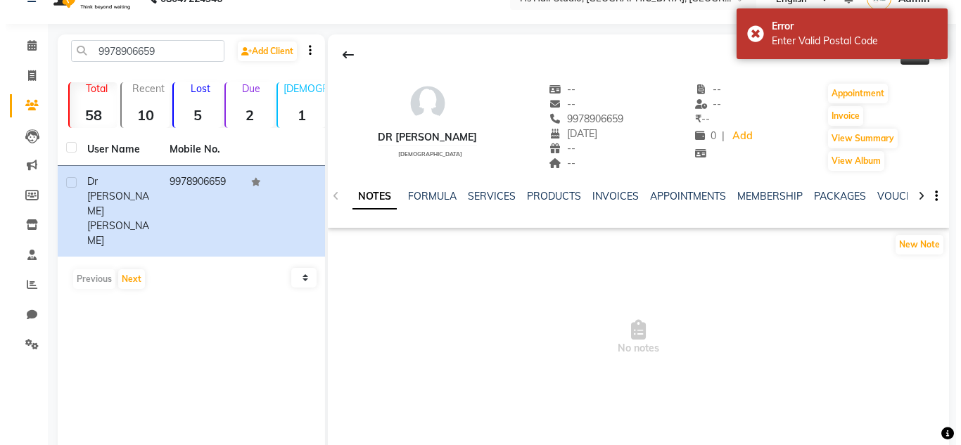
scroll to position [0, 0]
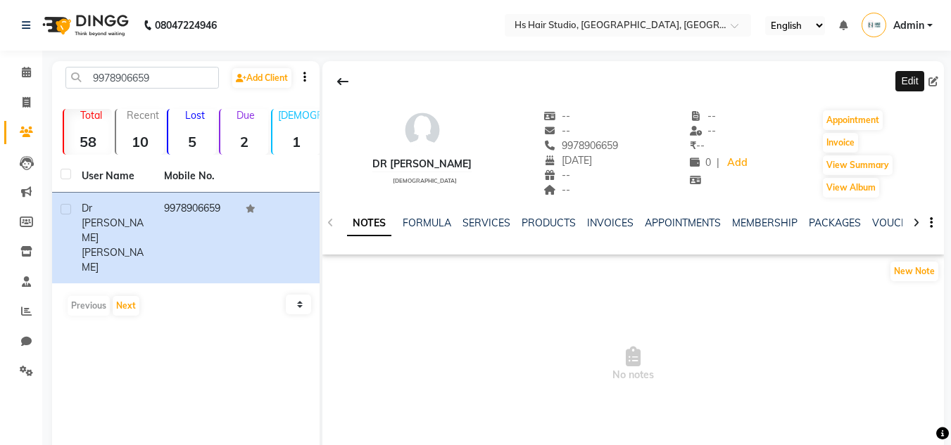
click at [935, 85] on icon at bounding box center [933, 82] width 10 height 10
select select "2000"
select select "12"
select select "[DEMOGRAPHIC_DATA]"
select select "57812"
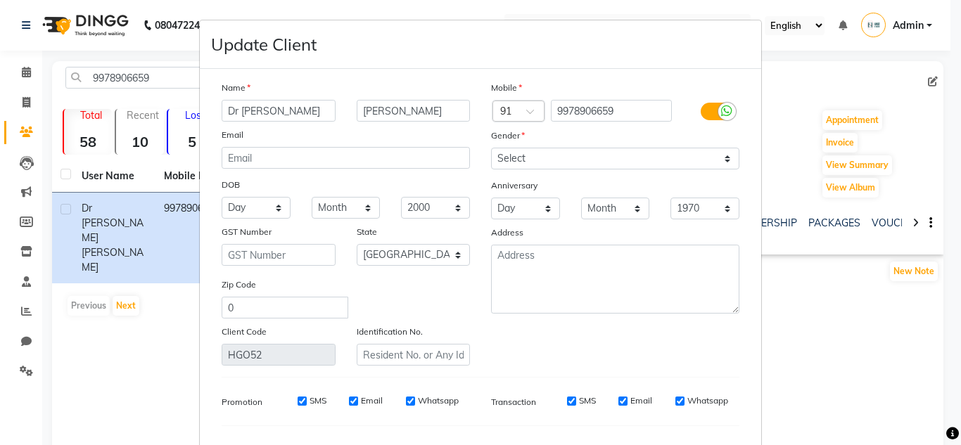
click at [296, 113] on input "Dr [PERSON_NAME]" at bounding box center [279, 111] width 114 height 22
type input "Dr [PERSON_NAME]"
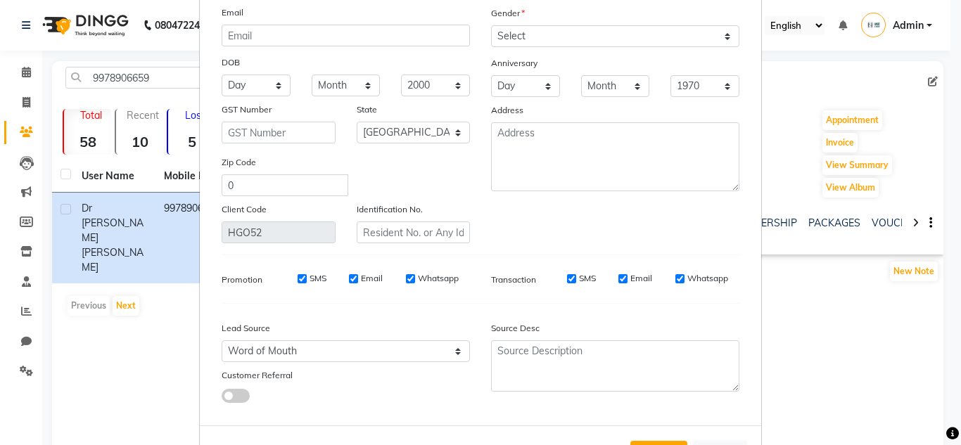
scroll to position [179, 0]
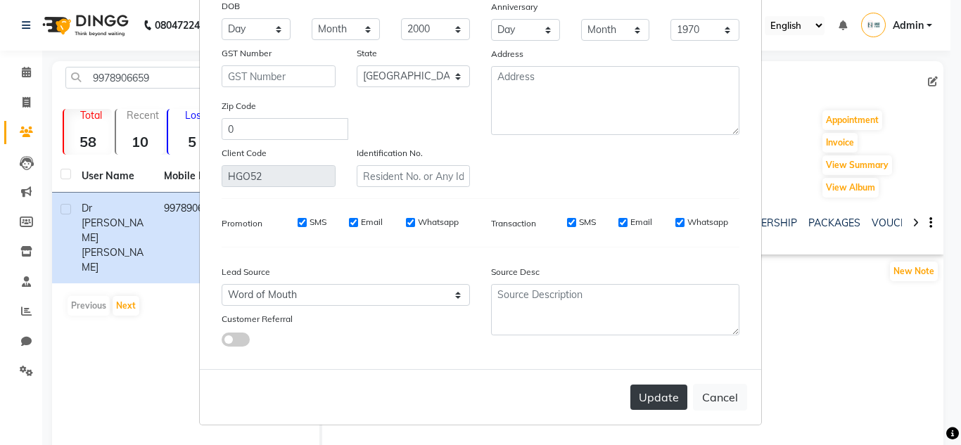
click at [657, 397] on button "Update" at bounding box center [658, 397] width 57 height 25
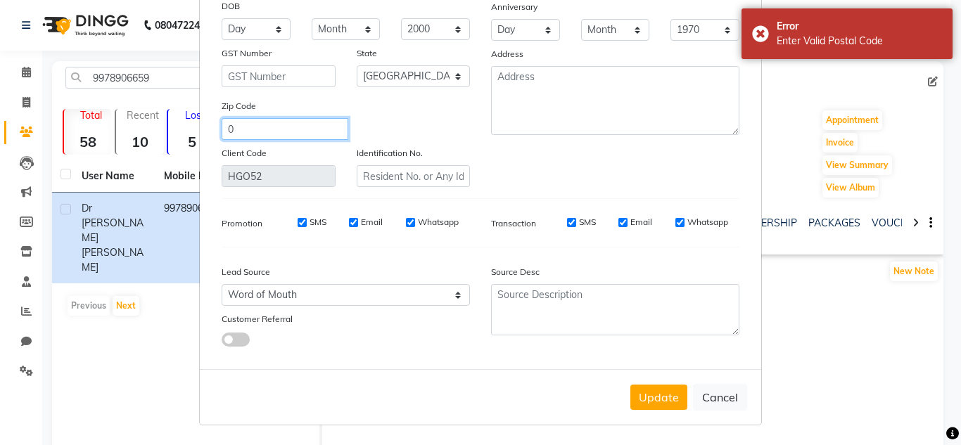
click at [265, 133] on input "0" at bounding box center [285, 129] width 127 height 22
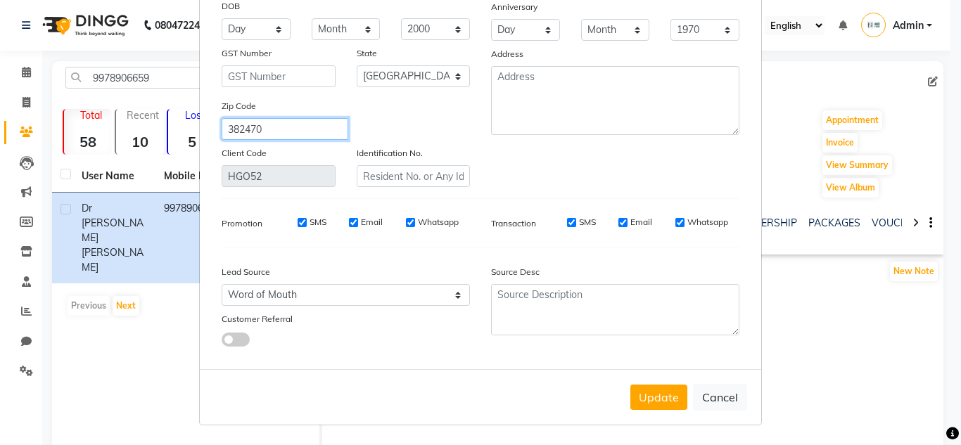
type input "382470"
click at [533, 178] on div "Mobile Country Code × 91 9978906659 Gender Select [DEMOGRAPHIC_DATA] [DEMOGRAPH…" at bounding box center [616, 44] width 270 height 286
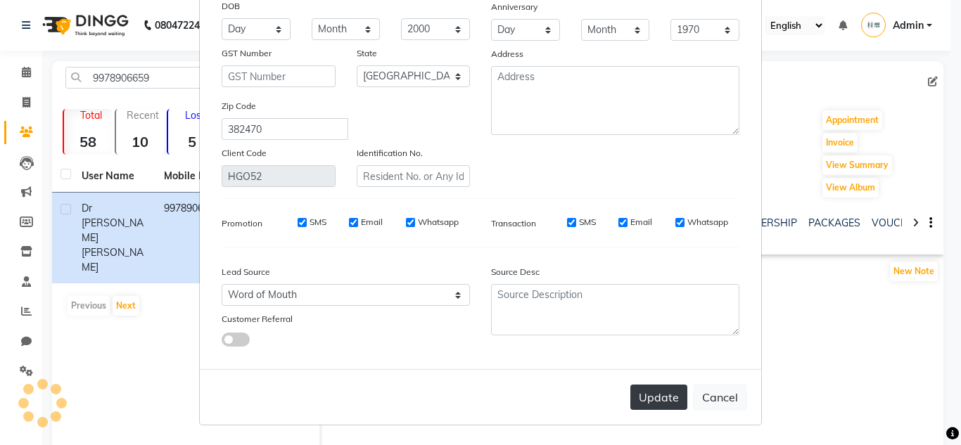
click at [658, 401] on button "Update" at bounding box center [658, 397] width 57 height 25
select select
select select "null"
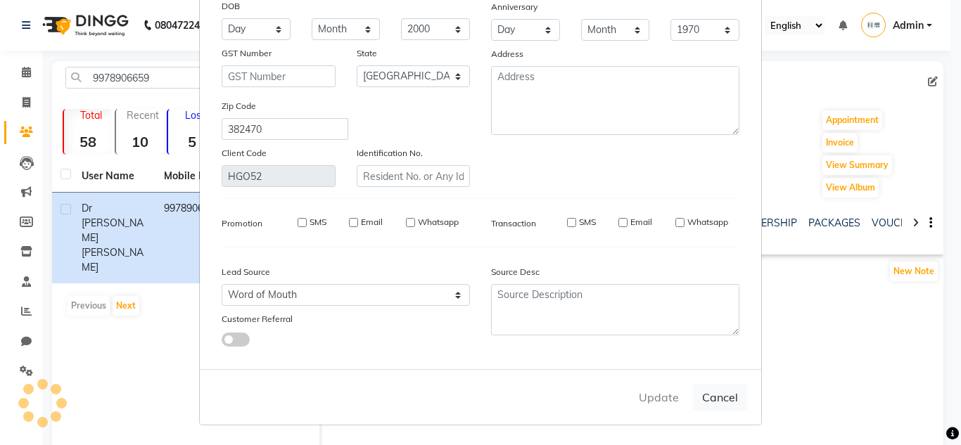
select select
checkbox input "false"
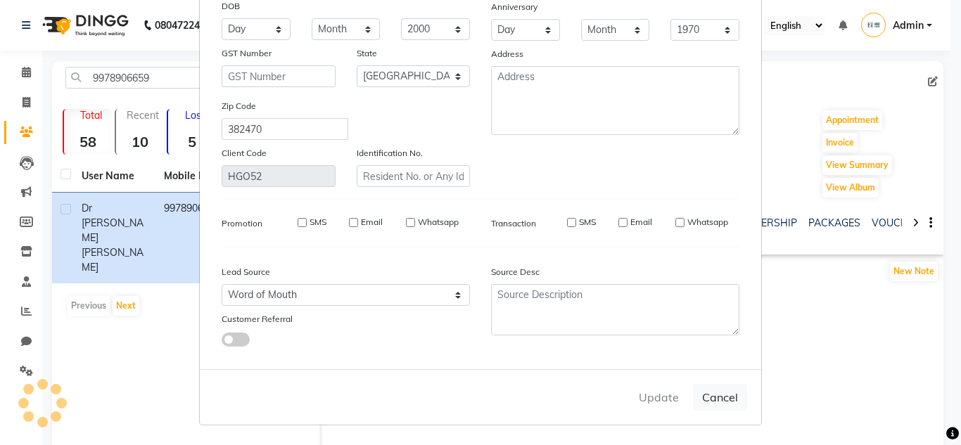
checkbox input "false"
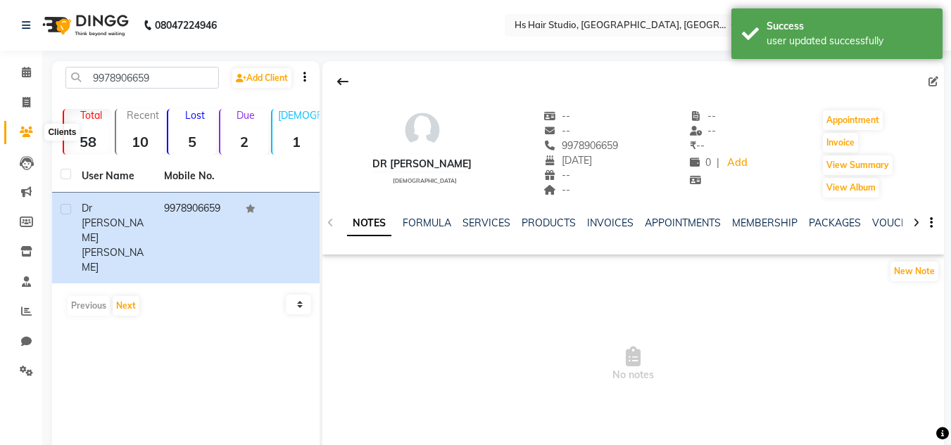
click at [26, 129] on icon at bounding box center [26, 132] width 13 height 11
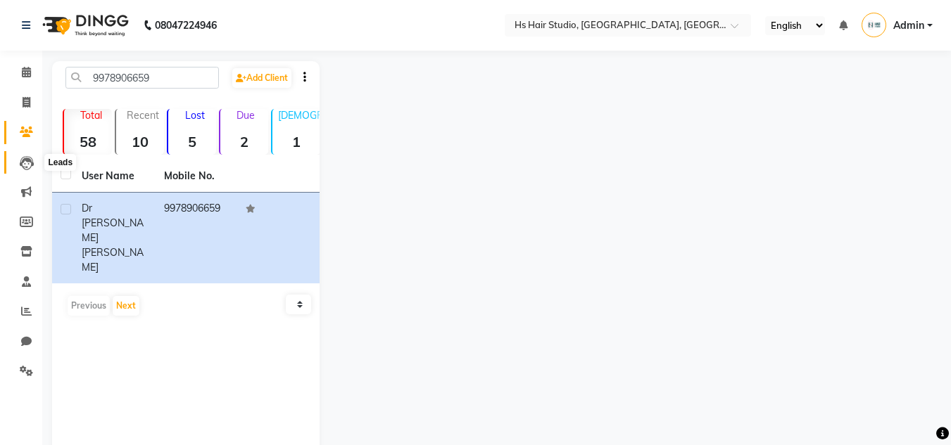
click at [27, 163] on icon at bounding box center [27, 163] width 14 height 14
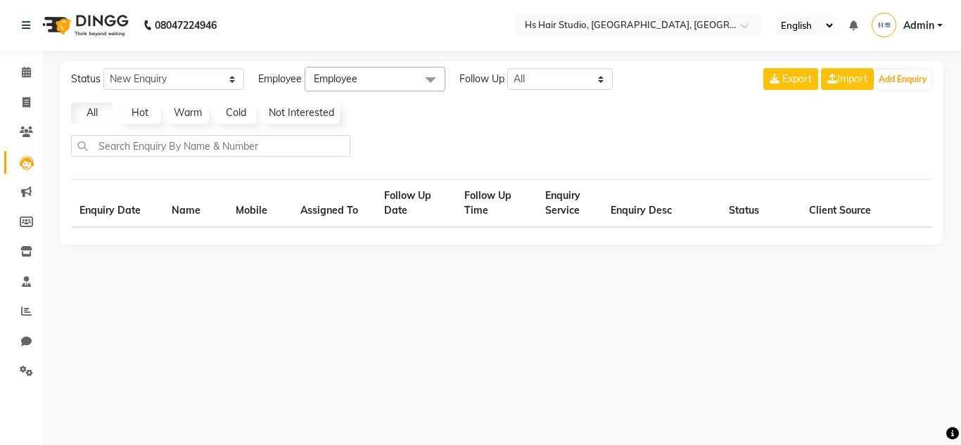
select select "10"
